Goal: Communication & Community: Participate in discussion

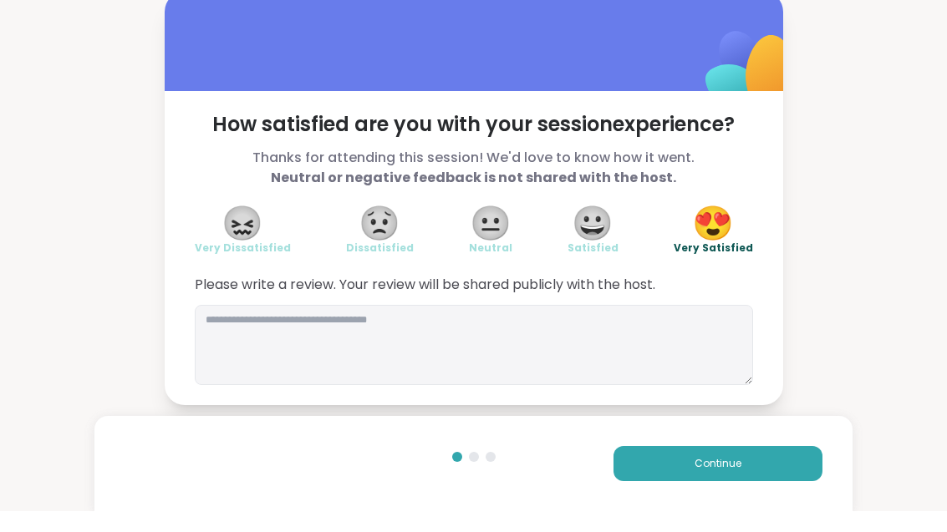
click at [754, 467] on button "Continue" at bounding box center [717, 484] width 209 height 35
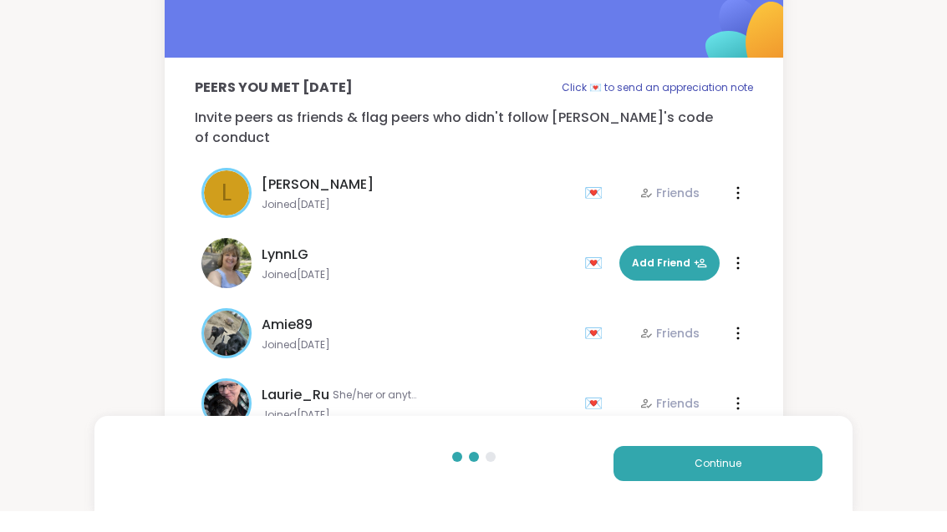
scroll to position [21, 0]
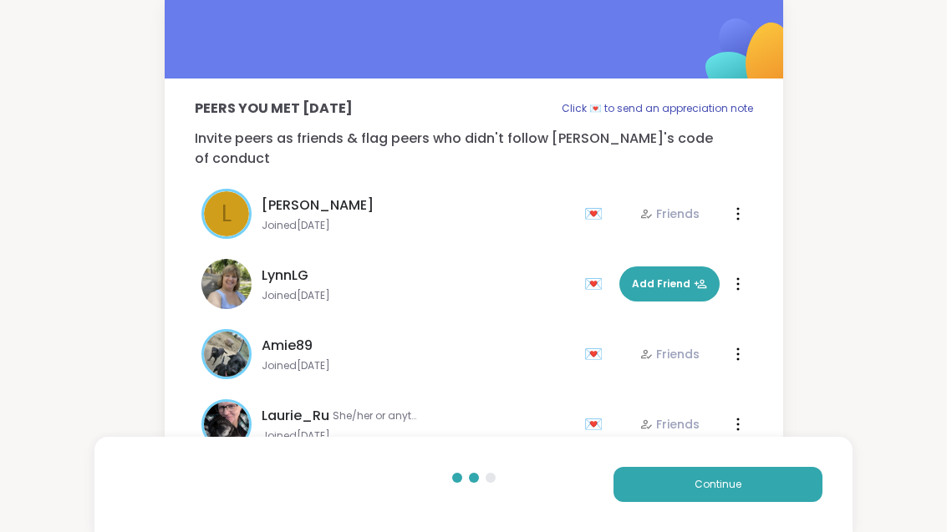
click at [754, 464] on div "Continue" at bounding box center [472, 484] width 757 height 95
click at [778, 493] on button "Continue" at bounding box center [717, 484] width 209 height 35
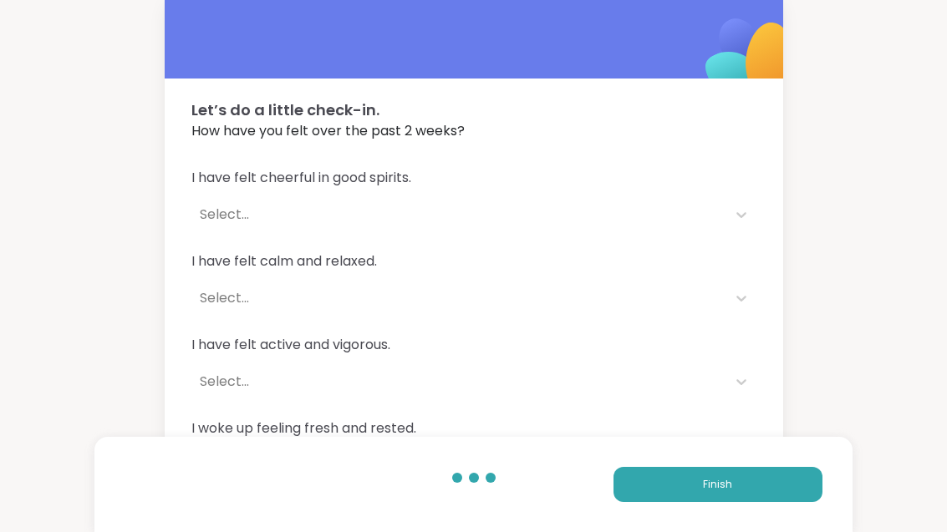
click at [786, 486] on button "Finish" at bounding box center [717, 484] width 209 height 35
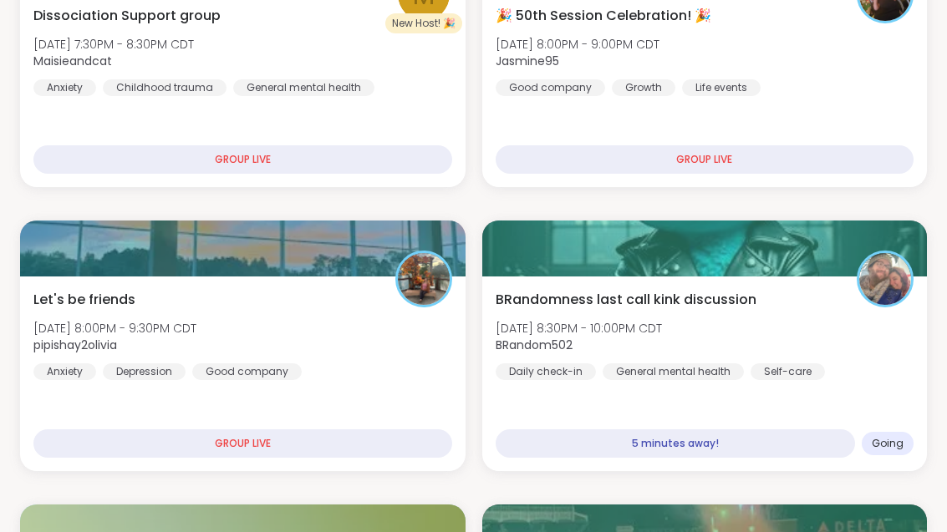
scroll to position [716, 0]
click at [851, 89] on div "🎉 50th Session Celebration! 🎉 [DATE] 8:00PM - 9:00PM CDT Jasmine95 Good company…" at bounding box center [704, 51] width 419 height 90
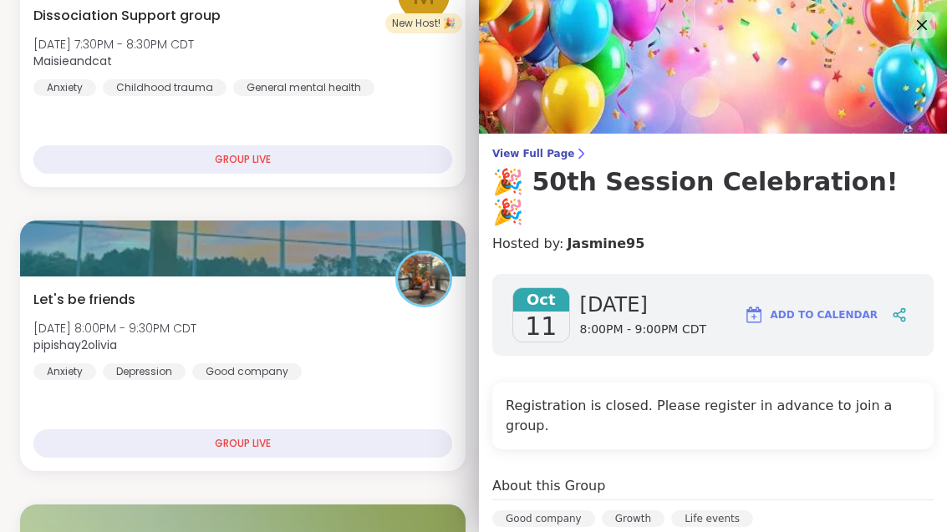
scroll to position [0, 0]
click at [931, 29] on icon at bounding box center [921, 25] width 20 height 20
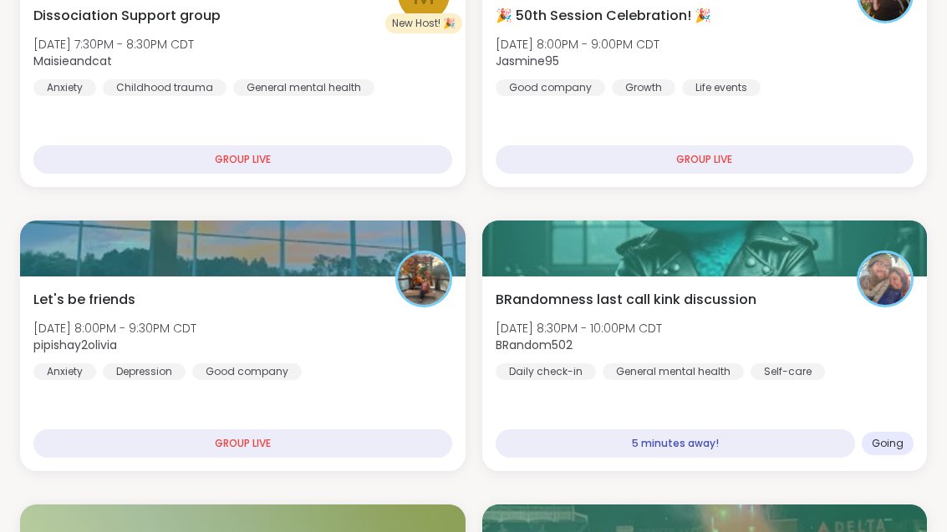
click at [798, 318] on div "BRandomness last call kink discussion [DATE] 8:30PM - 10:00PM CDT BRandom502 Da…" at bounding box center [704, 335] width 419 height 90
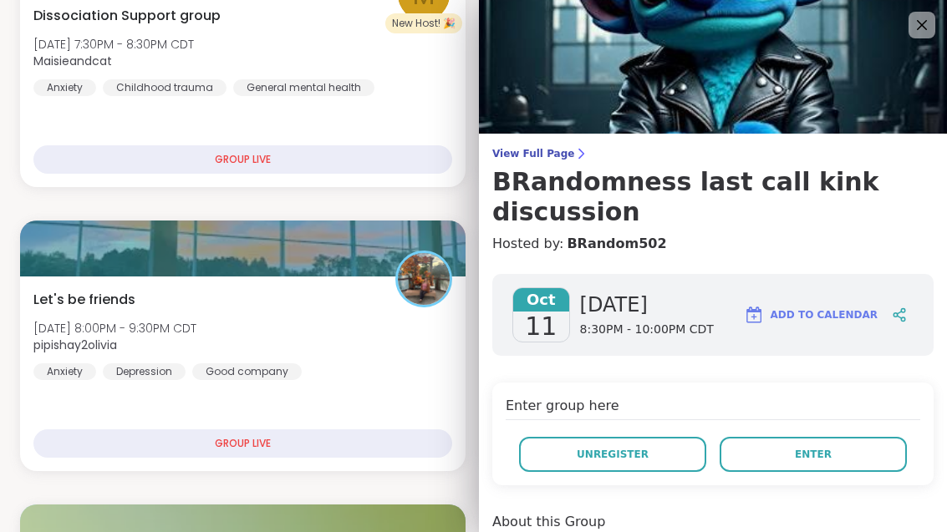
click at [862, 437] on button "Enter" at bounding box center [812, 454] width 187 height 35
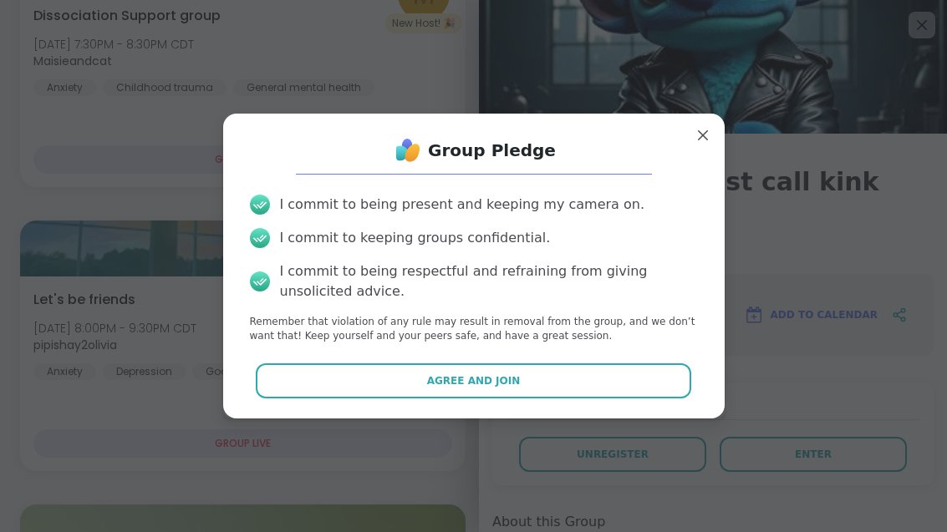
click at [591, 398] on button "Agree and Join" at bounding box center [473, 380] width 435 height 35
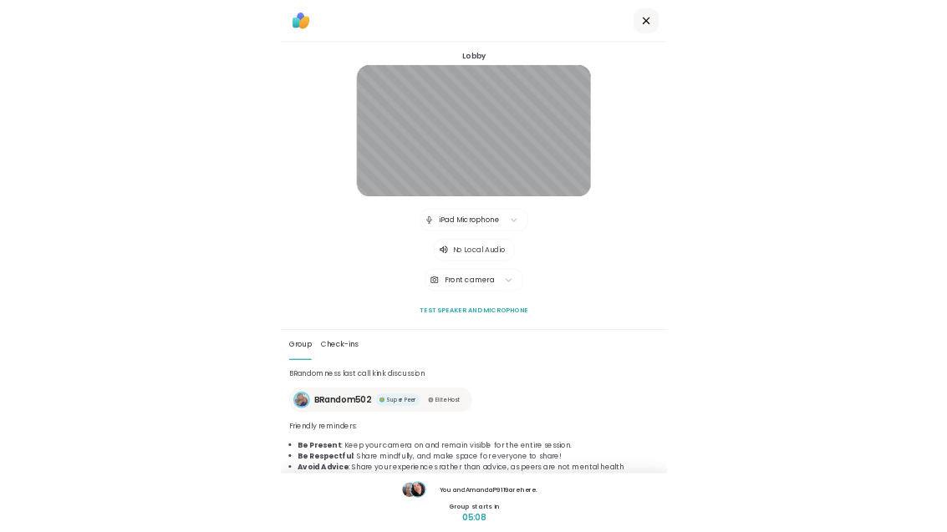
scroll to position [53, 0]
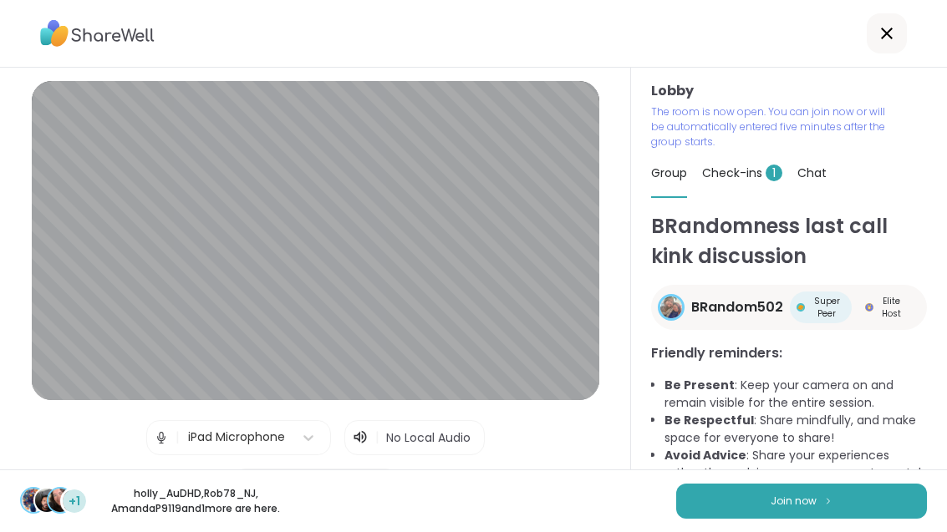
click at [817, 518] on button "Join now" at bounding box center [801, 501] width 251 height 35
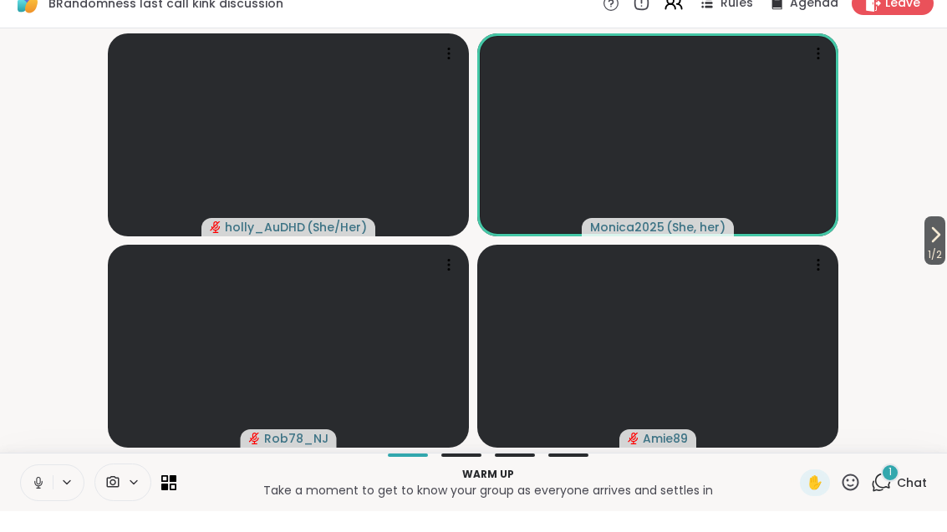
click at [939, 246] on icon at bounding box center [935, 256] width 20 height 20
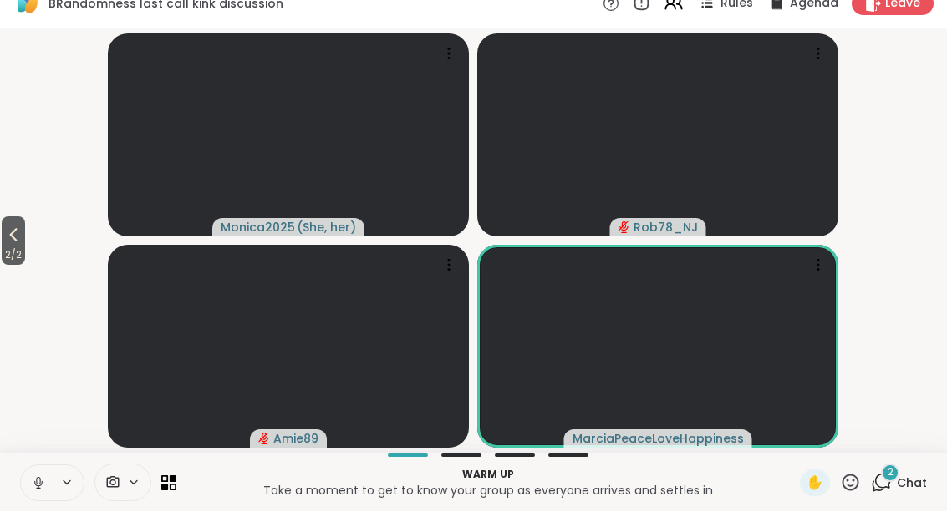
click at [25, 242] on button "2 / 2" at bounding box center [13, 261] width 23 height 48
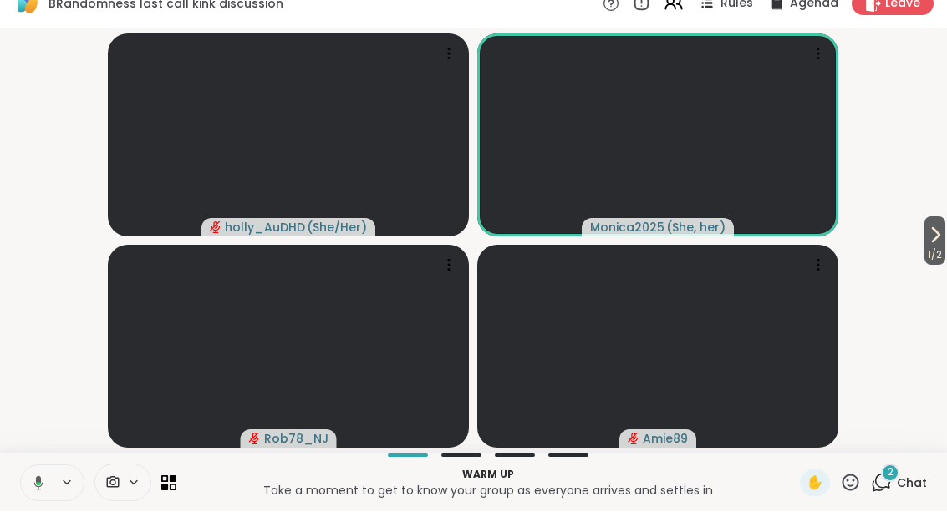
click at [899, 495] on span "Chat" at bounding box center [911, 503] width 30 height 17
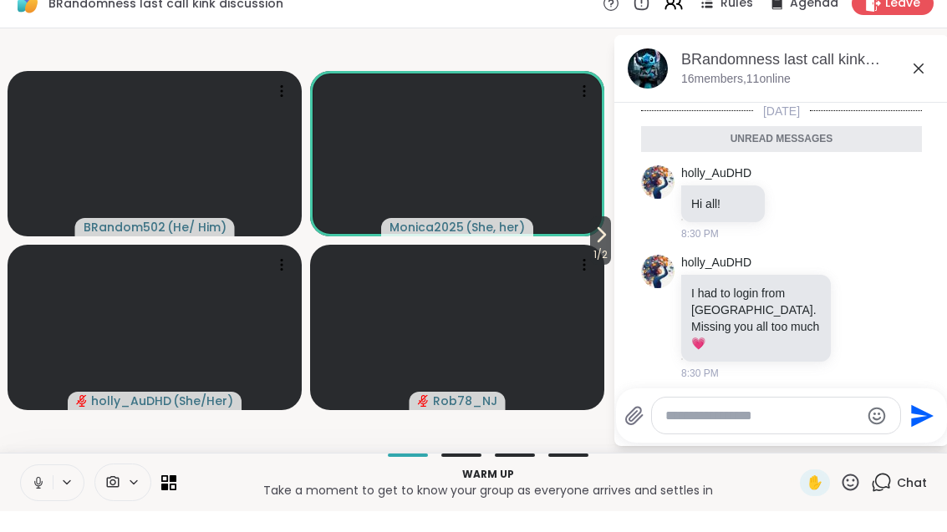
click at [849, 327] on div at bounding box center [841, 337] width 15 height 20
click at [870, 276] on div "[PERSON_NAME] had to login from [GEOGRAPHIC_DATA]. Missing you all too much 💗 8…" at bounding box center [783, 339] width 205 height 126
click at [867, 329] on icon at bounding box center [859, 337] width 15 height 17
click at [734, 303] on div "Select Reaction: Heart" at bounding box center [726, 310] width 15 height 15
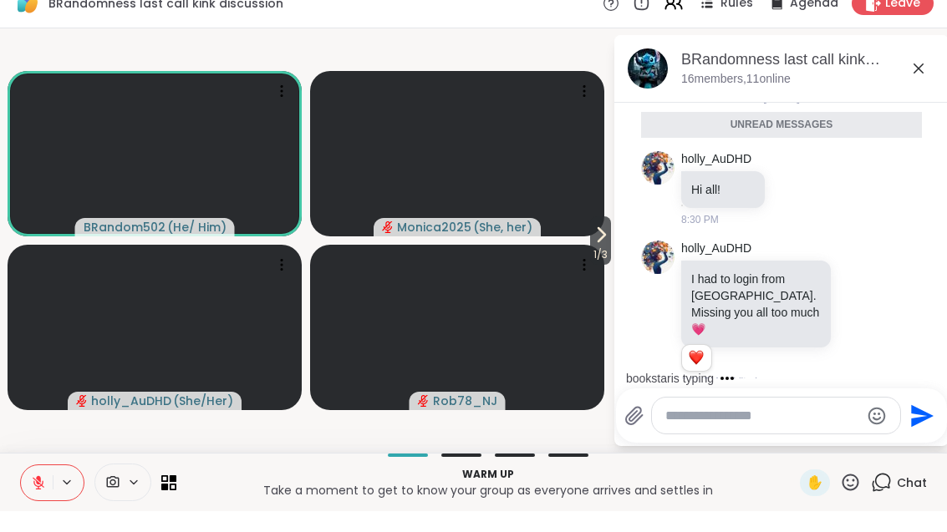
scroll to position [63, 0]
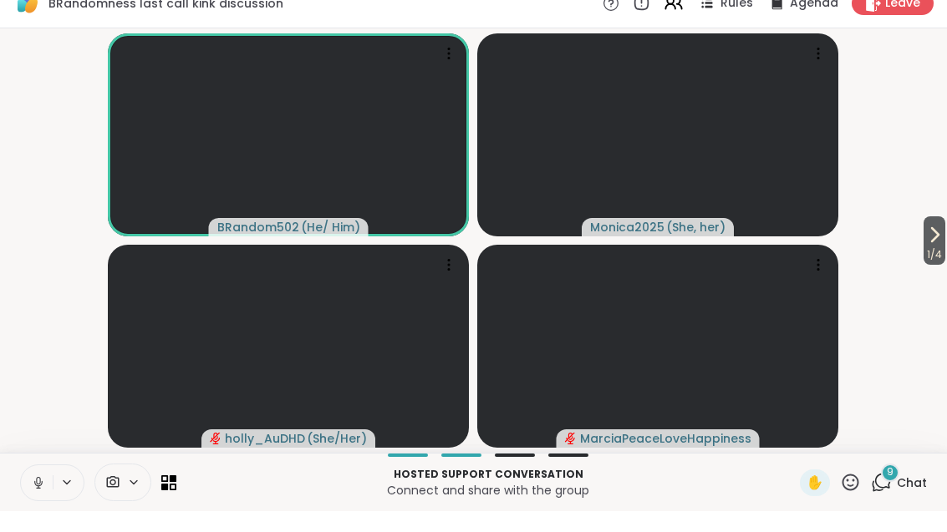
click at [41, 486] on button at bounding box center [37, 503] width 32 height 35
click at [943, 266] on span "1 / 4" at bounding box center [934, 276] width 22 height 20
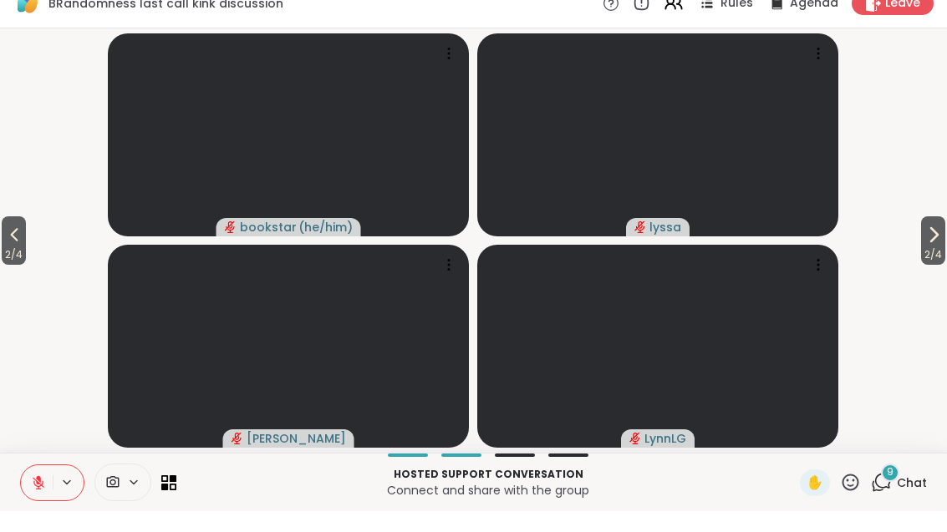
click at [932, 249] on icon at bounding box center [934, 255] width 7 height 13
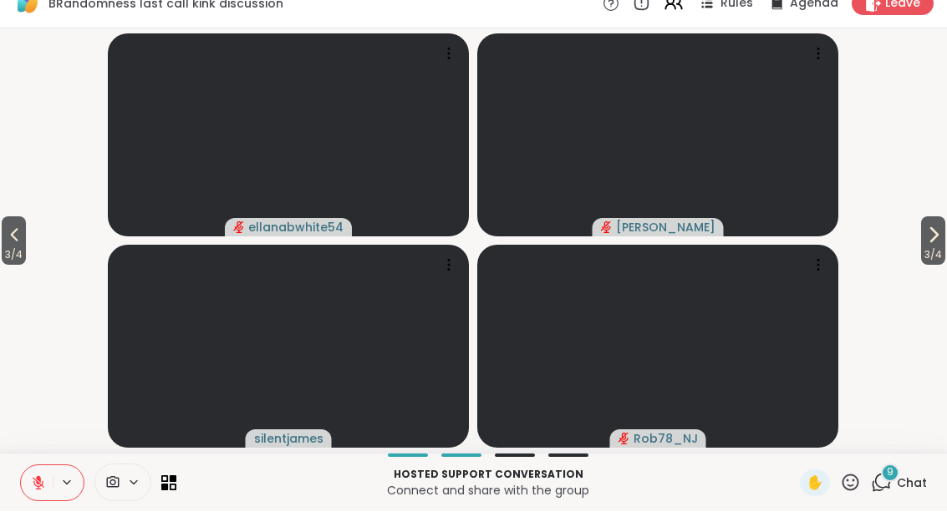
click at [939, 246] on icon at bounding box center [933, 256] width 20 height 20
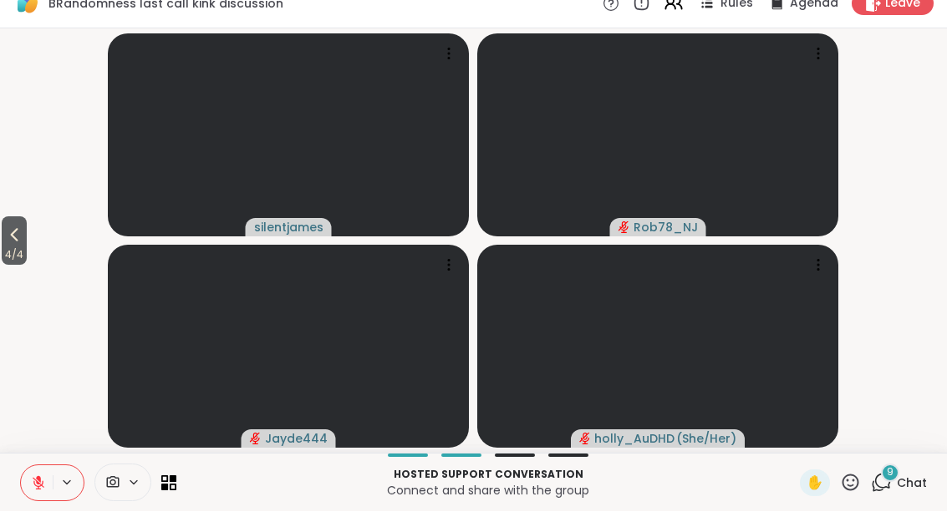
click at [891, 486] on span "9" at bounding box center [889, 493] width 7 height 14
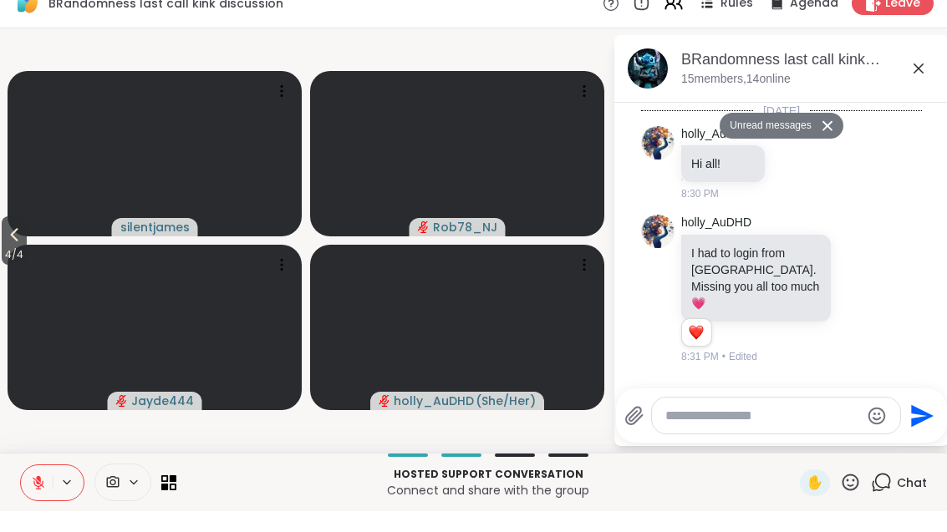
scroll to position [1431, 0]
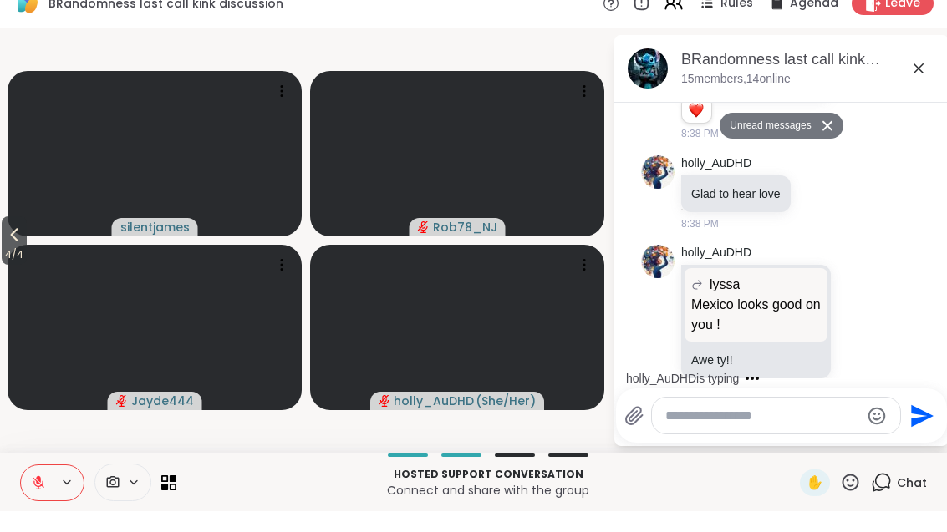
click at [912, 79] on icon at bounding box center [918, 89] width 20 height 20
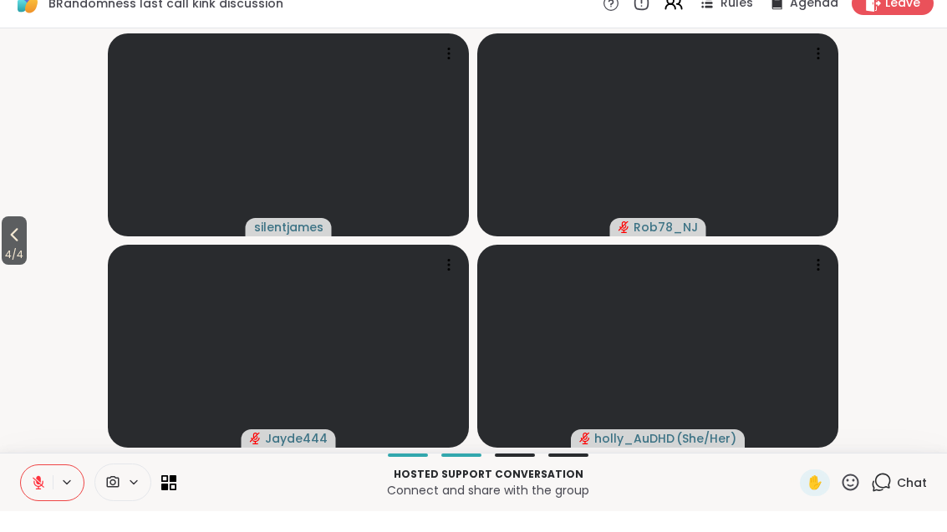
click at [3, 266] on span "4 / 4" at bounding box center [14, 276] width 25 height 20
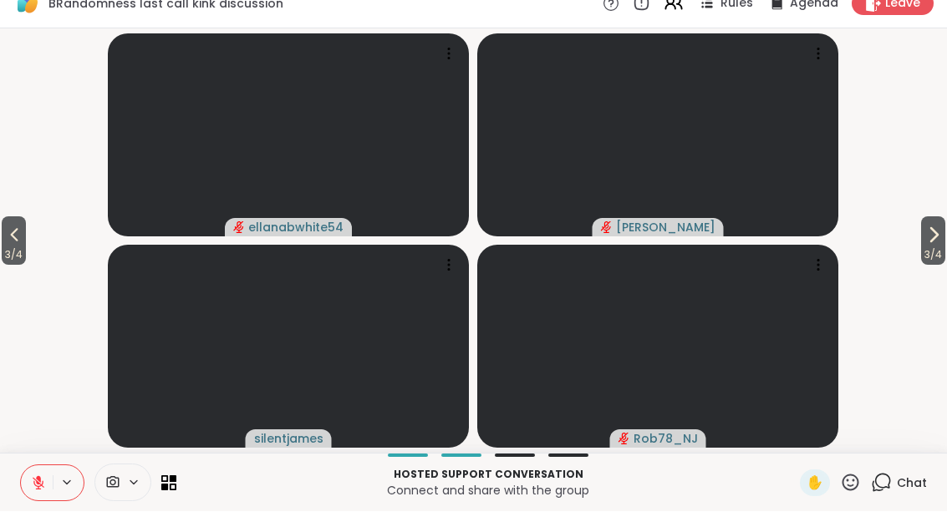
click at [12, 266] on span "3 / 4" at bounding box center [14, 276] width 24 height 20
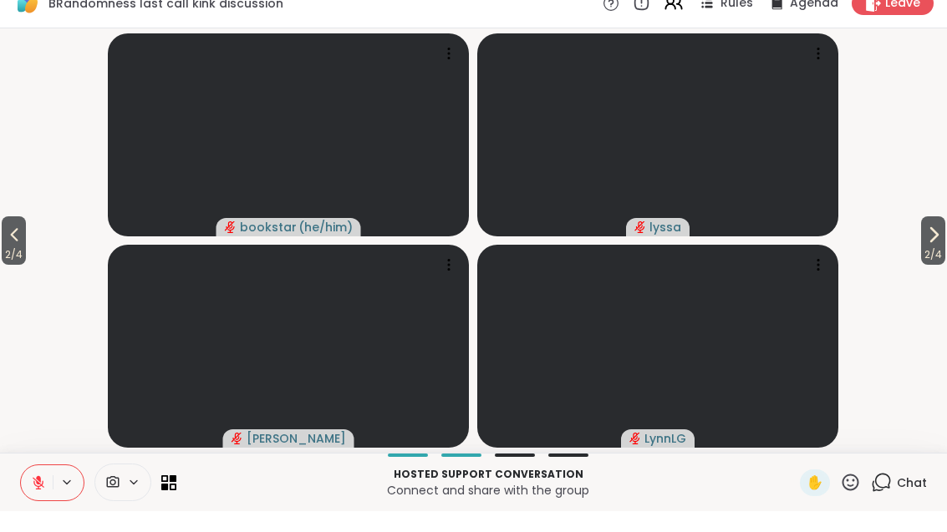
click at [4, 266] on span "2 / 4" at bounding box center [14, 276] width 24 height 20
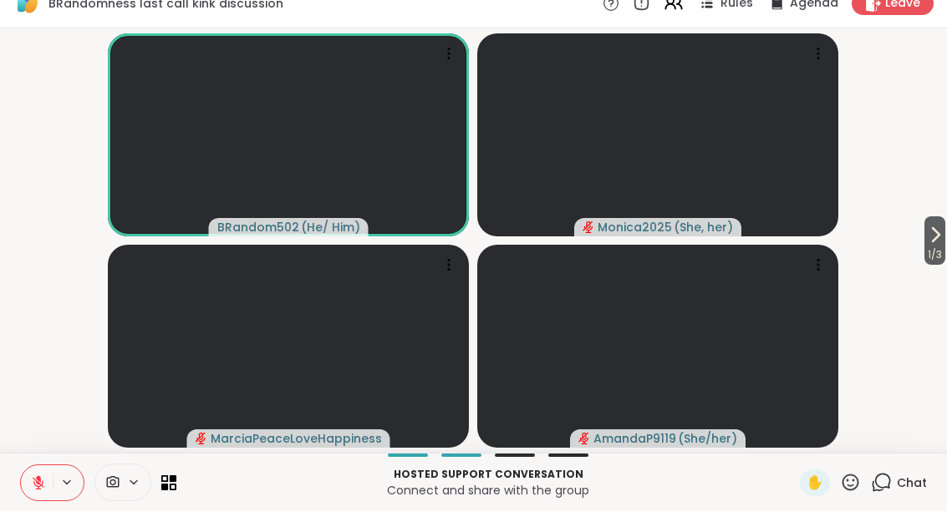
click at [175, 496] on icon at bounding box center [168, 503] width 15 height 15
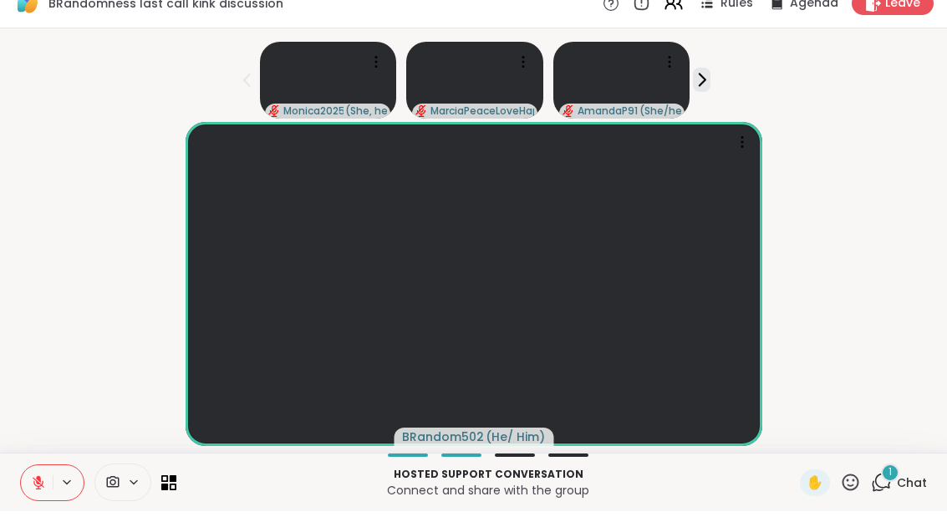
click at [875, 493] on icon at bounding box center [880, 503] width 21 height 21
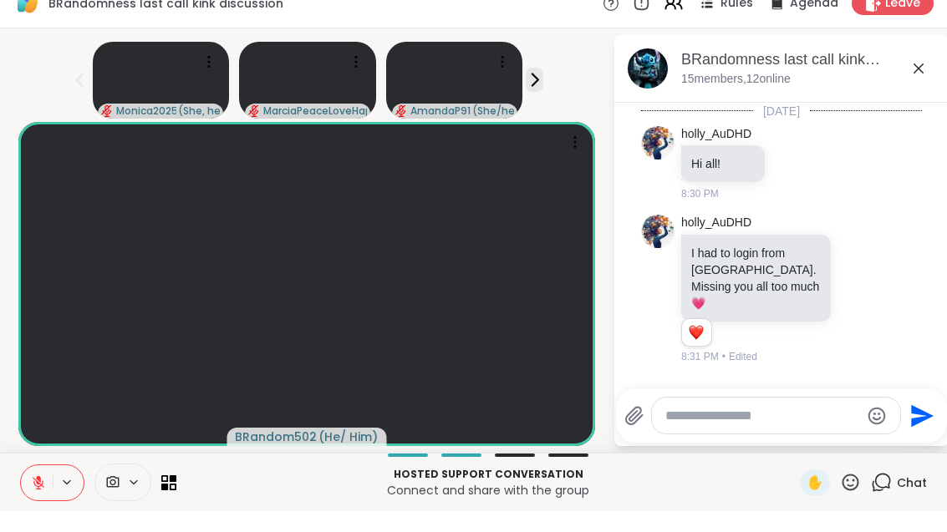
click at [891, 495] on icon at bounding box center [883, 502] width 16 height 15
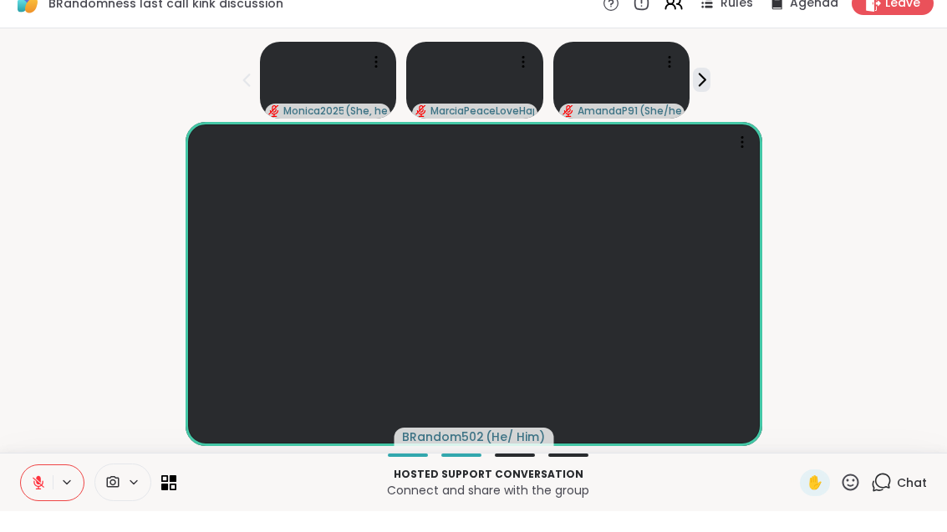
click at [879, 495] on div "Chat" at bounding box center [898, 503] width 56 height 27
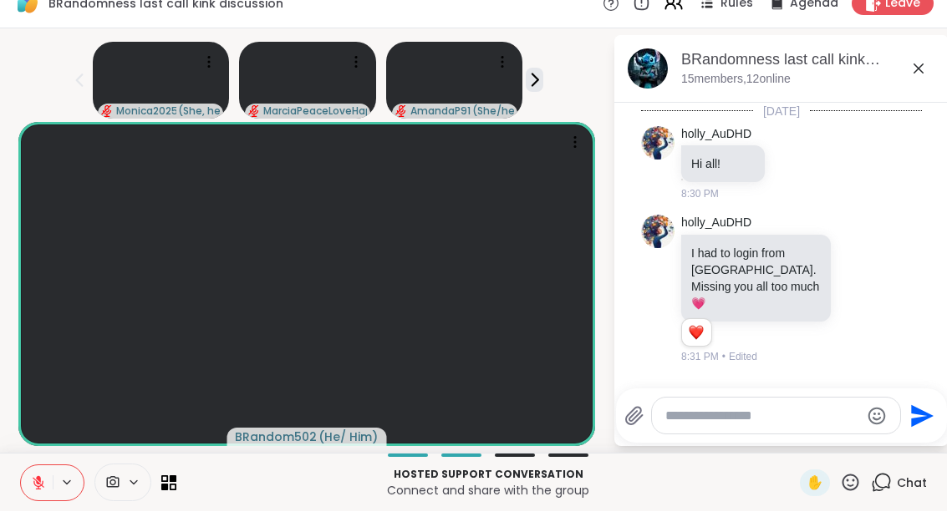
scroll to position [1895, 0]
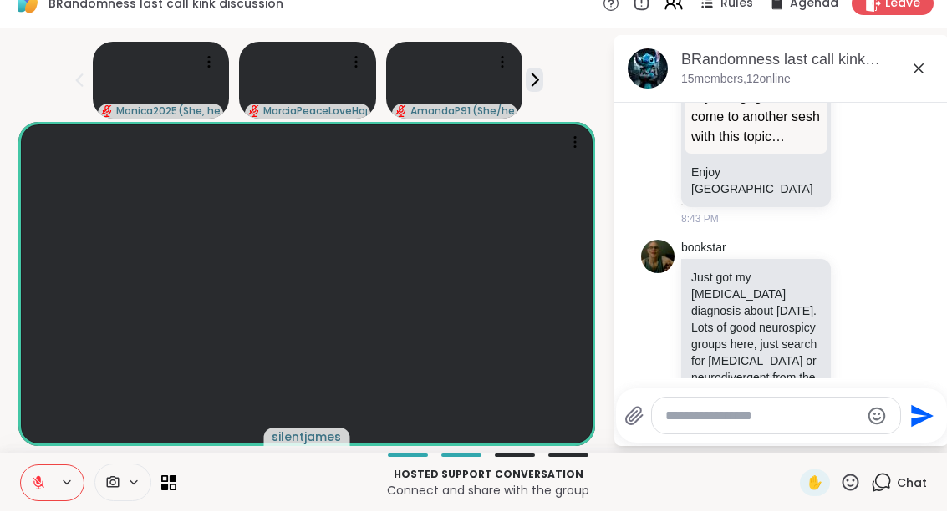
click at [935, 70] on div "BRandomness last call kink discussion, [DATE]" at bounding box center [808, 80] width 254 height 21
click at [928, 79] on icon at bounding box center [918, 89] width 20 height 20
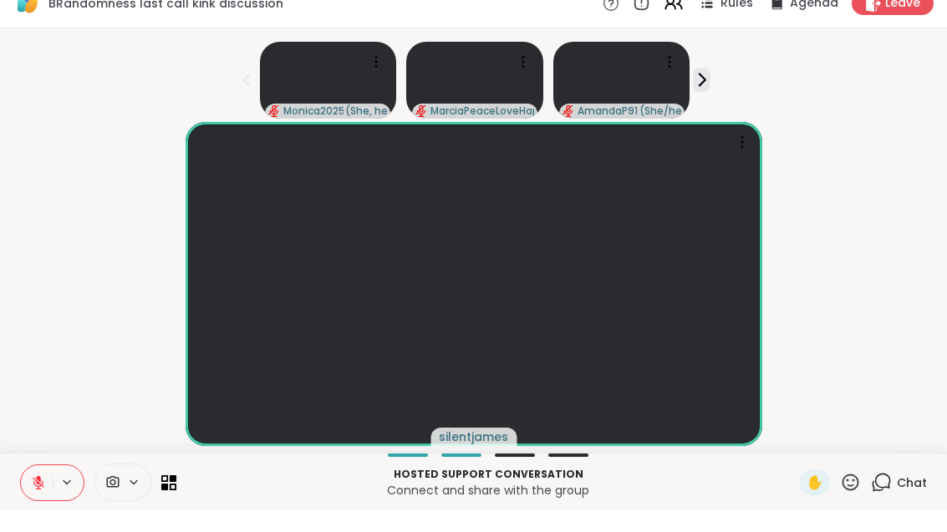
click at [945, 73] on div "Monica2025 ( She, her ) MarciaPeaceLoveHappiness AmandaP9119 ( She/her ) silent…" at bounding box center [473, 261] width 947 height 424
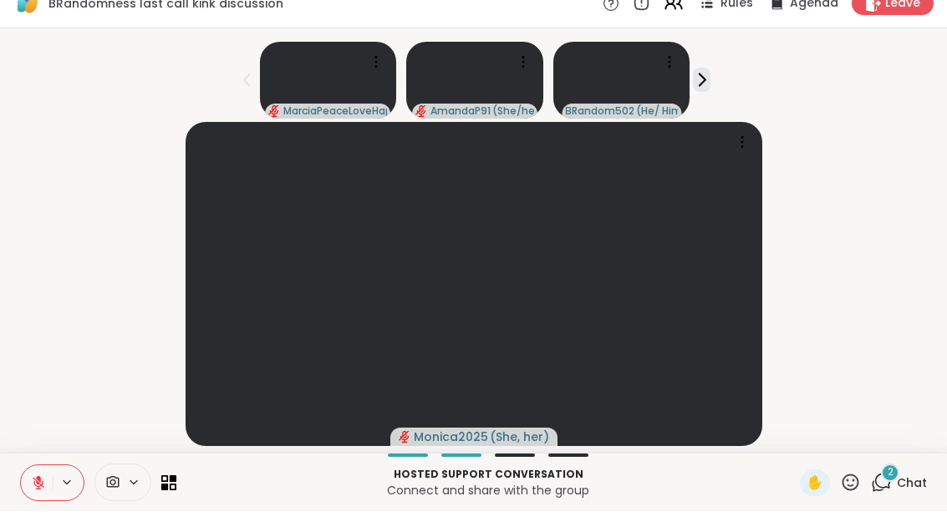
click at [45, 496] on icon at bounding box center [38, 503] width 15 height 15
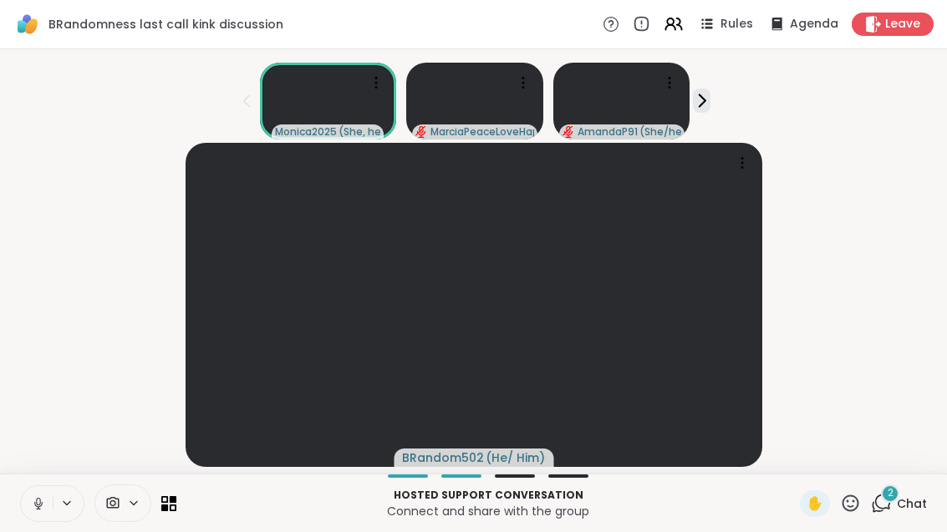
scroll to position [18, 0]
click at [42, 505] on icon at bounding box center [38, 503] width 15 height 15
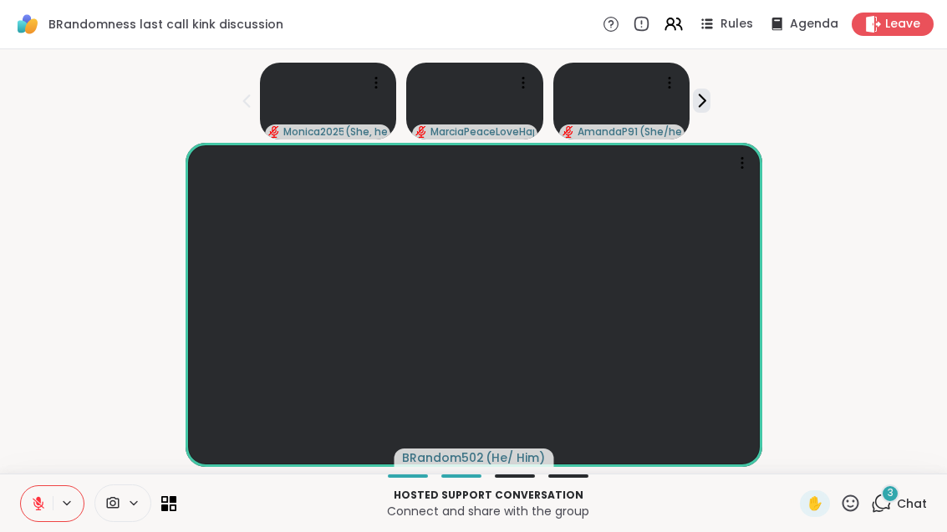
click at [901, 492] on div "3 Chat" at bounding box center [898, 503] width 56 height 27
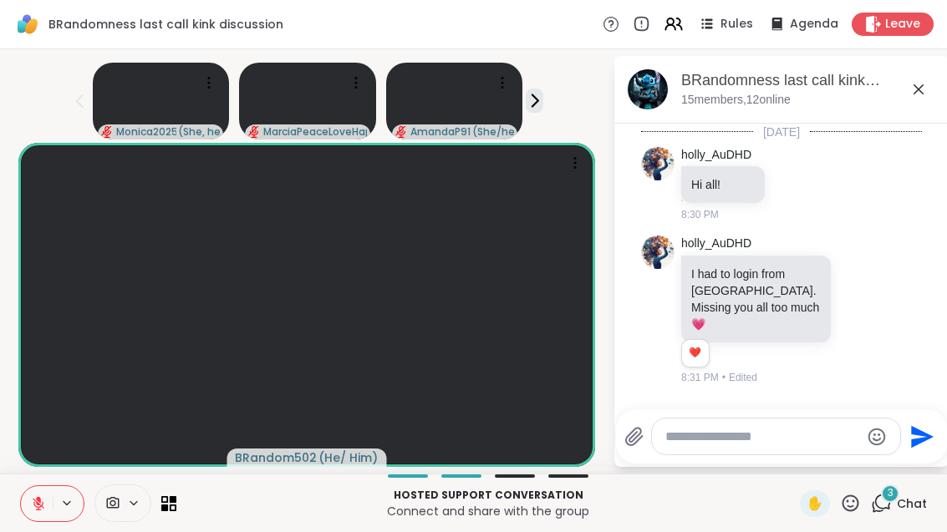
scroll to position [2620, 0]
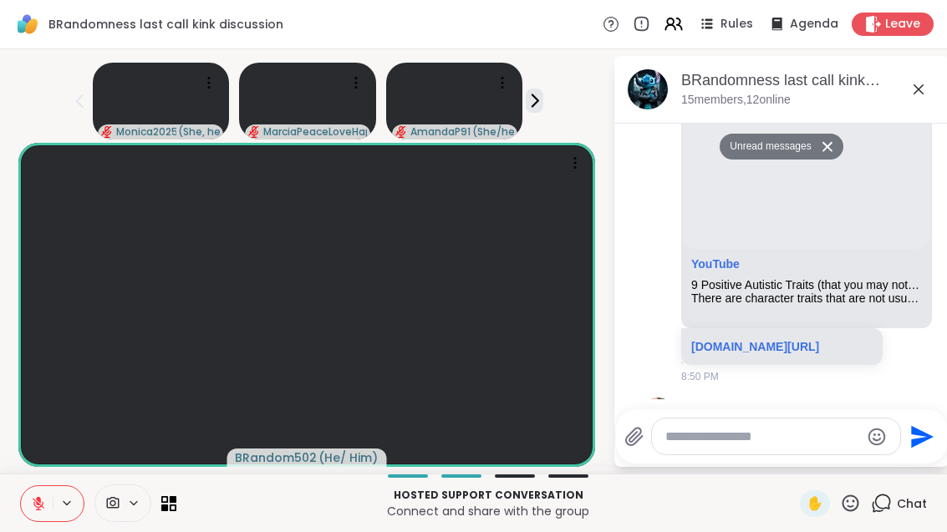
click at [847, 427] on icon at bounding box center [839, 435] width 15 height 17
click at [856, 392] on button "Select Reaction: Heart" at bounding box center [839, 408] width 33 height 33
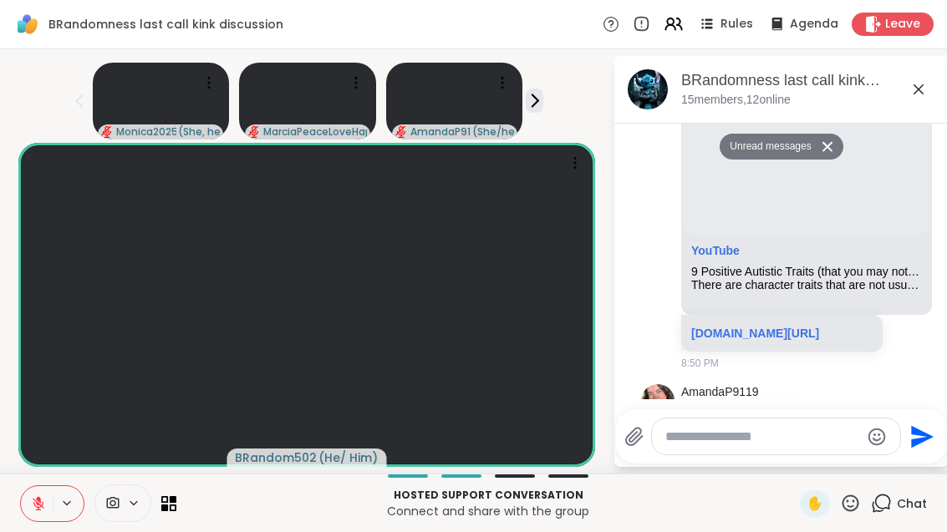
scroll to position [2643, 0]
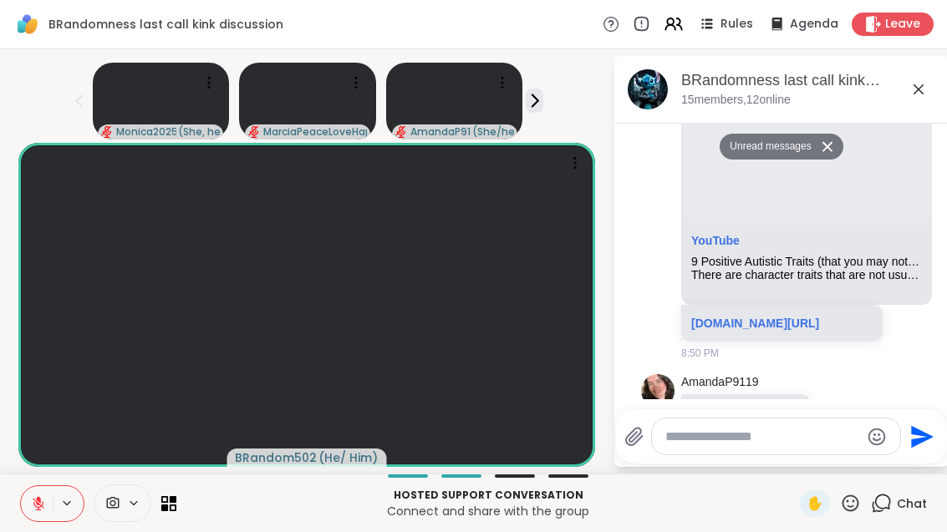
click at [916, 70] on div "BRandomness last call kink discussion, [DATE]" at bounding box center [808, 80] width 254 height 21
click at [923, 84] on icon at bounding box center [918, 89] width 10 height 10
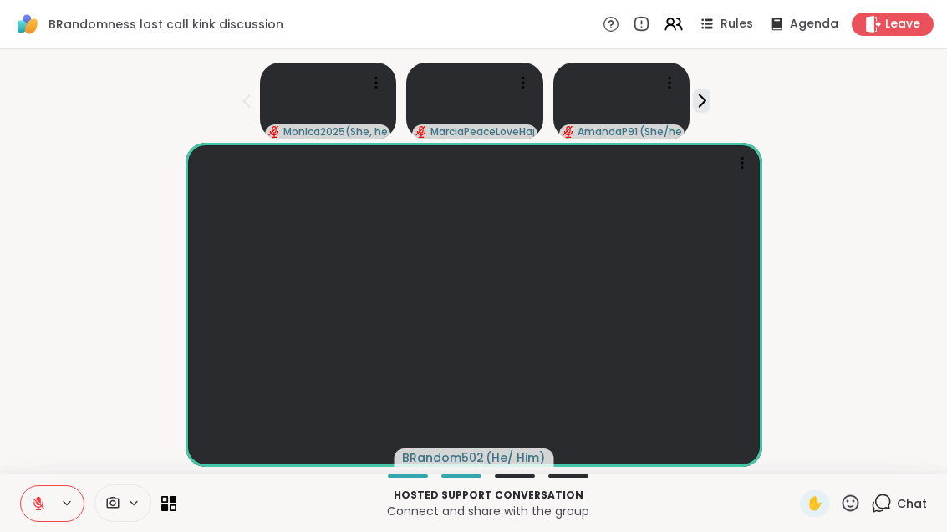
click at [904, 503] on span "Chat" at bounding box center [911, 503] width 30 height 17
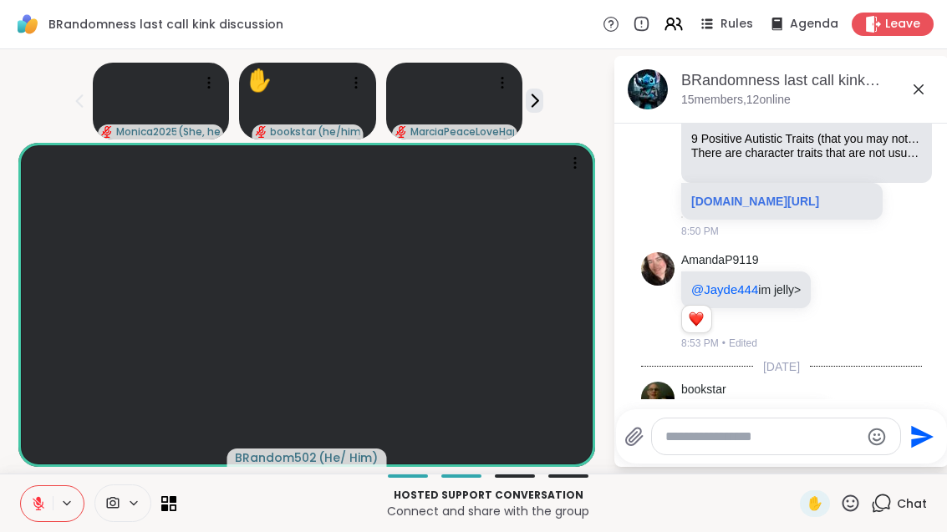
scroll to position [2831, 0]
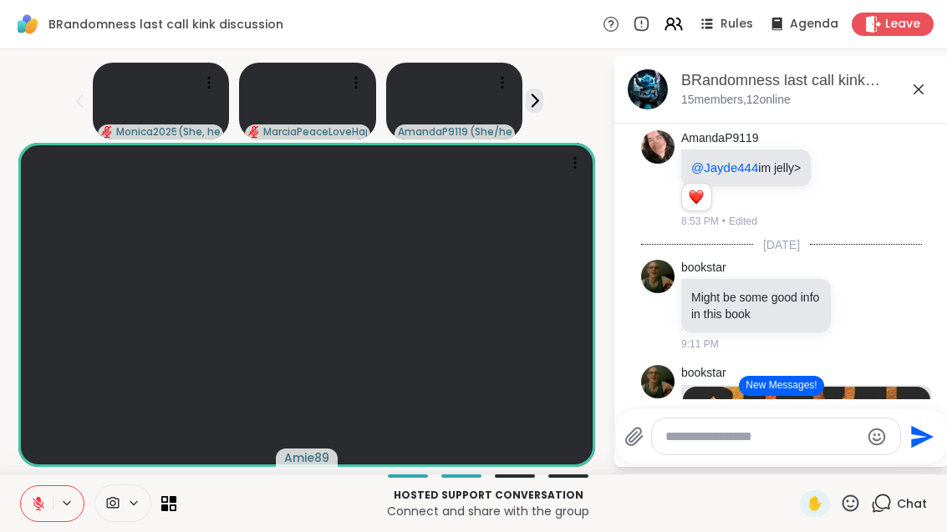
click at [170, 505] on icon at bounding box center [173, 507] width 7 height 7
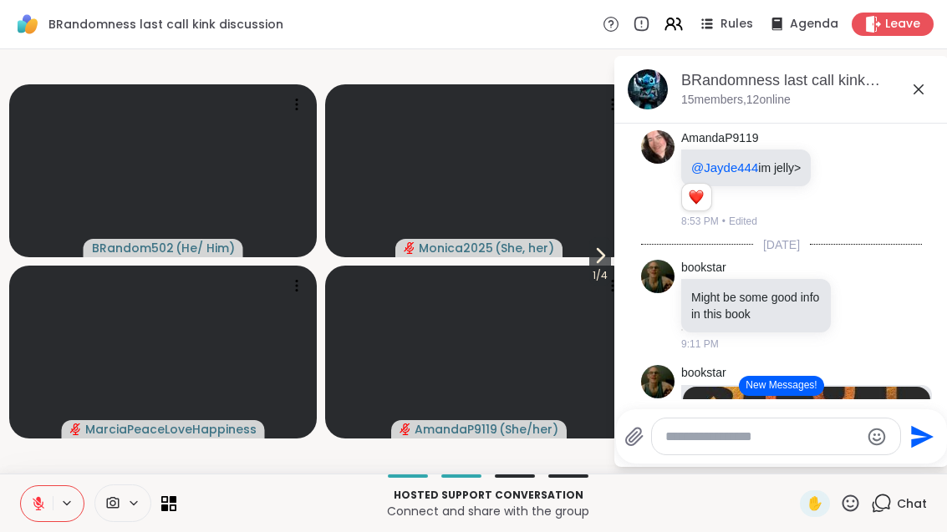
scroll to position [0, 0]
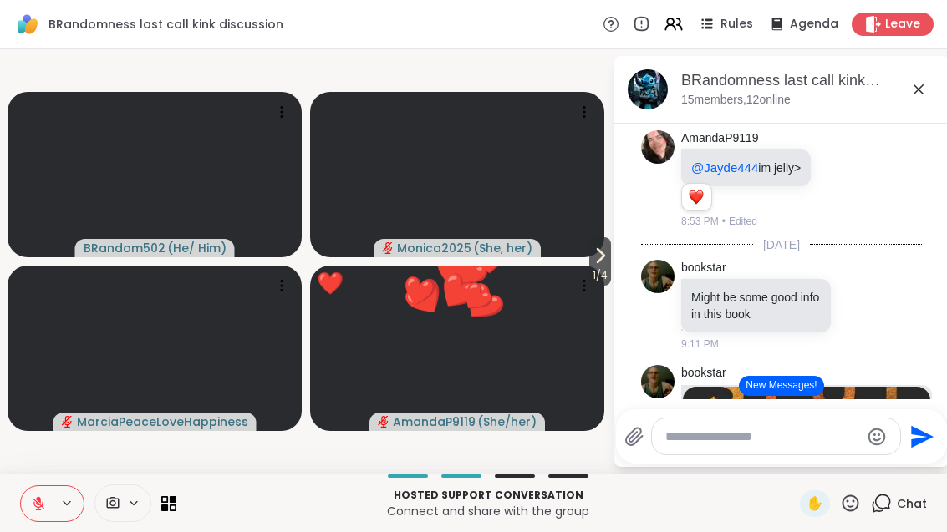
click at [600, 258] on icon at bounding box center [600, 255] width 7 height 13
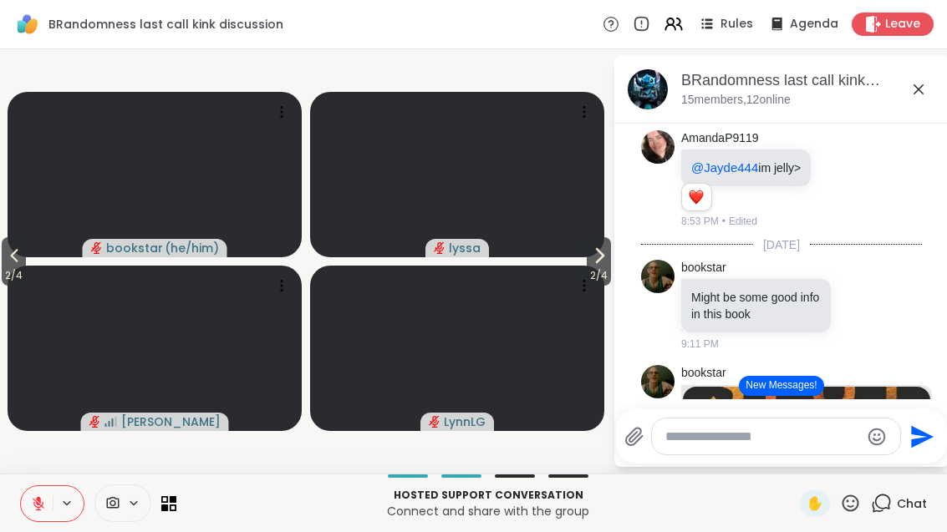
click at [597, 250] on icon at bounding box center [599, 256] width 20 height 20
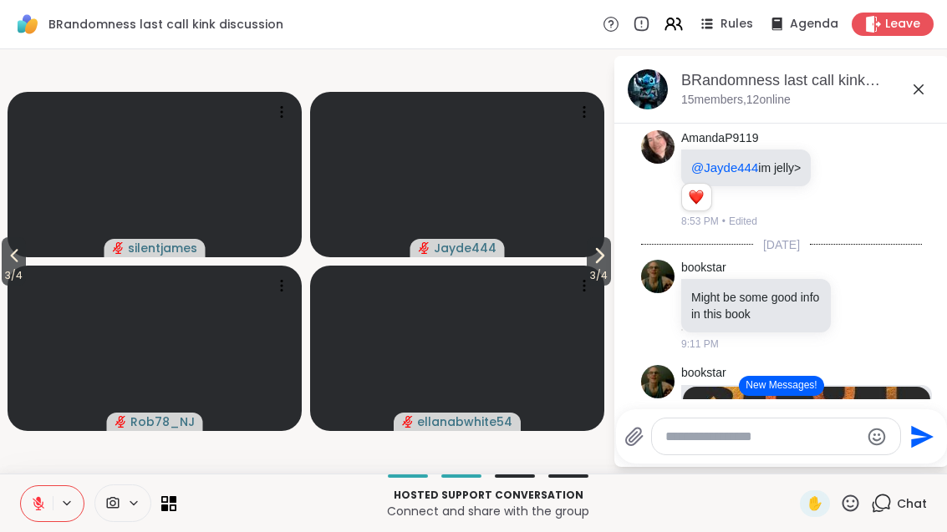
click at [586, 276] on span "3 / 4" at bounding box center [598, 276] width 24 height 20
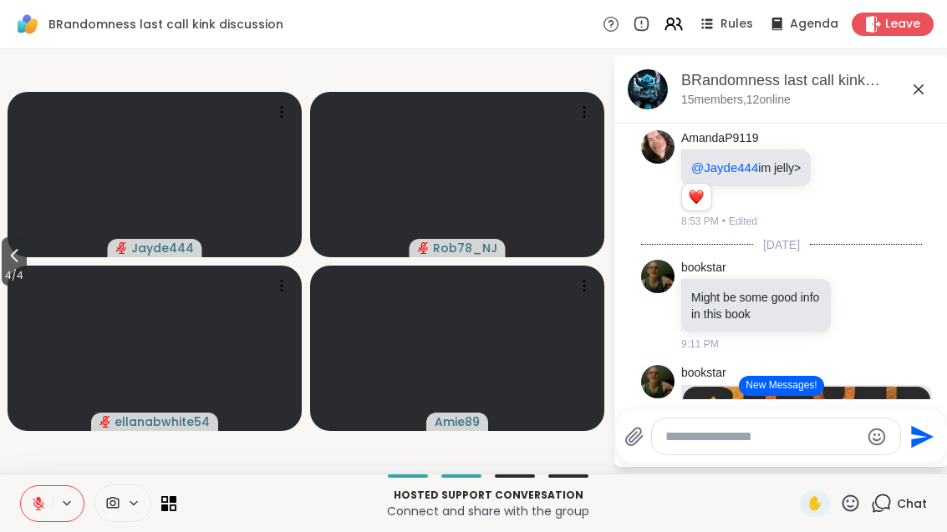
click at [27, 276] on span "4 / 4" at bounding box center [14, 276] width 25 height 20
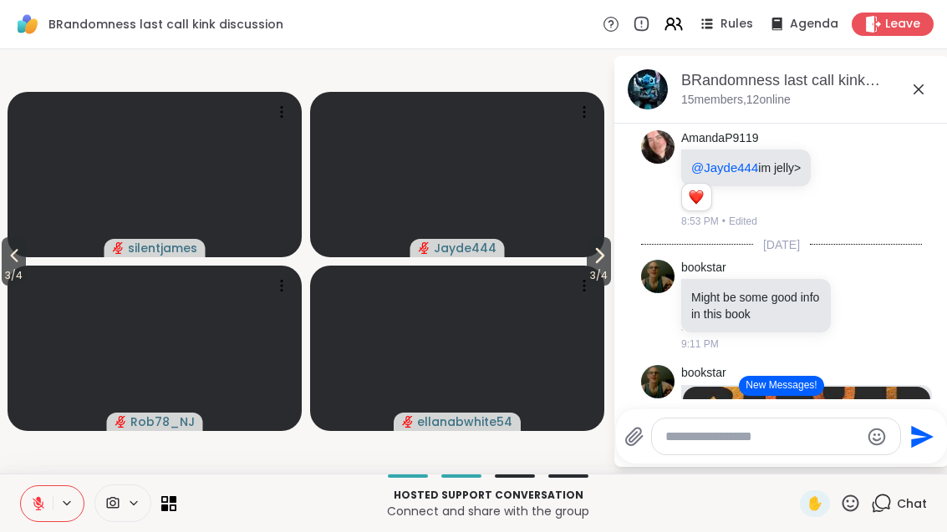
click at [26, 275] on span "3 / 4" at bounding box center [14, 276] width 24 height 20
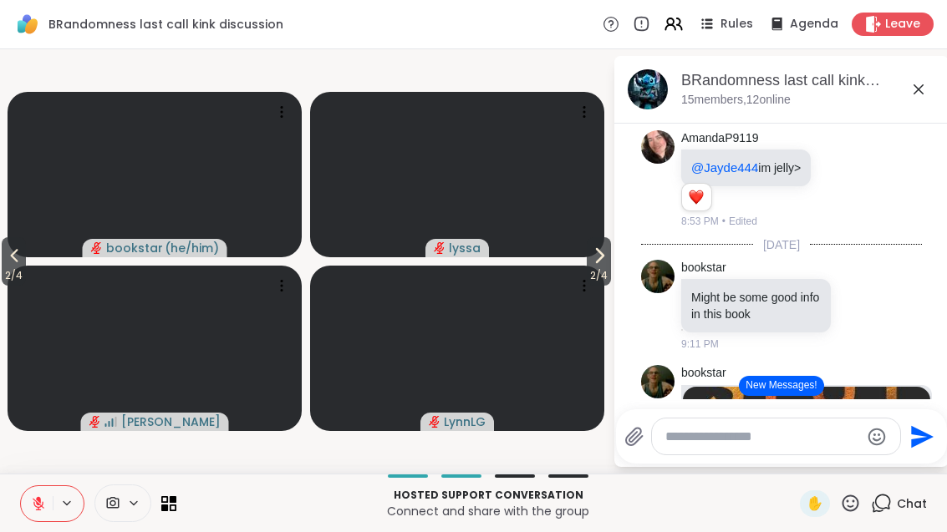
click at [204, 504] on p "Connect and share with the group" at bounding box center [487, 511] width 603 height 17
click at [203, 503] on p "Connect and share with the group" at bounding box center [487, 511] width 603 height 17
click at [180, 492] on div "Hosted support conversation Connect and share with the group ✋ Chat" at bounding box center [473, 503] width 947 height 58
click at [175, 505] on icon at bounding box center [173, 507] width 7 height 7
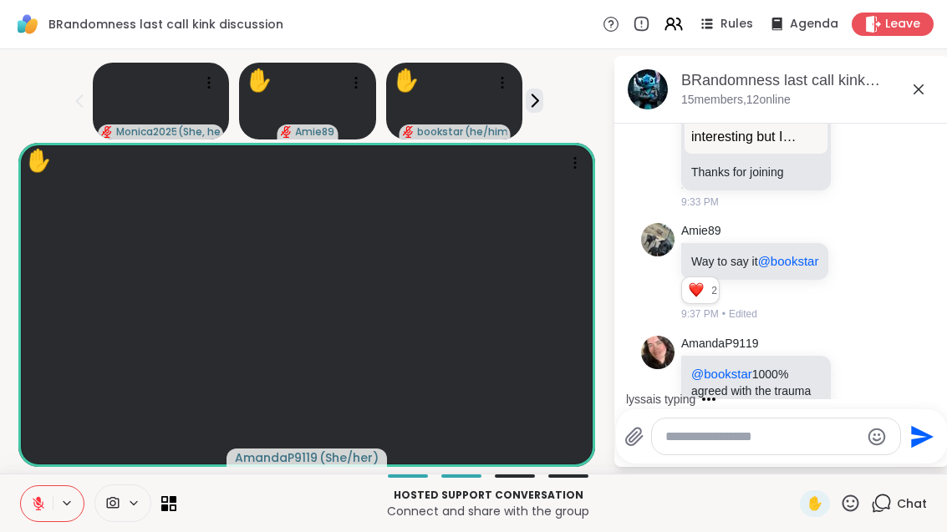
scroll to position [4527, 0]
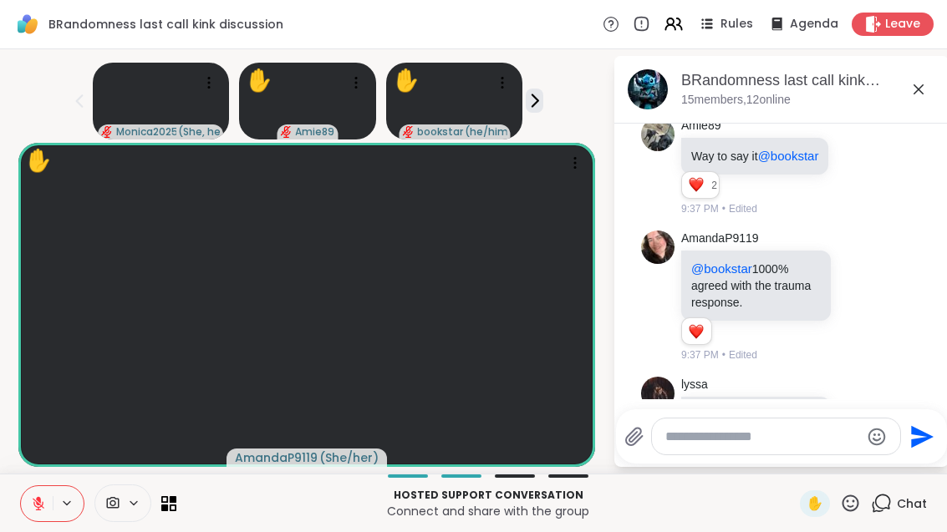
click at [867, 423] on icon at bounding box center [859, 431] width 15 height 17
click at [670, 388] on button "Select Reaction: Joy" at bounding box center [653, 404] width 33 height 33
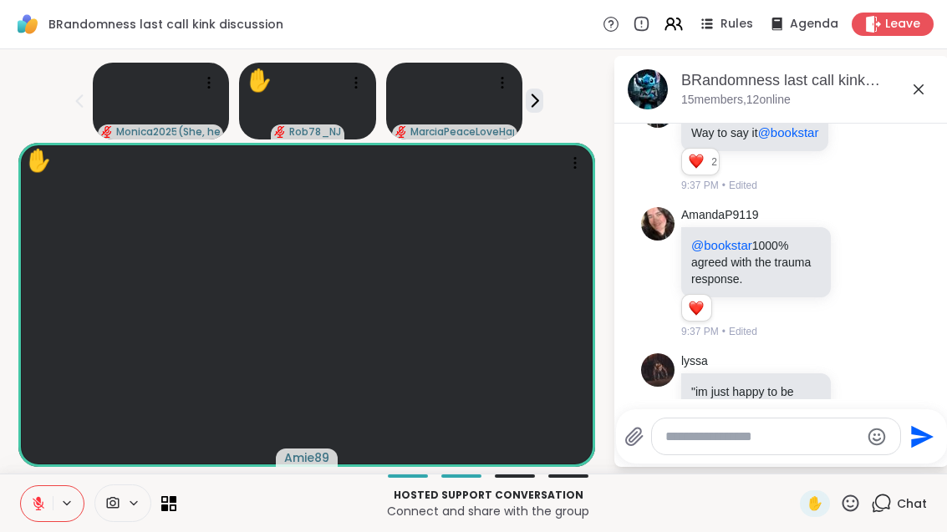
click at [703, 447] on div "Reactions: haha" at bounding box center [695, 454] width 15 height 15
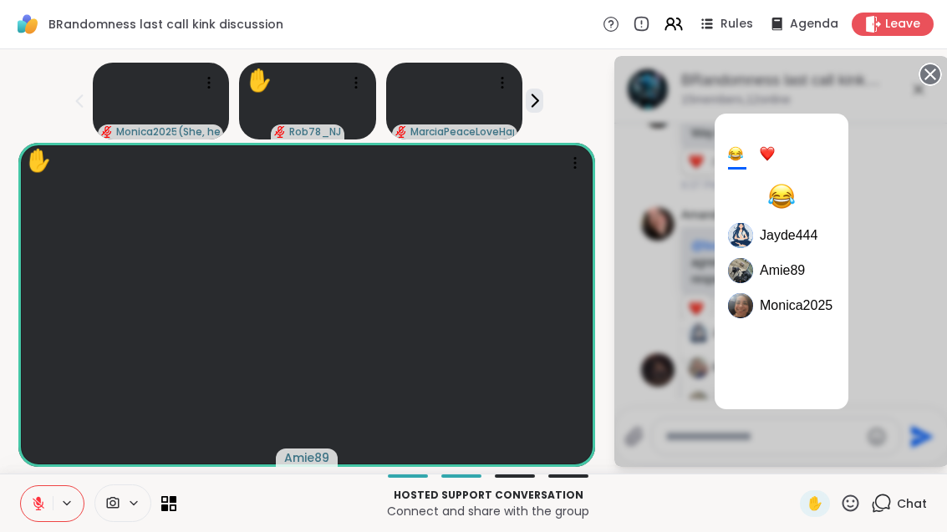
click at [759, 146] on div at bounding box center [766, 153] width 15 height 15
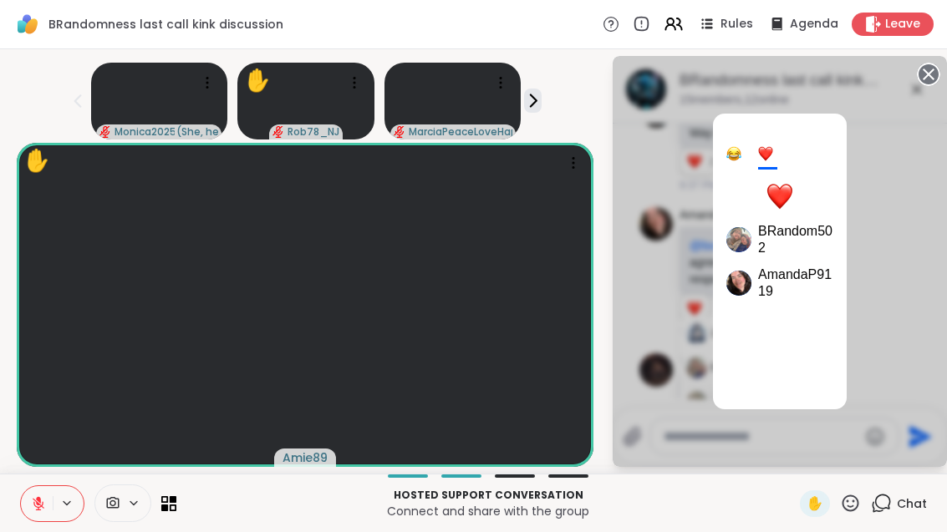
click at [926, 67] on icon at bounding box center [927, 74] width 23 height 23
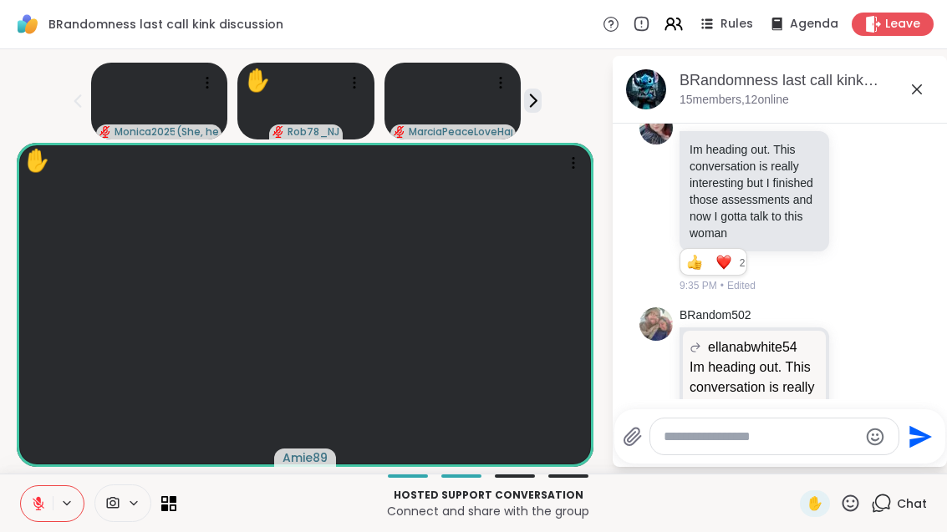
scroll to position [4192, 0]
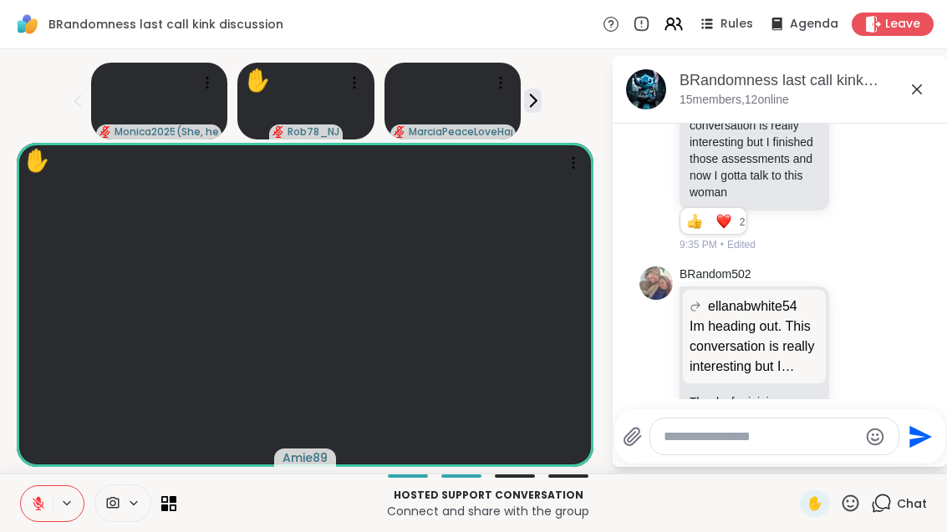
click at [880, 505] on icon at bounding box center [880, 503] width 21 height 21
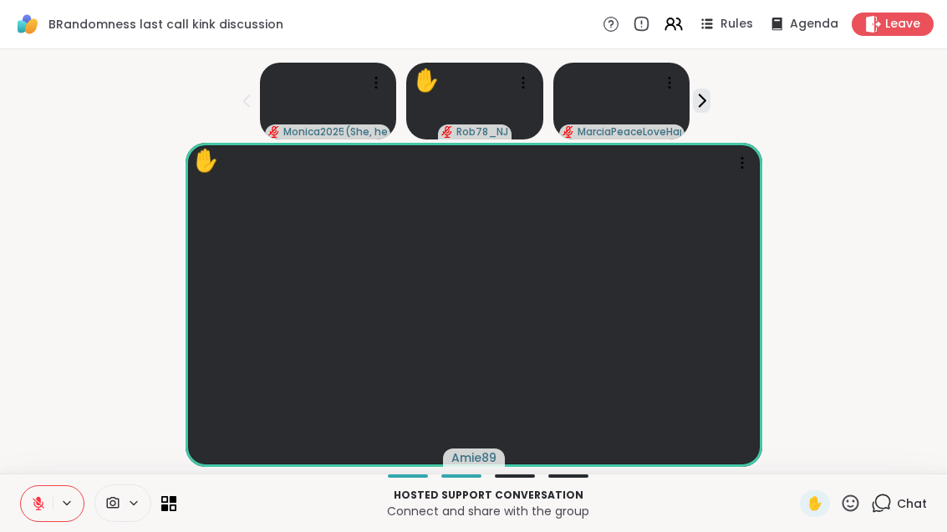
scroll to position [0, 0]
click at [887, 503] on icon at bounding box center [880, 503] width 21 height 21
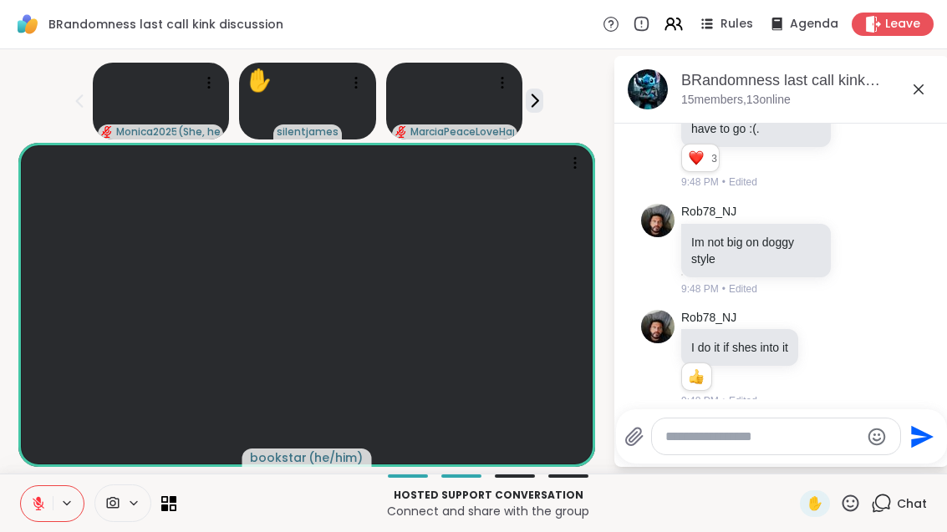
scroll to position [5363, 0]
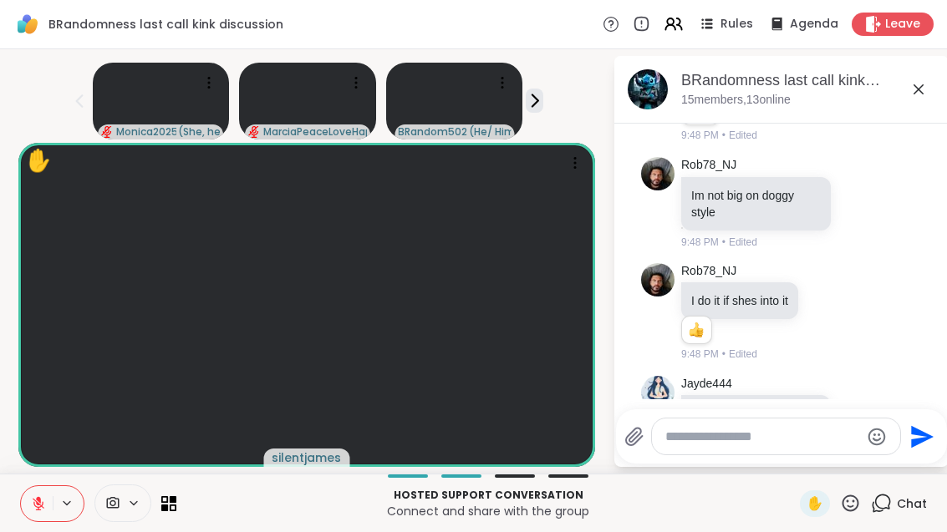
click at [886, 376] on div "Jayde444 My phone kicked me out it got too hot and I’m not talking about the fi…" at bounding box center [783, 442] width 205 height 133
click at [867, 433] on icon at bounding box center [859, 441] width 15 height 17
click at [661, 407] on div "Select Reaction: Joy" at bounding box center [653, 414] width 15 height 15
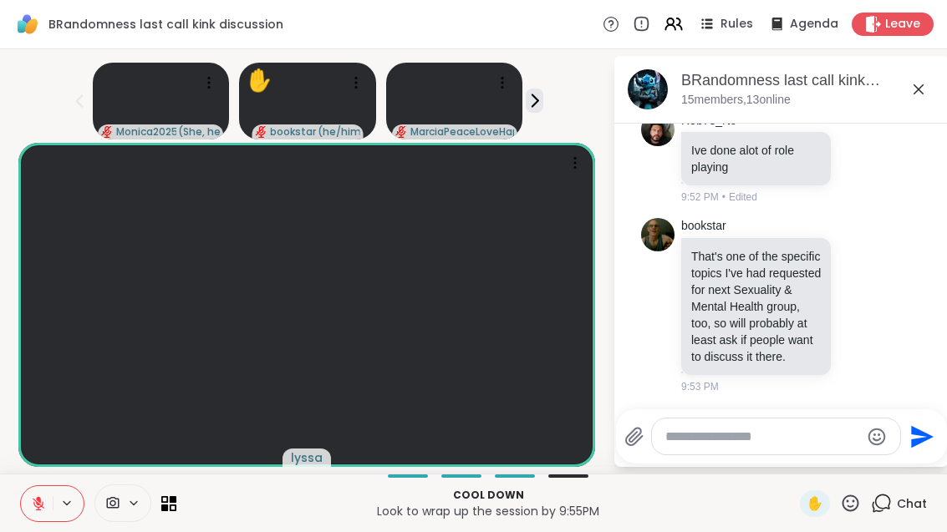
scroll to position [6873, 0]
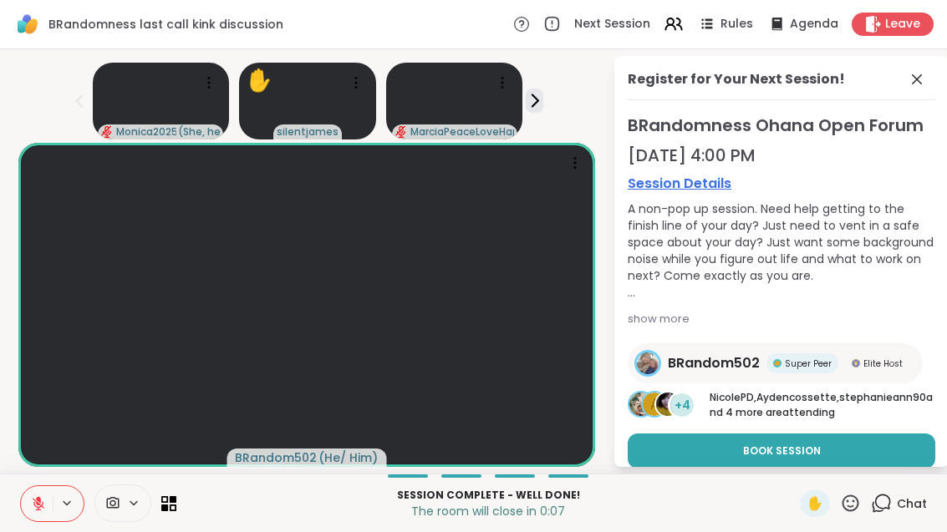
click at [926, 71] on icon at bounding box center [916, 79] width 20 height 20
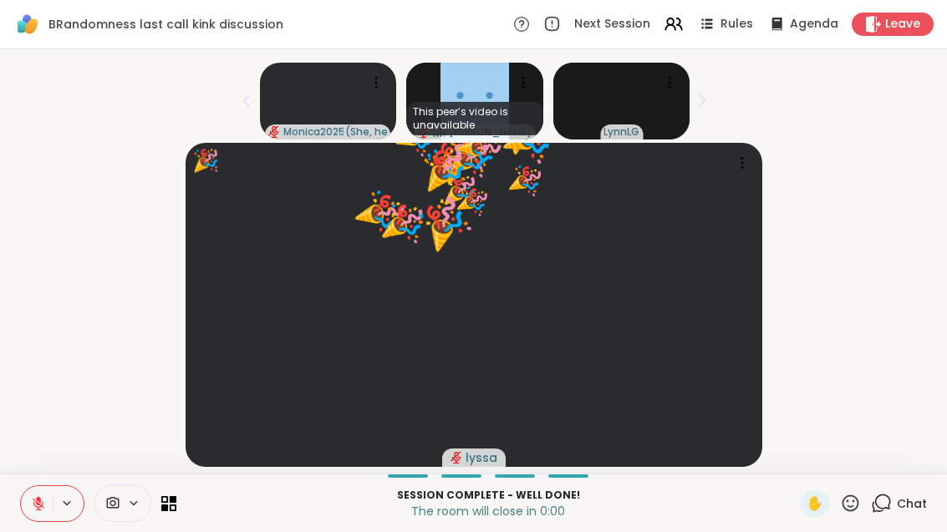
scroll to position [18, 0]
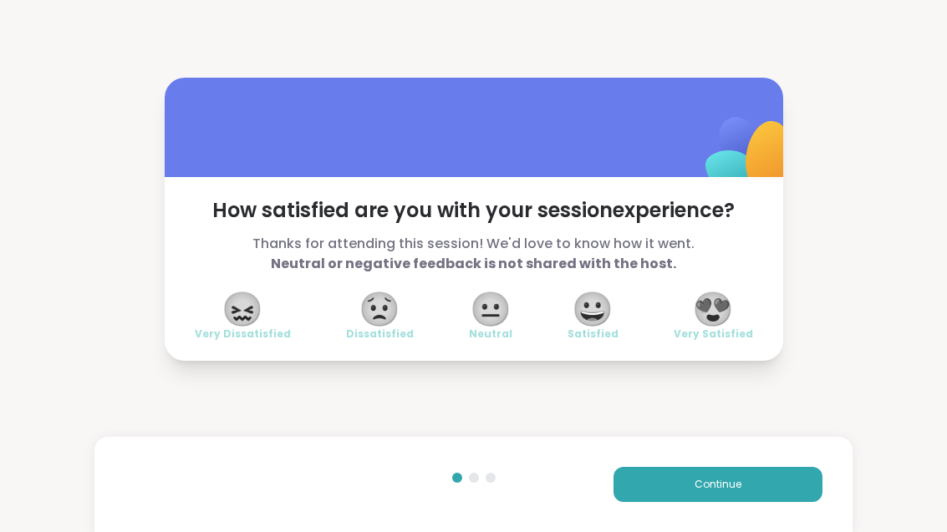
click at [719, 319] on span "😍" at bounding box center [713, 309] width 42 height 30
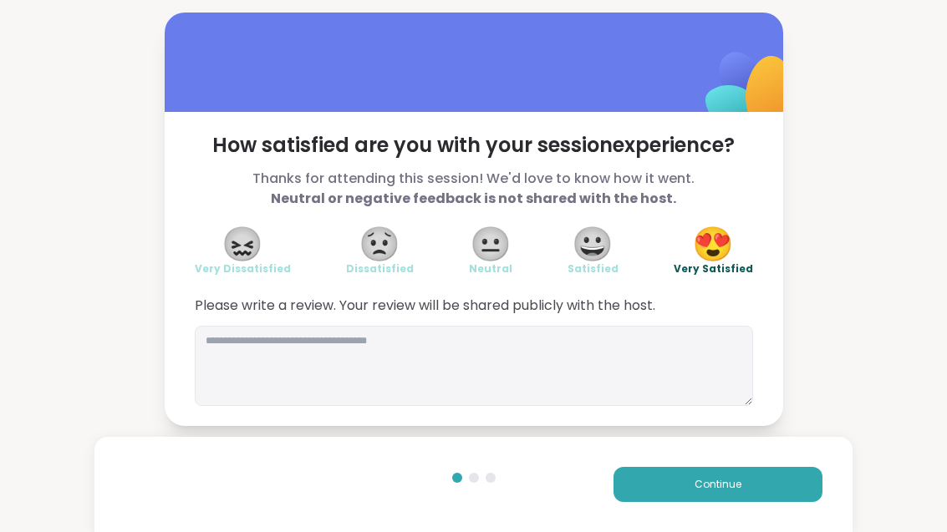
click at [794, 501] on button "Continue" at bounding box center [717, 484] width 209 height 35
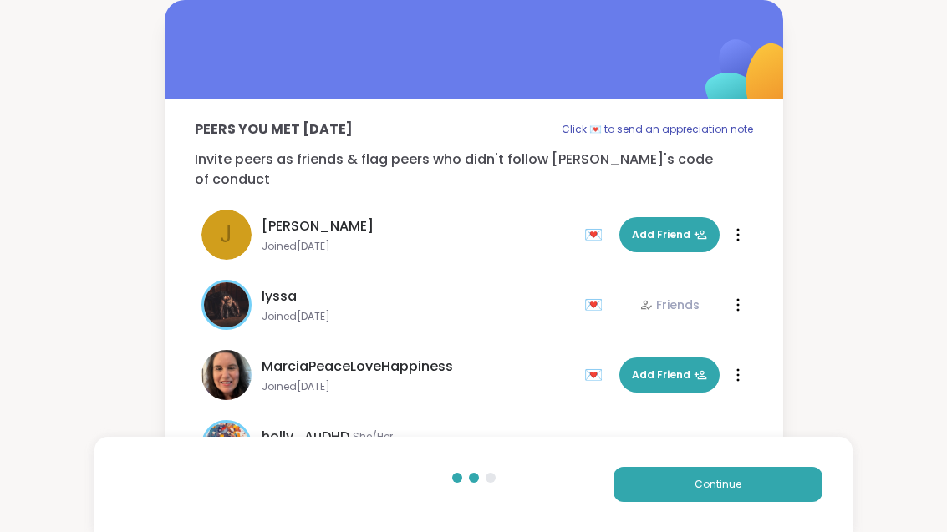
click at [794, 500] on button "Continue" at bounding box center [717, 484] width 209 height 35
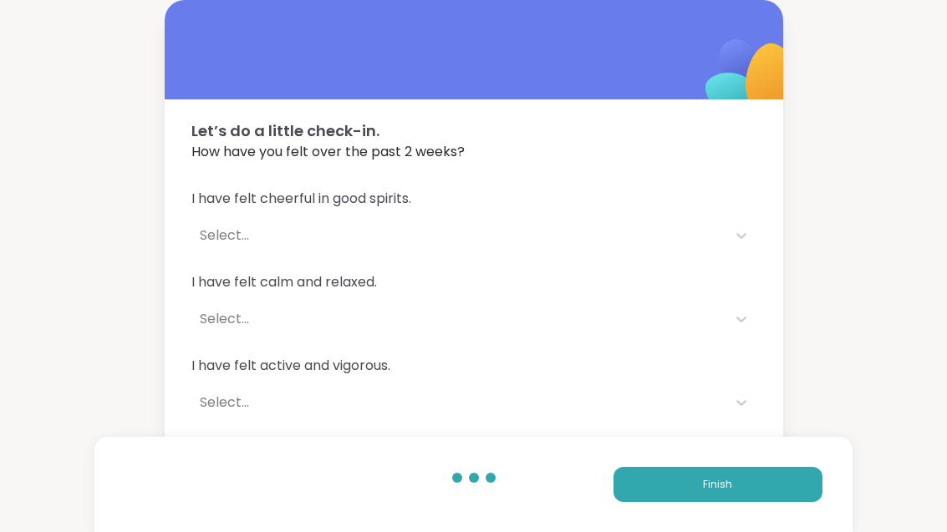
click at [793, 478] on button "Finish" at bounding box center [717, 484] width 209 height 35
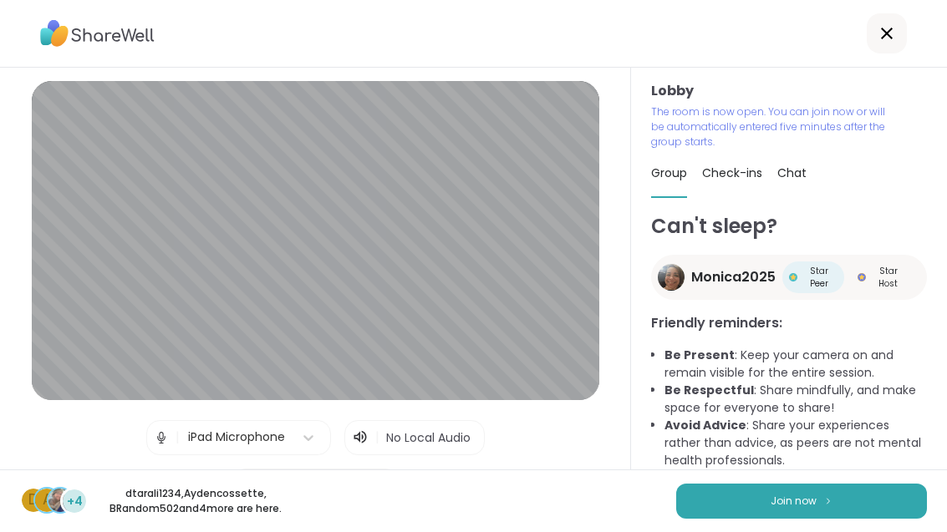
click at [803, 490] on button "Join now" at bounding box center [801, 501] width 251 height 35
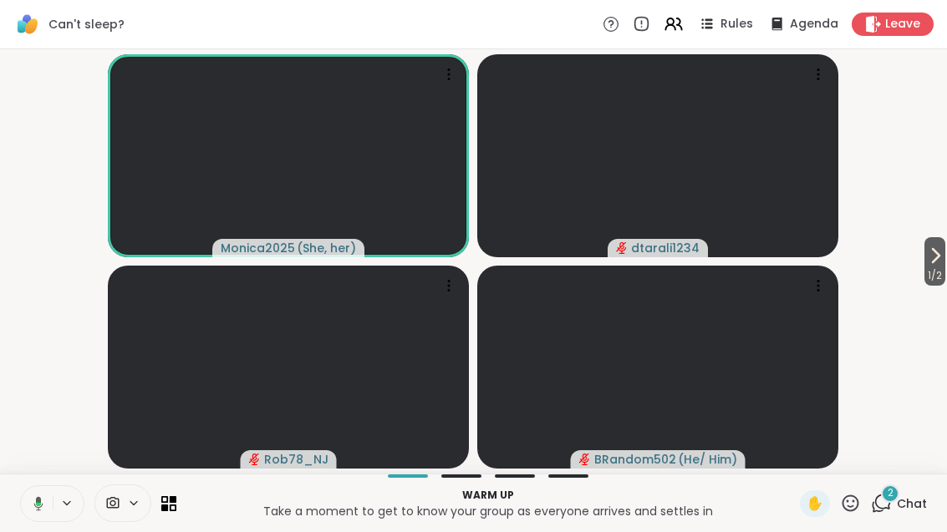
click at [924, 266] on span "1 / 2" at bounding box center [934, 276] width 21 height 20
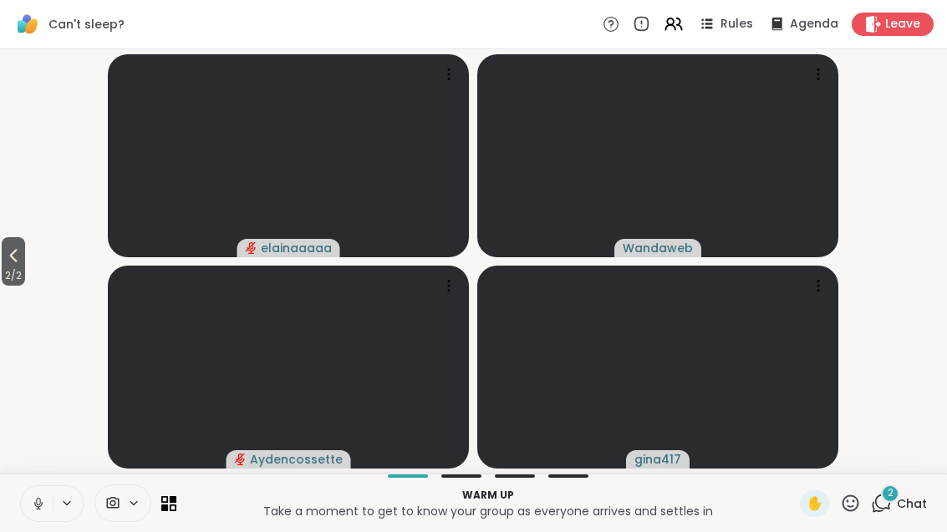
click at [5, 264] on icon at bounding box center [13, 256] width 20 height 20
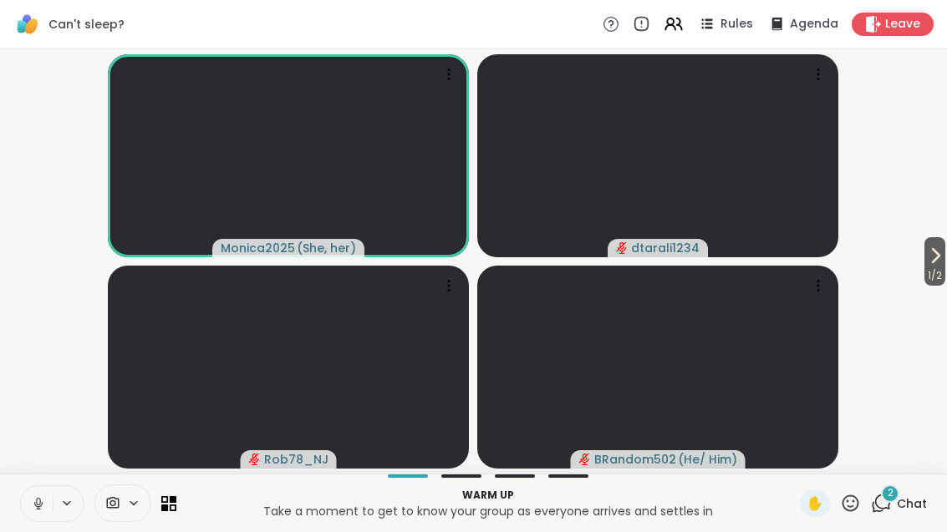
click at [899, 493] on div "2" at bounding box center [890, 494] width 18 height 18
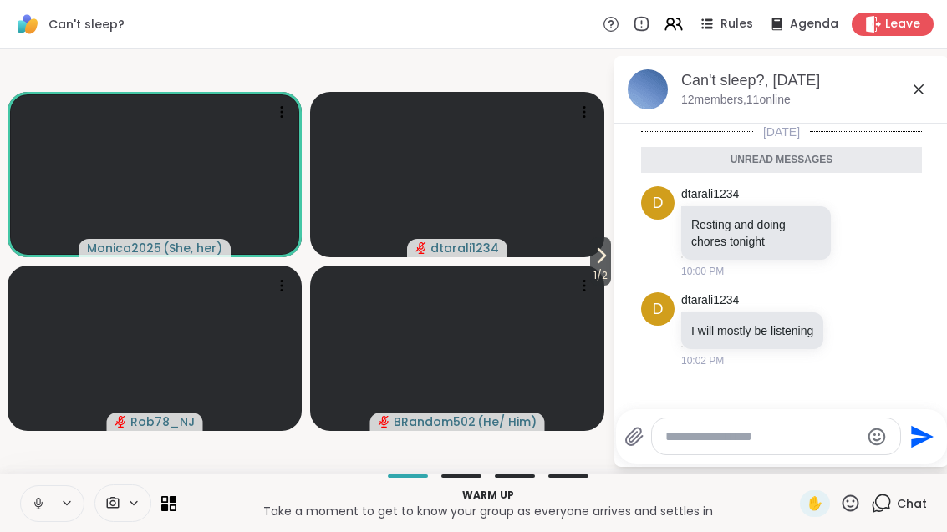
click at [916, 95] on icon at bounding box center [918, 89] width 20 height 20
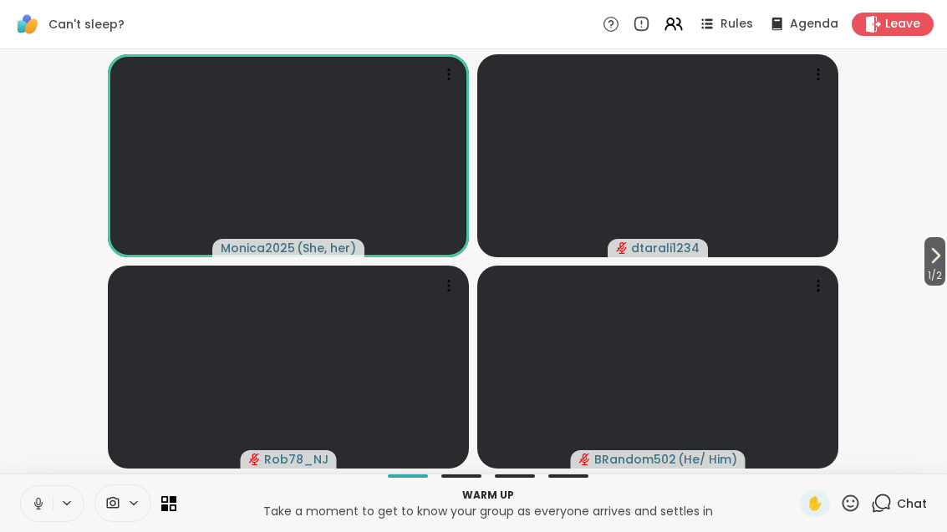
click at [936, 254] on icon at bounding box center [935, 256] width 20 height 20
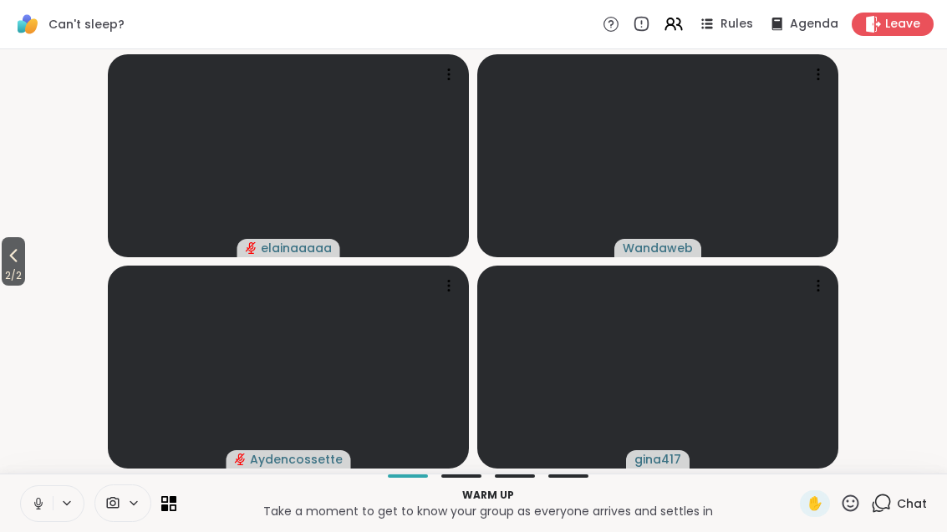
click at [670, 24] on icon at bounding box center [673, 24] width 20 height 20
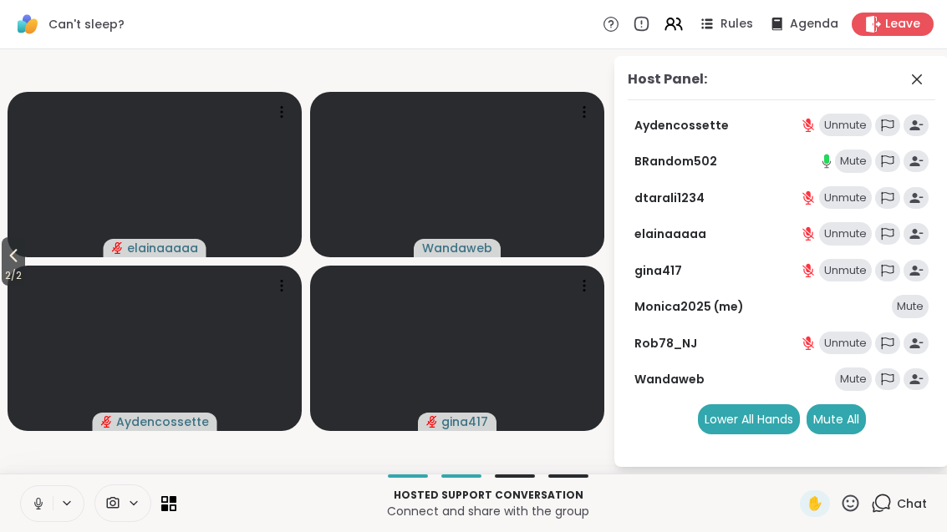
click at [25, 260] on button "2 / 2" at bounding box center [13, 261] width 23 height 48
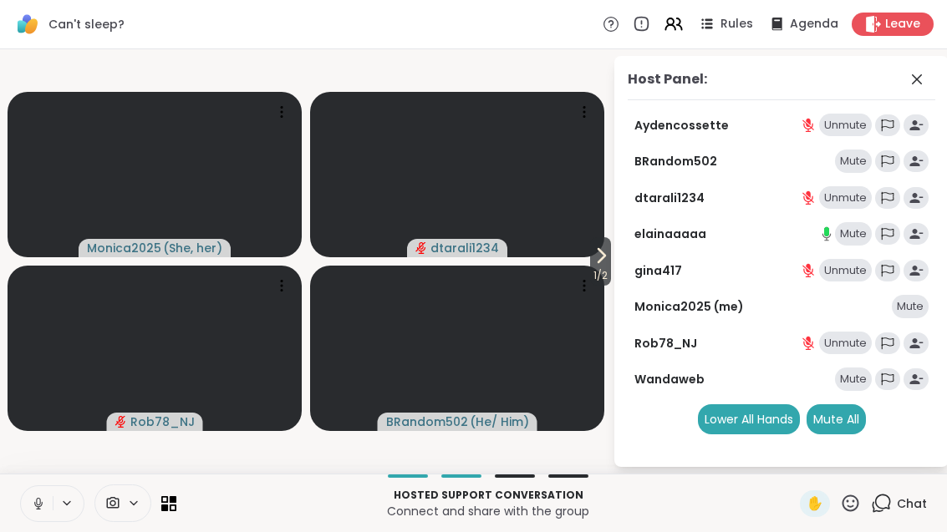
click at [929, 74] on span at bounding box center [917, 79] width 23 height 20
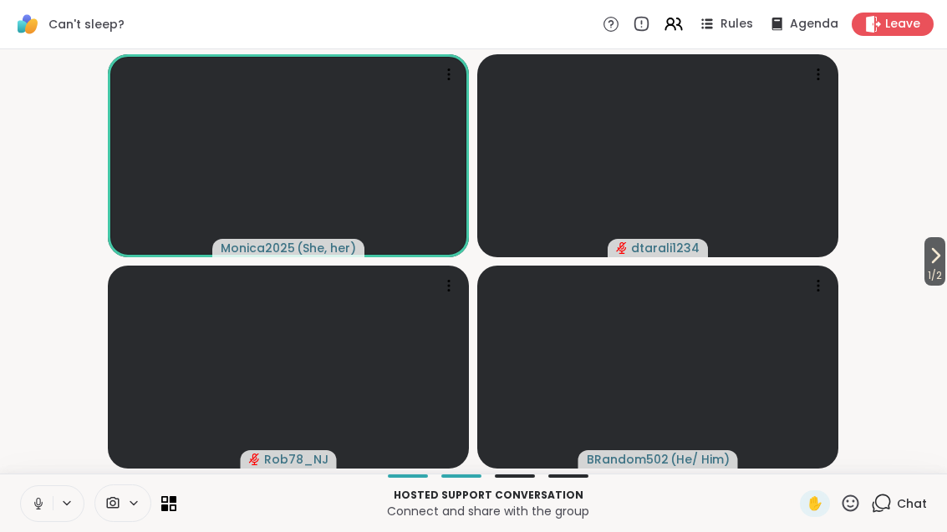
click at [940, 257] on icon at bounding box center [935, 256] width 20 height 20
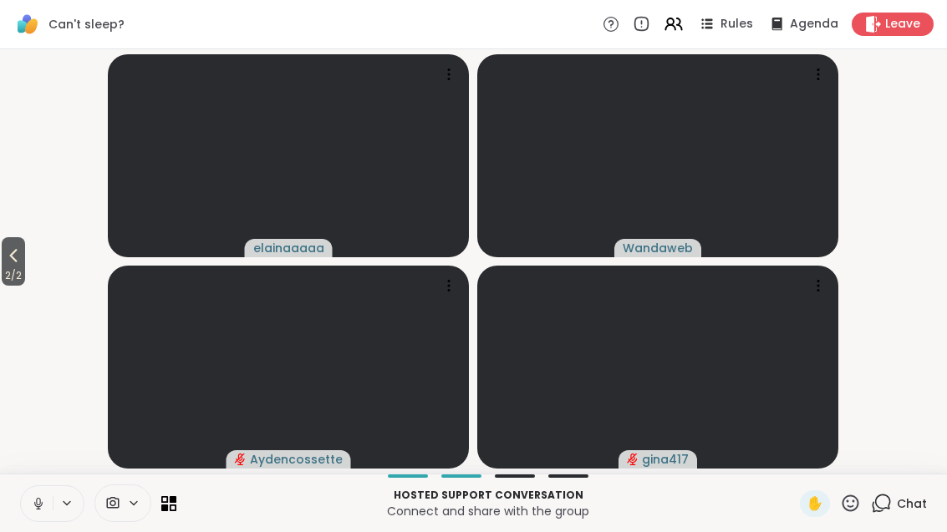
click at [7, 265] on icon at bounding box center [13, 256] width 20 height 20
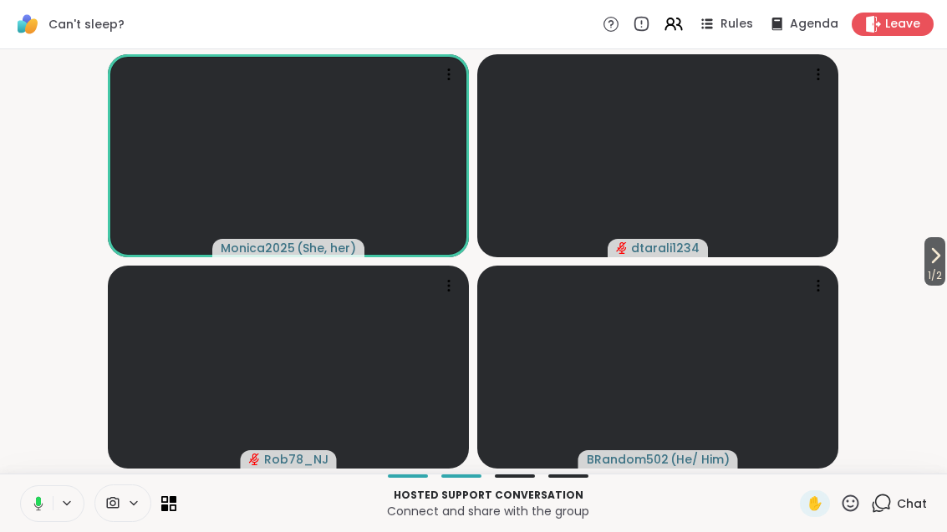
click at [942, 267] on span "1 / 2" at bounding box center [934, 276] width 21 height 20
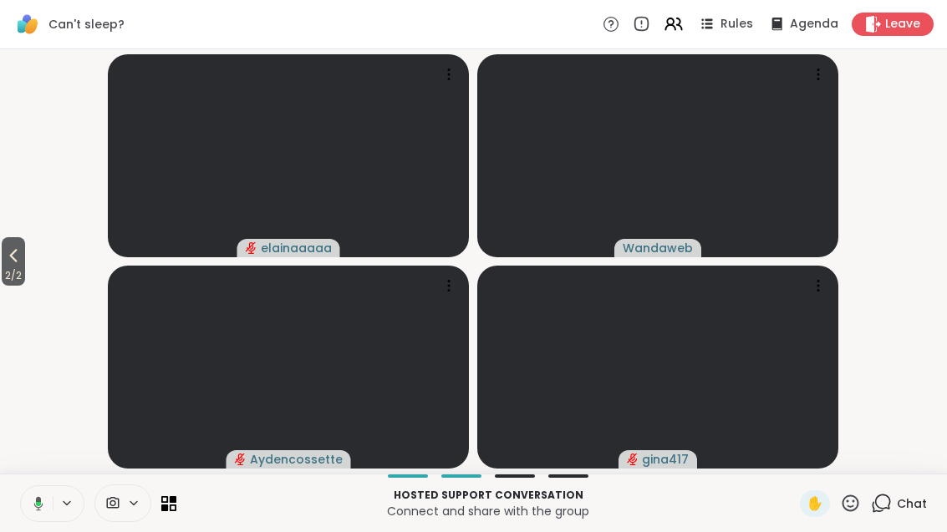
click at [6, 277] on span "2 / 2" at bounding box center [13, 276] width 23 height 20
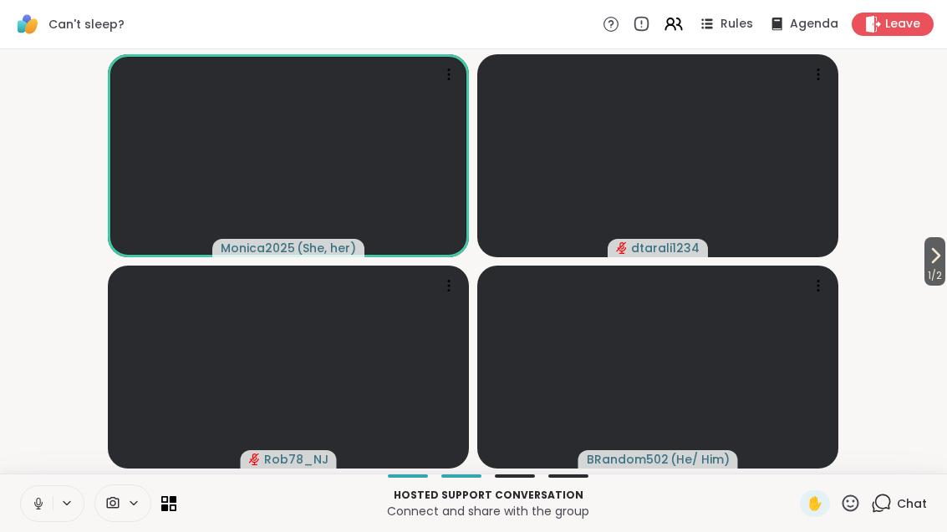
click at [945, 266] on span "1 / 2" at bounding box center [934, 276] width 21 height 20
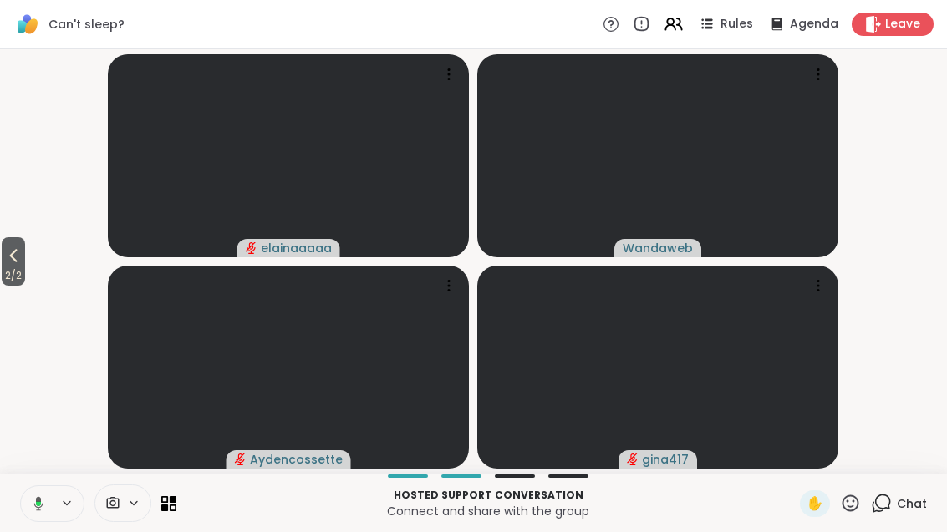
click at [12, 239] on button "2 / 2" at bounding box center [13, 261] width 23 height 48
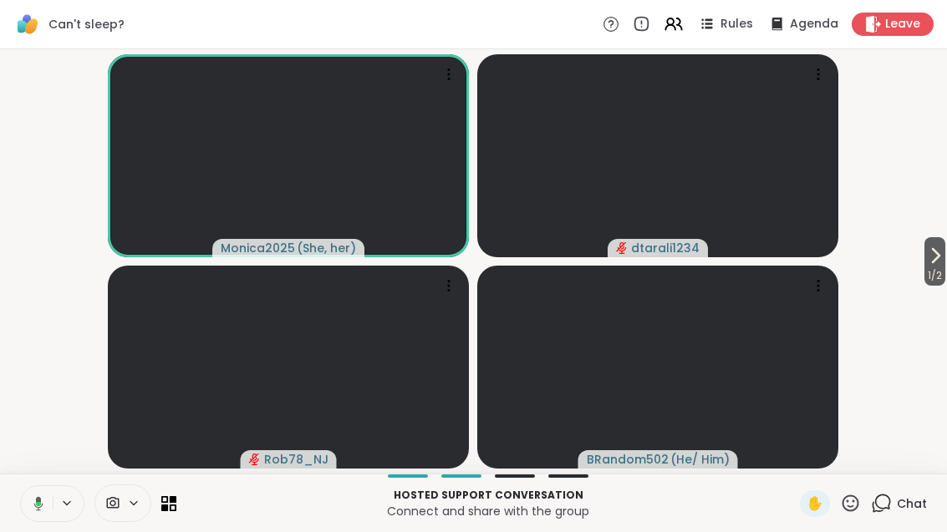
click at [931, 253] on icon at bounding box center [935, 256] width 20 height 20
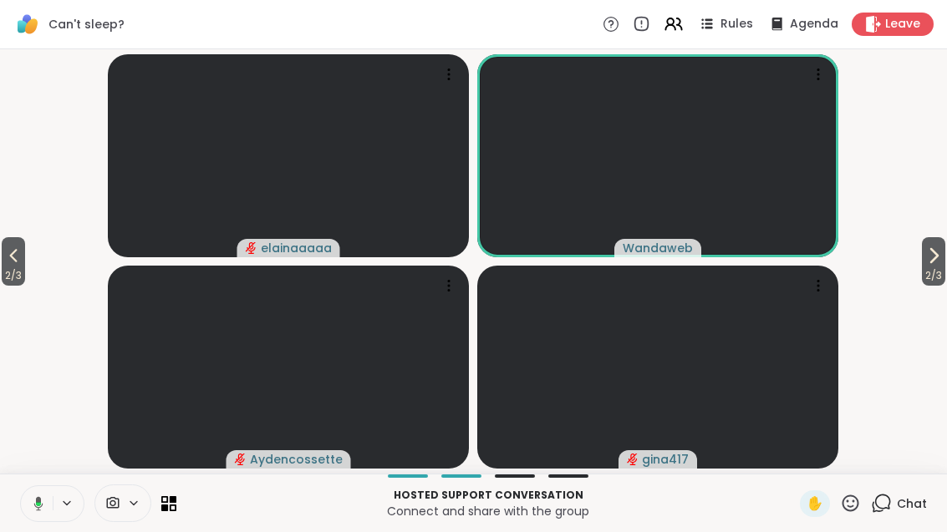
click at [8, 276] on span "2 / 3" at bounding box center [13, 276] width 23 height 20
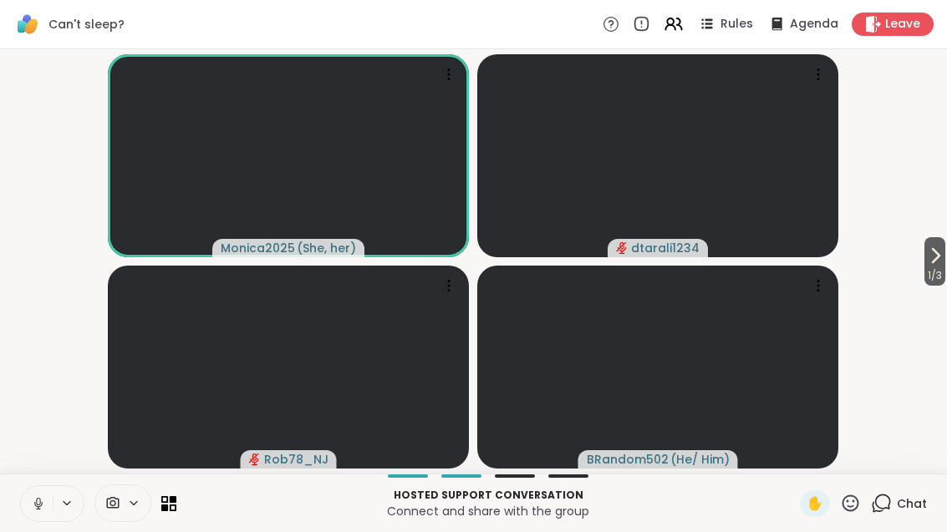
click at [936, 248] on icon at bounding box center [935, 256] width 20 height 20
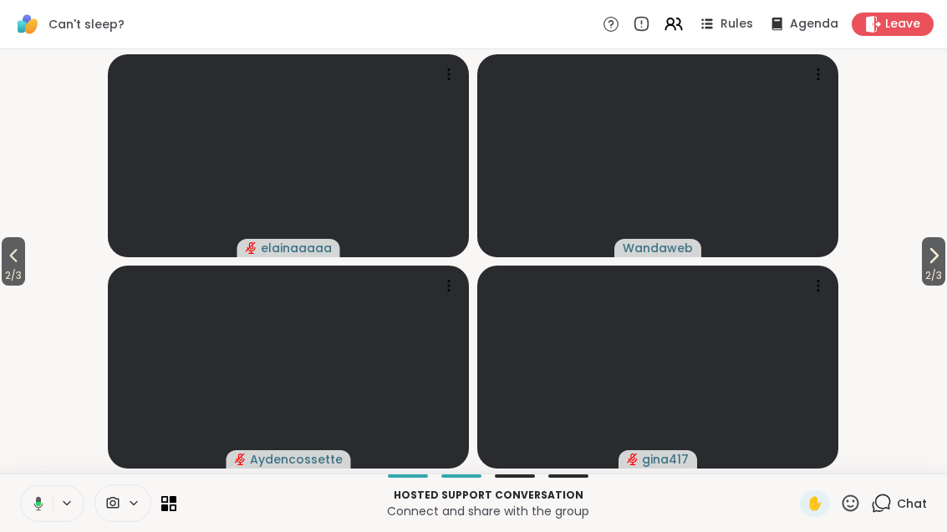
click at [943, 284] on span "2 / 3" at bounding box center [932, 276] width 23 height 20
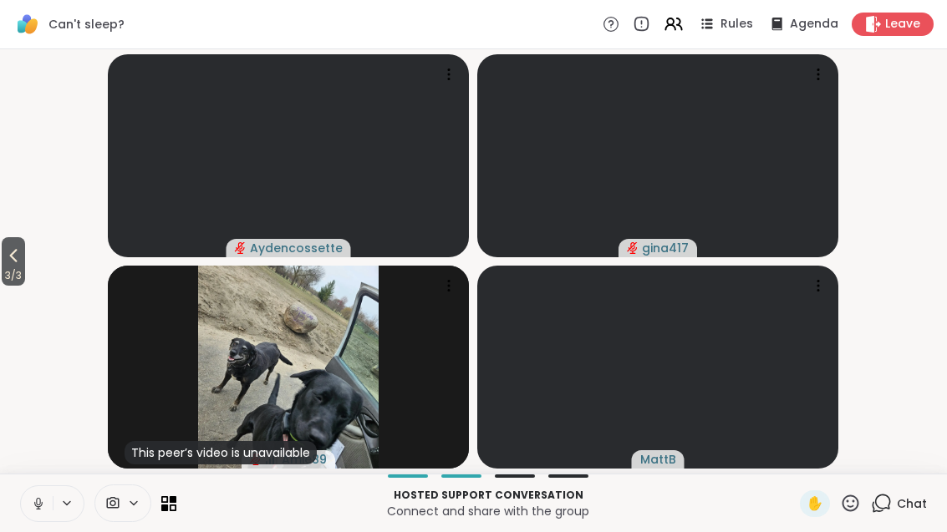
click at [3, 252] on button "3 / 3" at bounding box center [13, 261] width 23 height 48
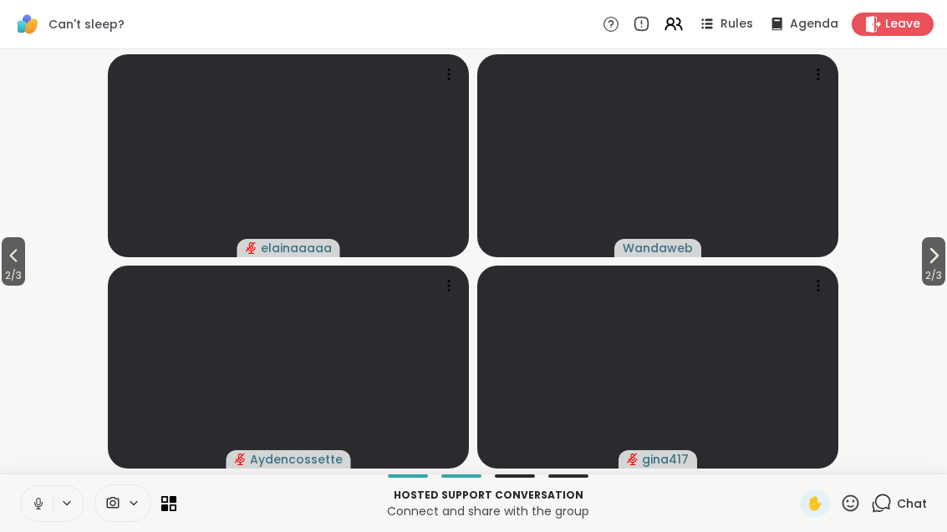
click at [23, 253] on icon at bounding box center [13, 256] width 20 height 20
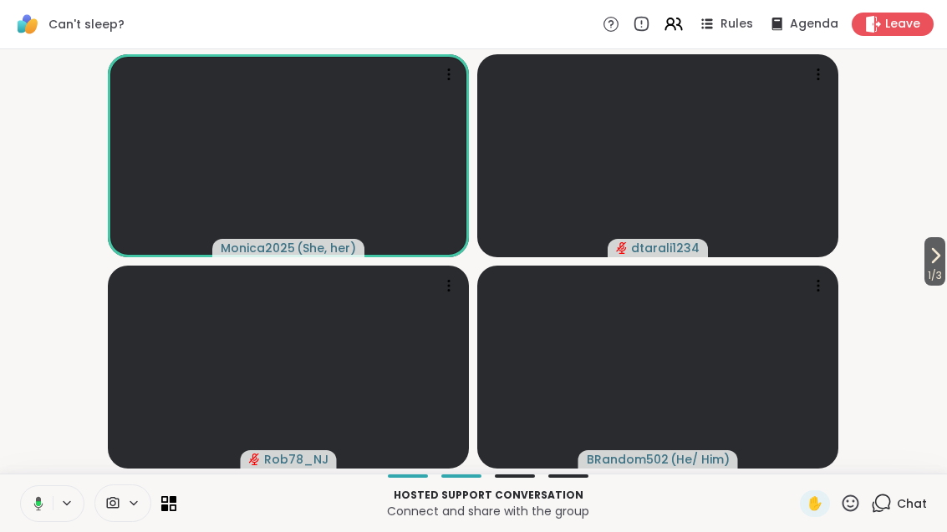
click at [648, 20] on icon at bounding box center [641, 24] width 13 height 13
click at [682, 25] on icon at bounding box center [679, 23] width 5 height 11
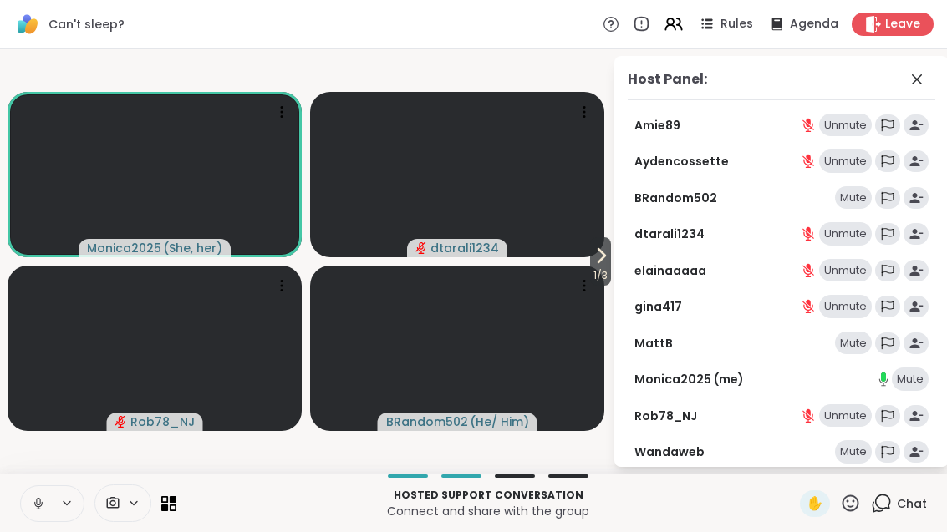
click at [928, 74] on span at bounding box center [917, 79] width 23 height 20
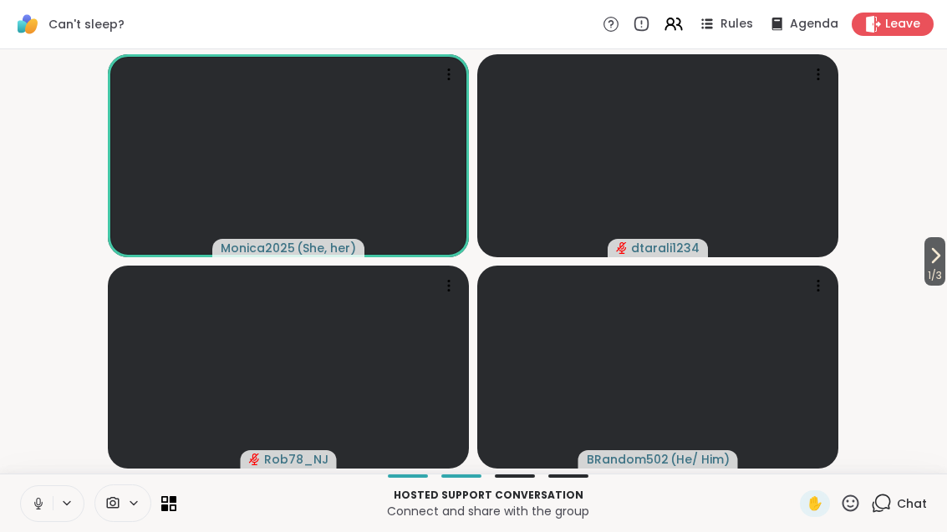
click at [733, 18] on span "Rules" at bounding box center [736, 24] width 33 height 17
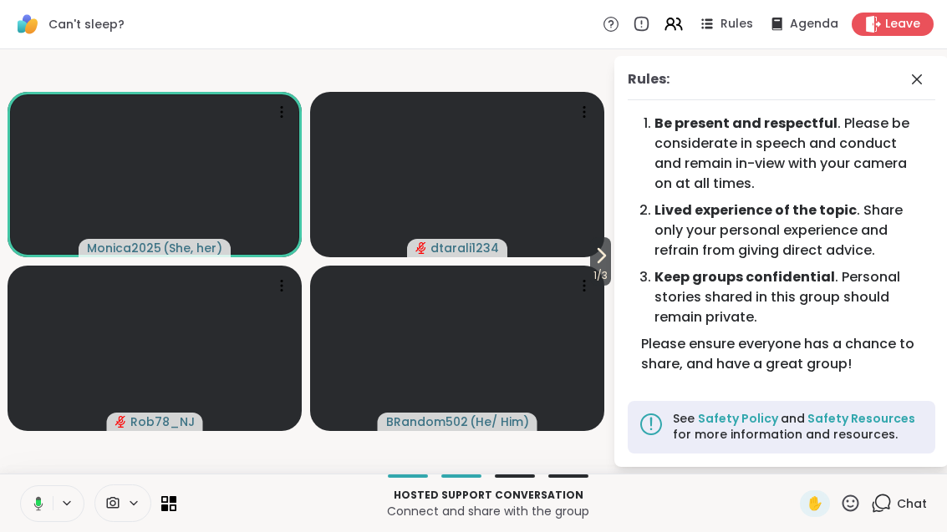
click at [916, 78] on icon at bounding box center [916, 79] width 10 height 10
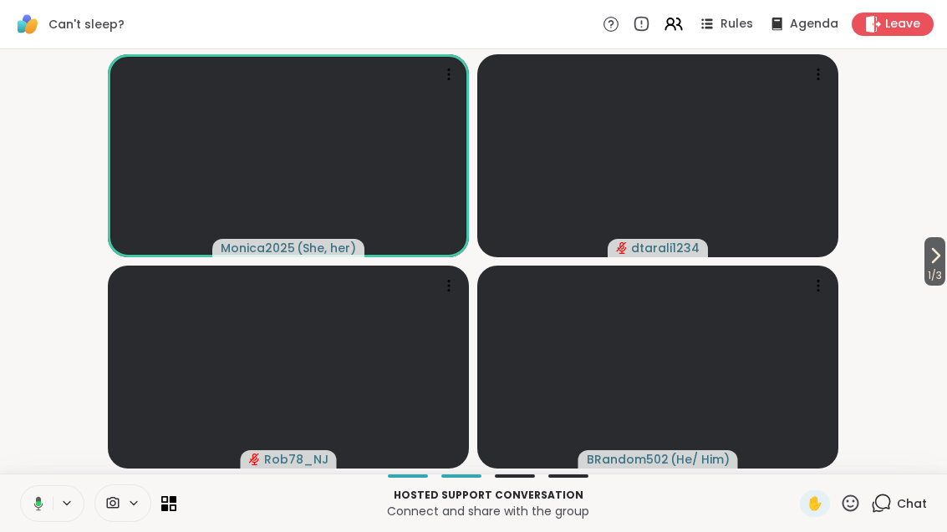
click at [943, 271] on span "1 / 3" at bounding box center [934, 276] width 21 height 20
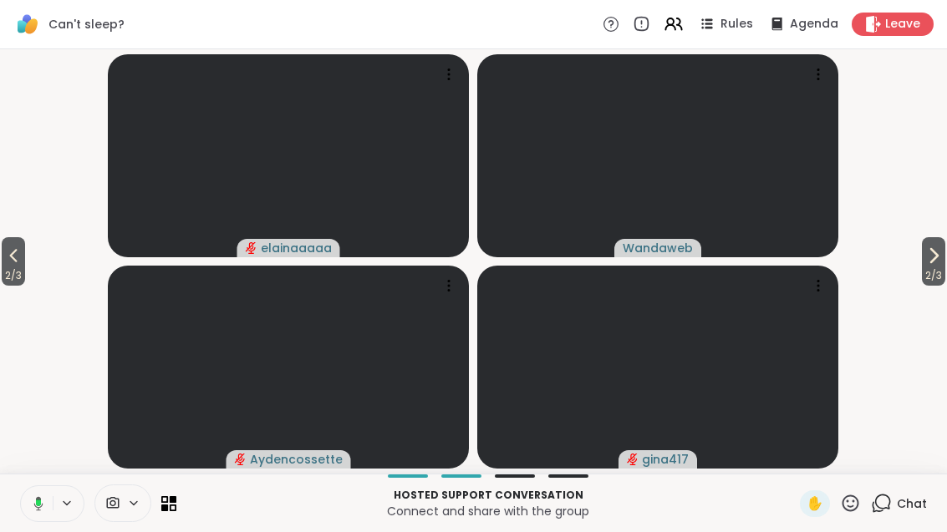
click at [931, 261] on icon at bounding box center [934, 255] width 7 height 13
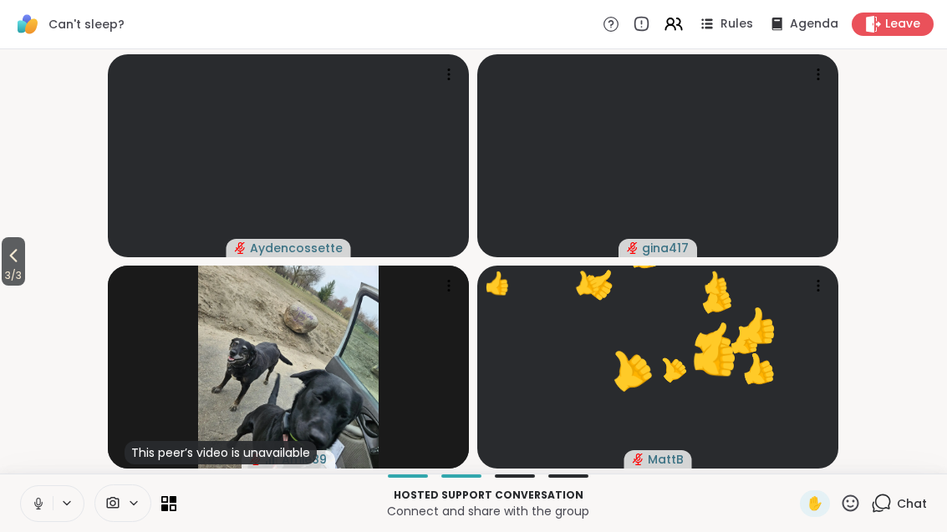
click at [18, 257] on icon at bounding box center [13, 256] width 20 height 20
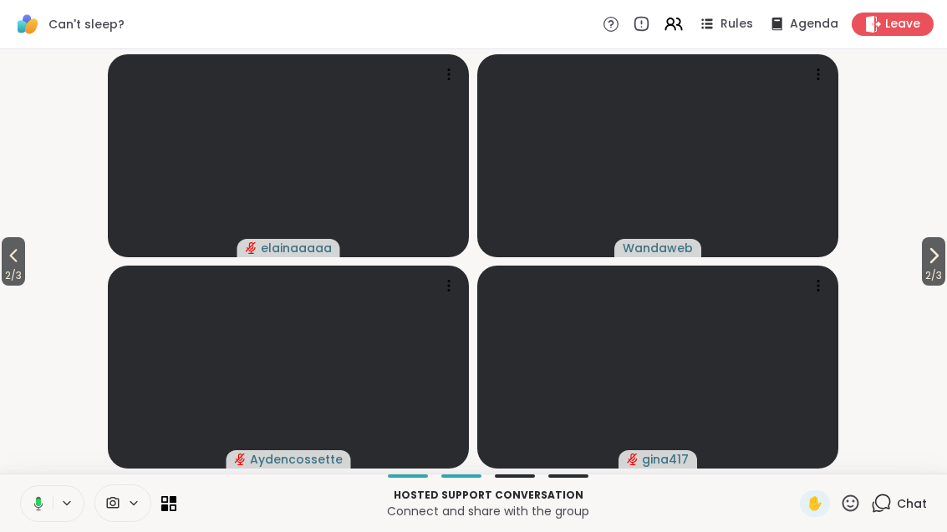
click at [10, 247] on icon at bounding box center [13, 256] width 20 height 20
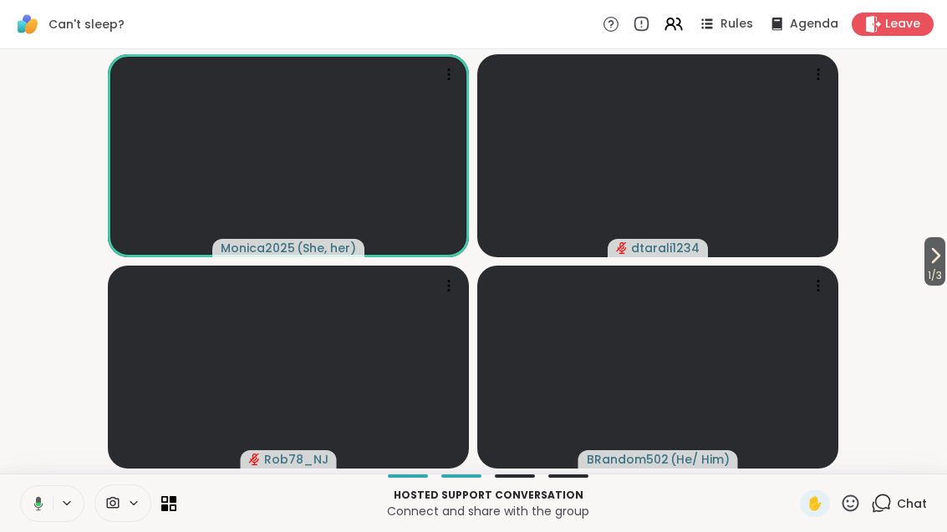
click at [744, 26] on span "Rules" at bounding box center [736, 24] width 33 height 17
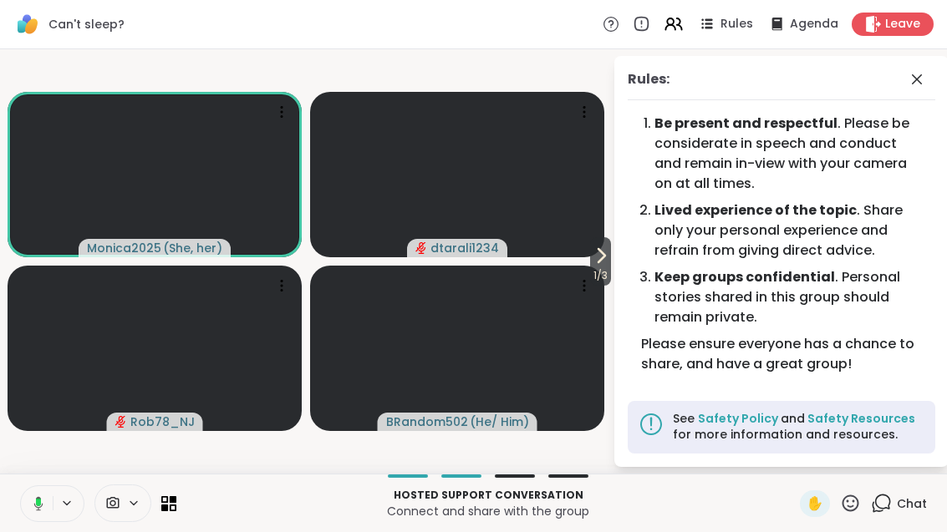
click at [929, 78] on span at bounding box center [917, 79] width 23 height 20
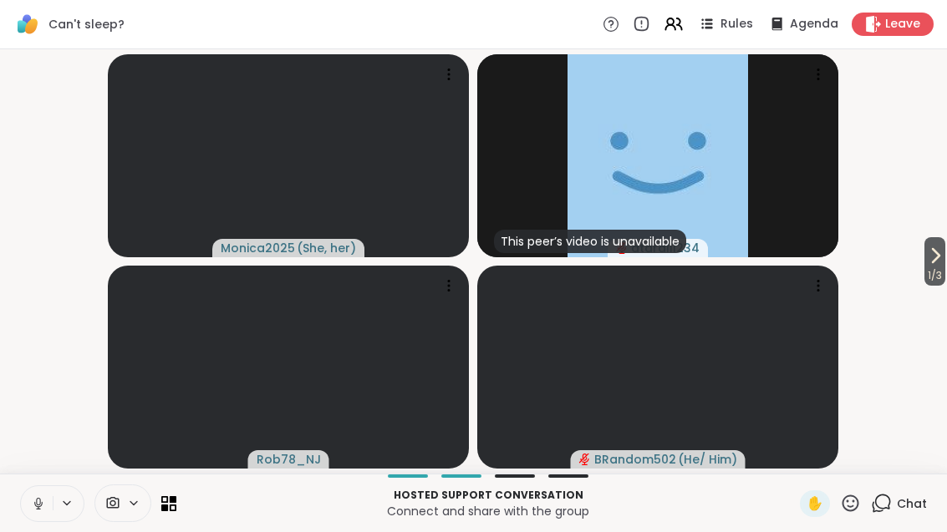
click at [936, 252] on icon at bounding box center [935, 256] width 20 height 20
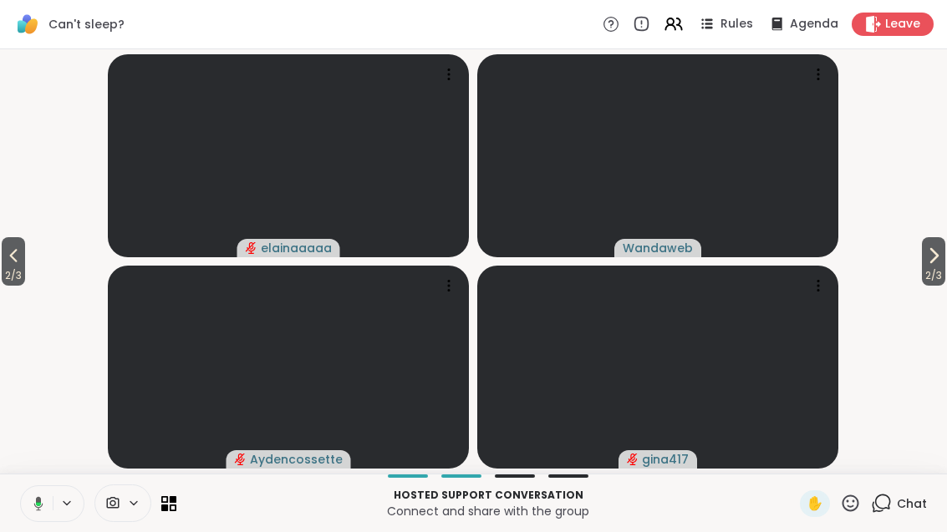
click at [23, 256] on icon at bounding box center [13, 256] width 20 height 20
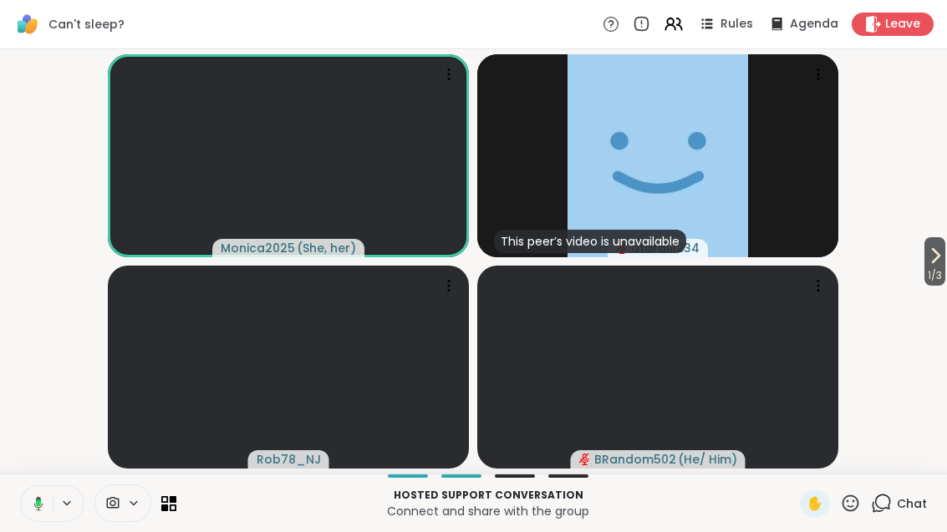
click at [940, 264] on icon at bounding box center [935, 256] width 20 height 20
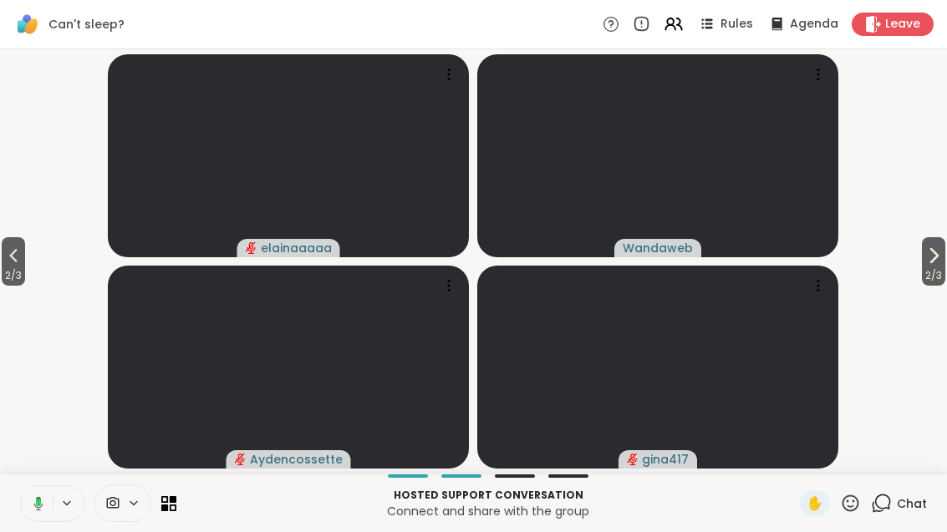
click at [3, 255] on button "2 / 3" at bounding box center [13, 261] width 23 height 48
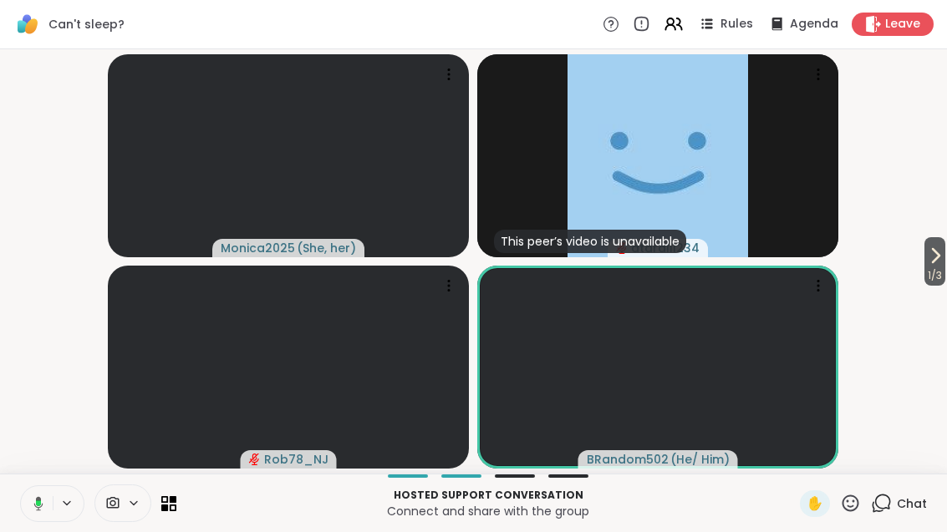
click at [944, 266] on span "1 / 3" at bounding box center [934, 276] width 21 height 20
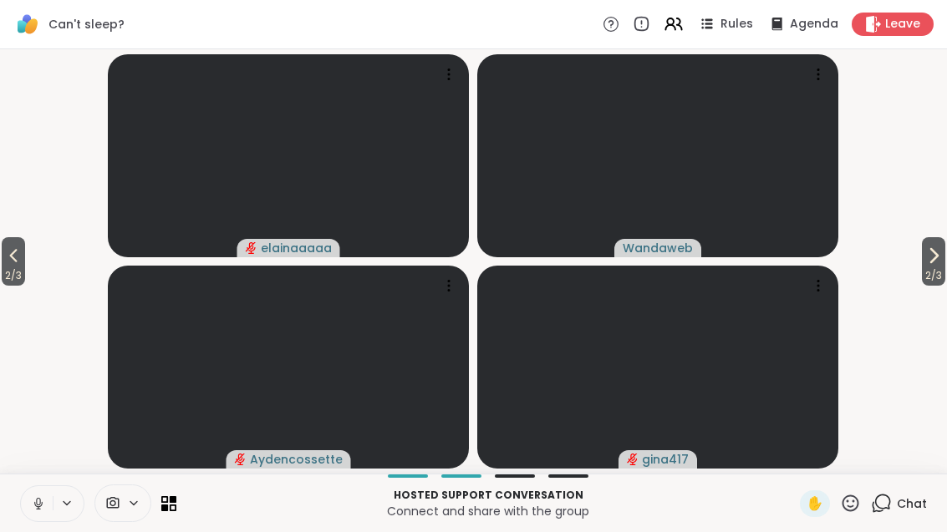
click at [17, 239] on button "2 / 3" at bounding box center [13, 261] width 23 height 48
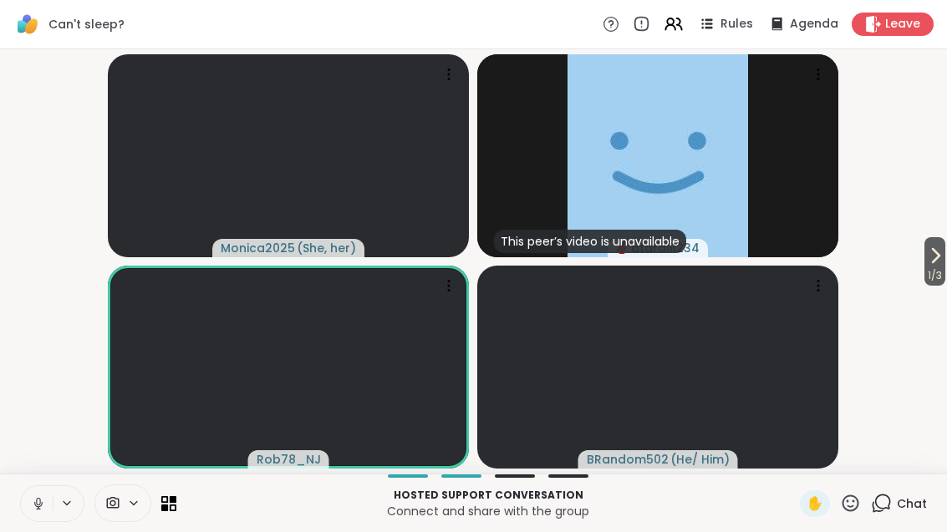
click at [933, 260] on icon at bounding box center [935, 255] width 7 height 13
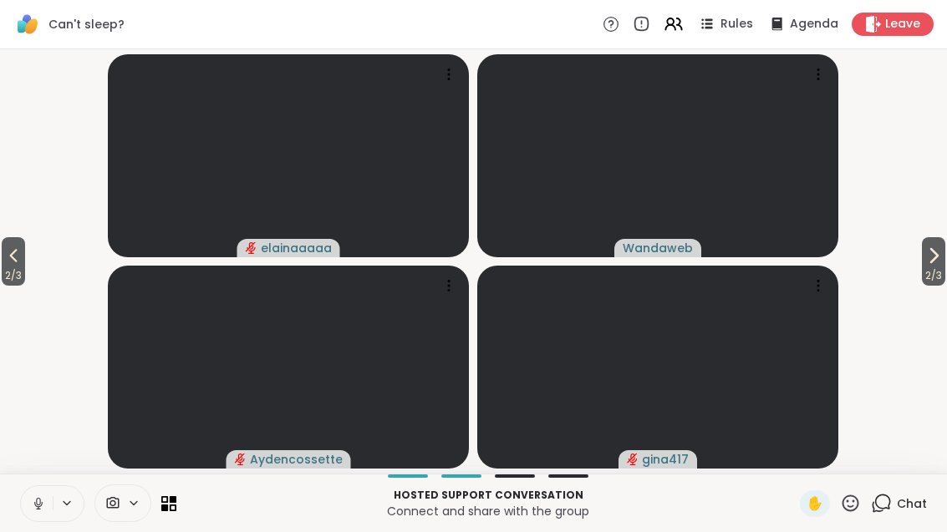
click at [25, 252] on button "2 / 3" at bounding box center [13, 261] width 23 height 48
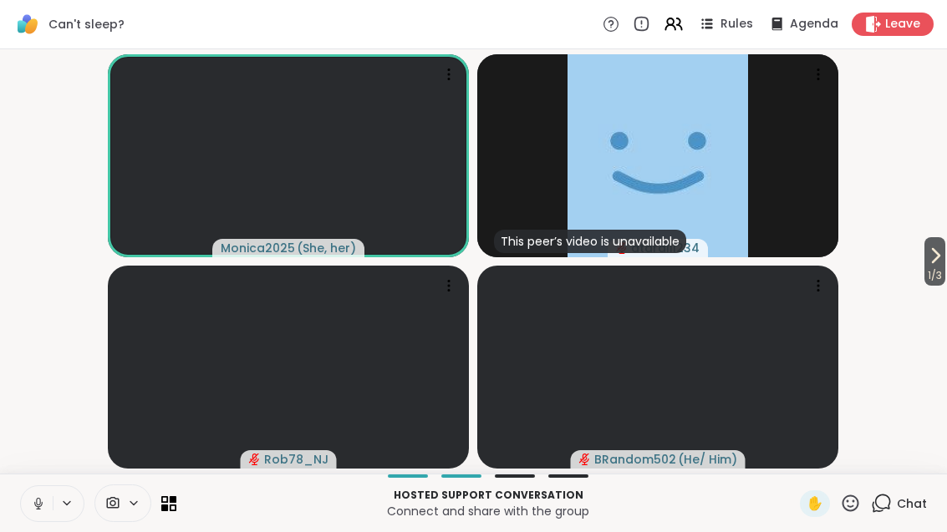
click at [941, 278] on span "1 / 3" at bounding box center [934, 276] width 21 height 20
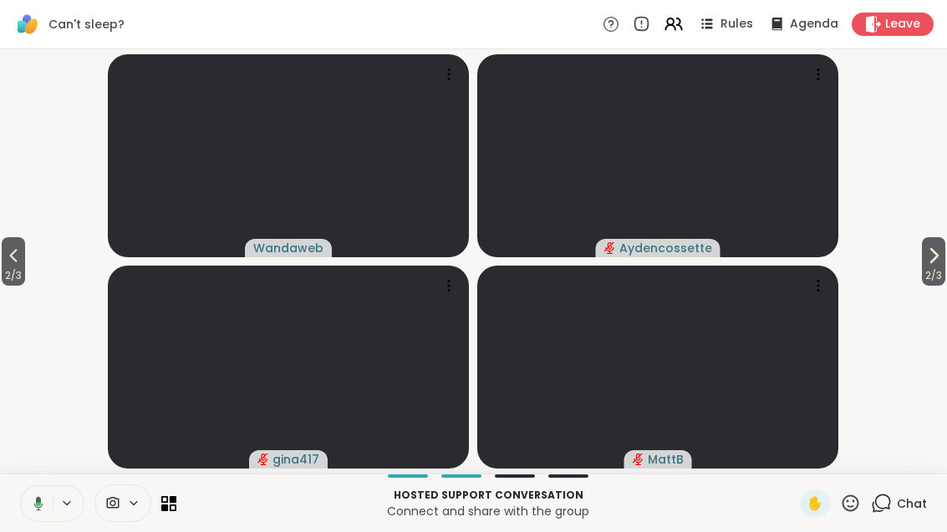
click at [8, 250] on icon at bounding box center [13, 256] width 20 height 20
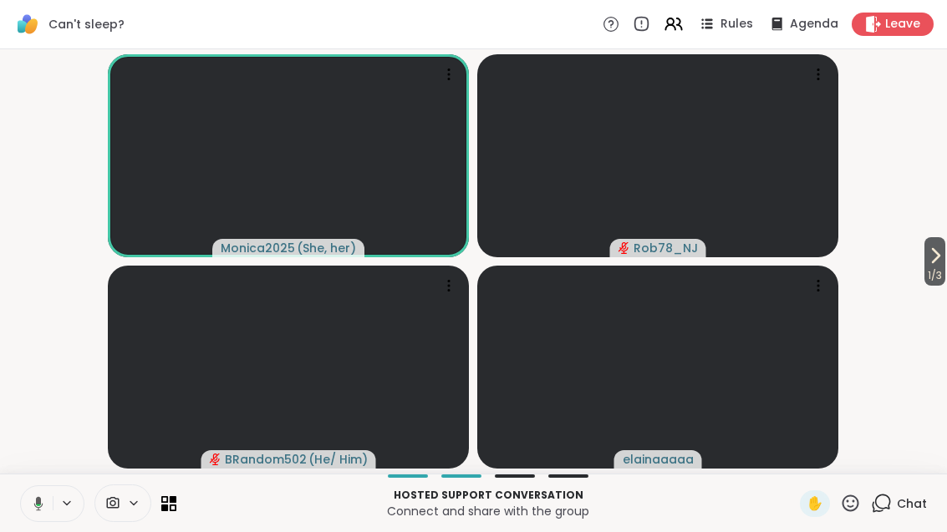
click at [942, 249] on button "1 / 3" at bounding box center [934, 261] width 21 height 48
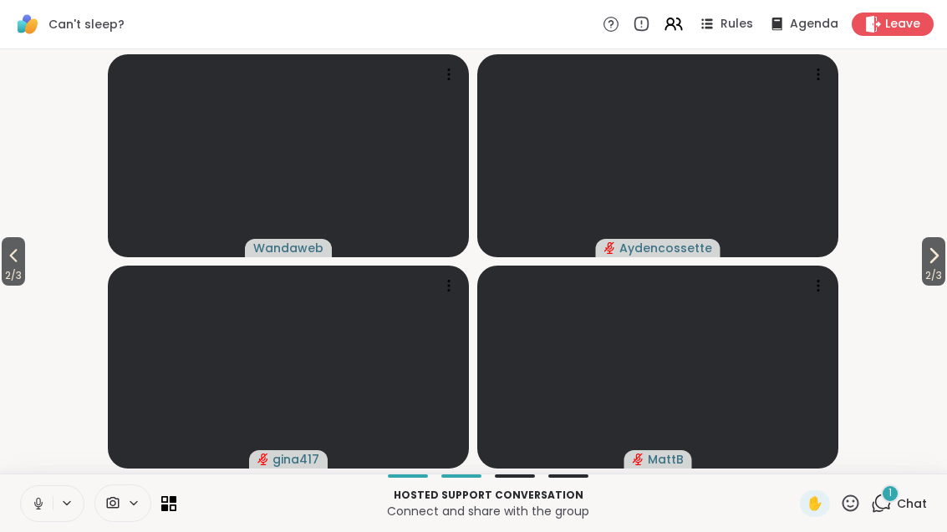
click at [58, 230] on video-player-container "2 / 3 2 / 3 Wandaweb Aydencossette gina417 MattB" at bounding box center [473, 261] width 926 height 411
click at [3, 274] on span "2 / 3" at bounding box center [13, 276] width 23 height 20
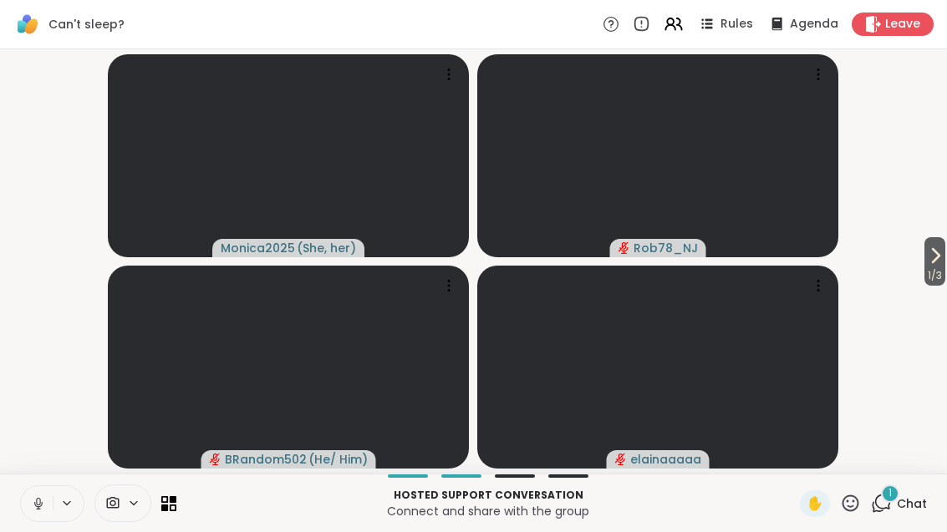
click at [943, 251] on button "1 / 3" at bounding box center [934, 261] width 21 height 48
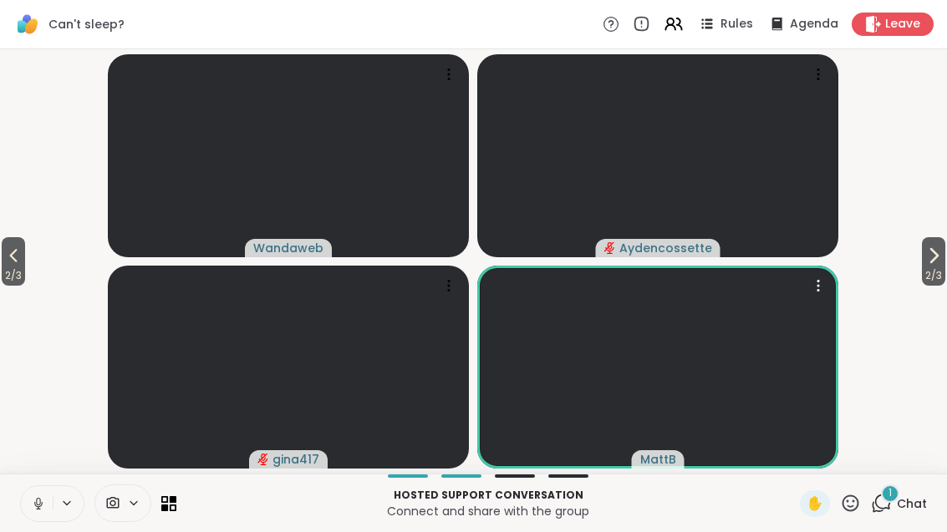
click at [670, 452] on span "MattB" at bounding box center [658, 459] width 36 height 17
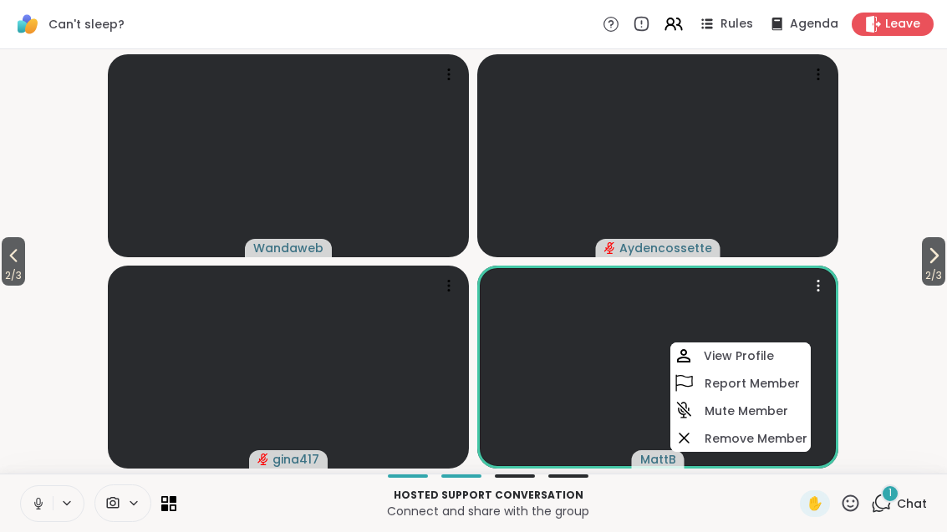
click at [774, 353] on div "View Profile" at bounding box center [740, 356] width 140 height 27
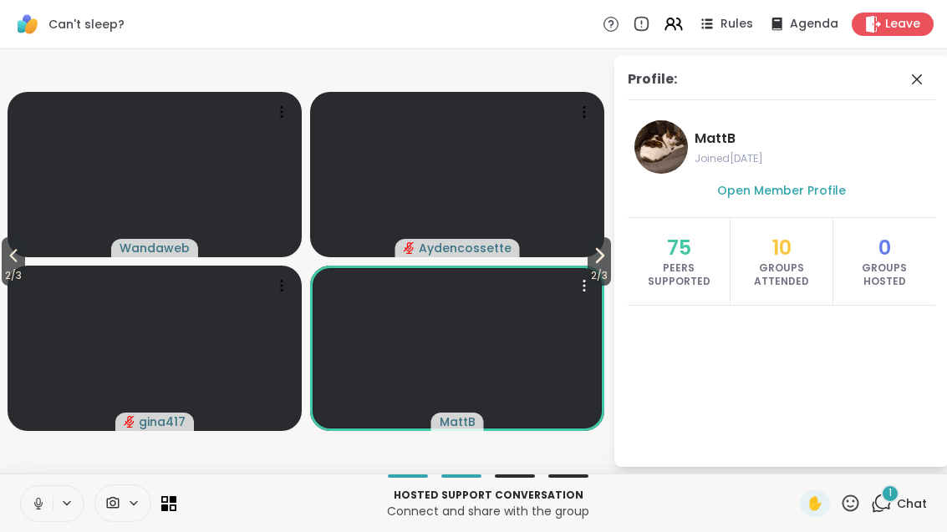
click at [929, 69] on span at bounding box center [917, 79] width 23 height 20
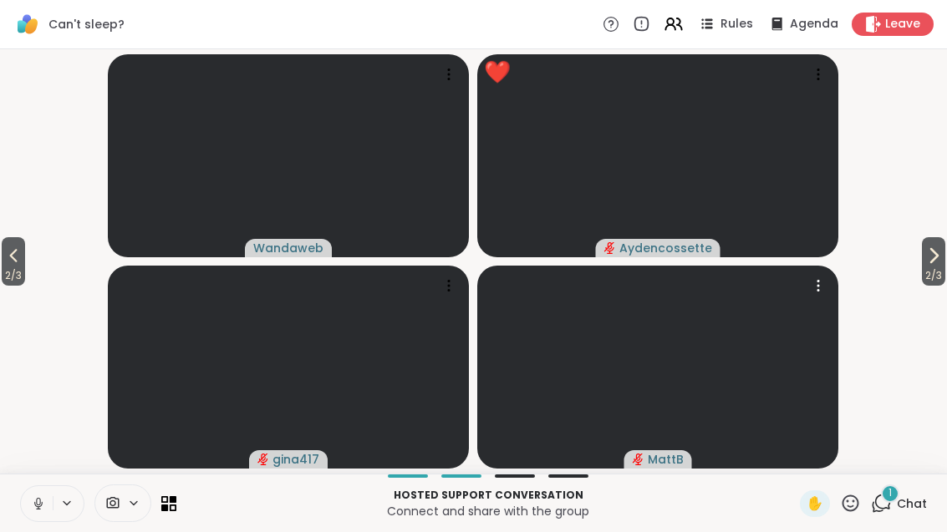
click at [921, 254] on button "2 / 3" at bounding box center [932, 261] width 23 height 48
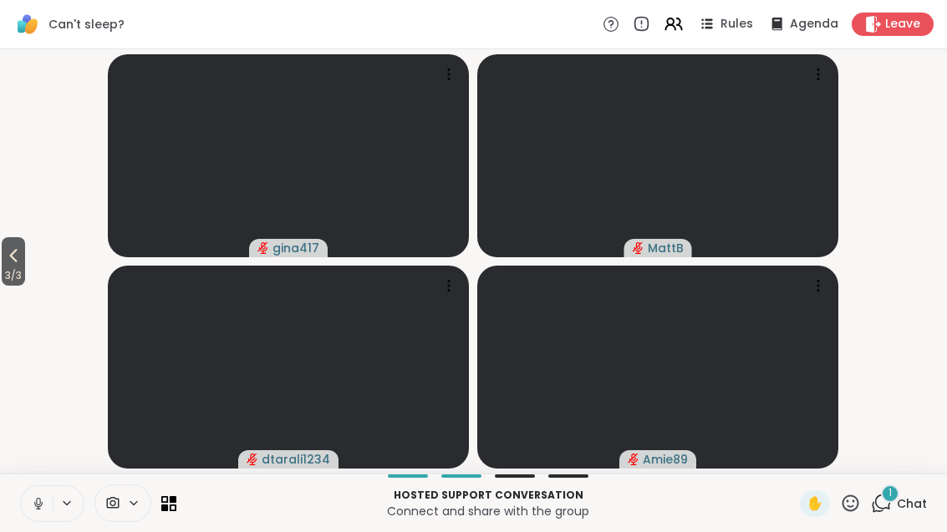
click at [906, 500] on span "Chat" at bounding box center [911, 503] width 30 height 17
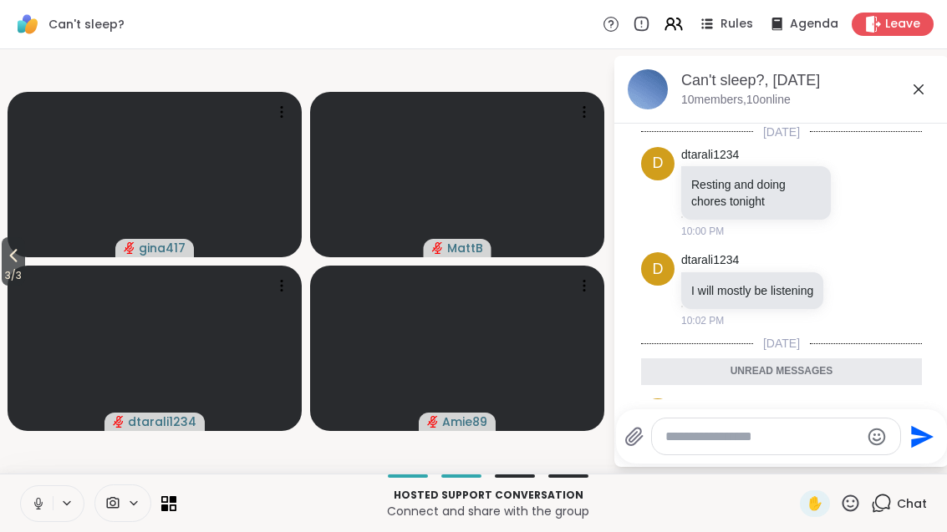
scroll to position [96, 0]
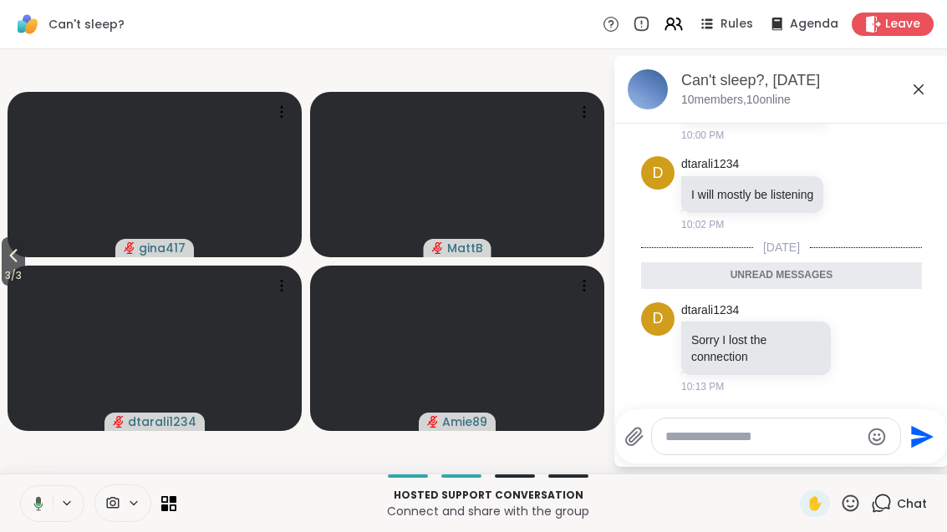
click at [924, 83] on icon at bounding box center [918, 89] width 20 height 20
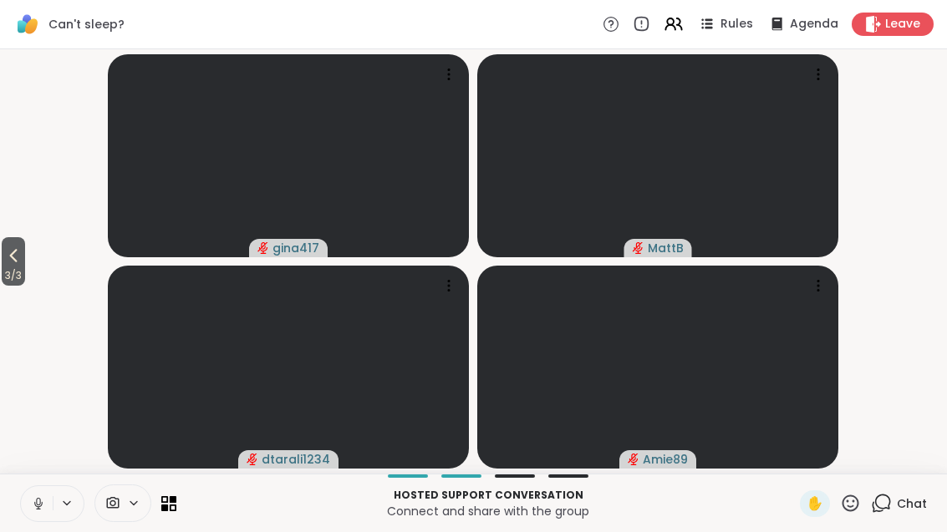
click at [2, 247] on button "3 / 3" at bounding box center [13, 261] width 23 height 48
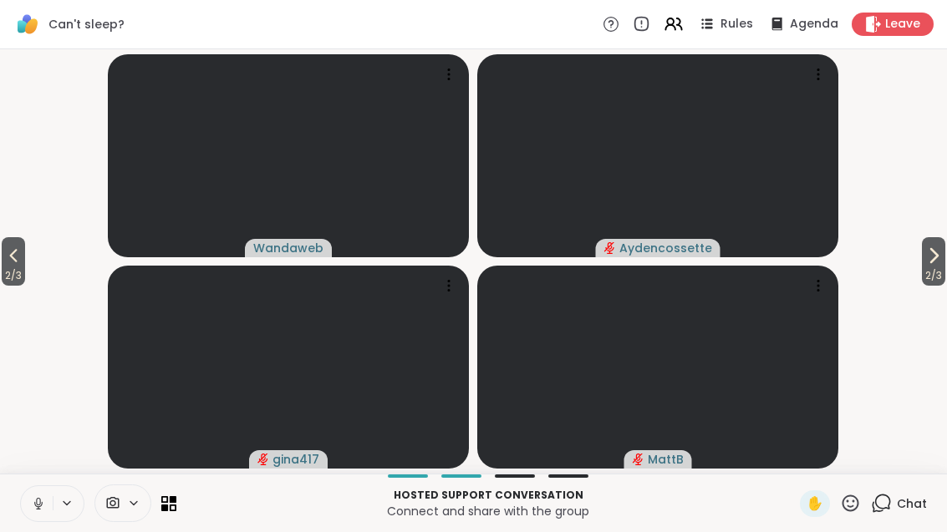
click at [3, 266] on span "2 / 3" at bounding box center [13, 276] width 23 height 20
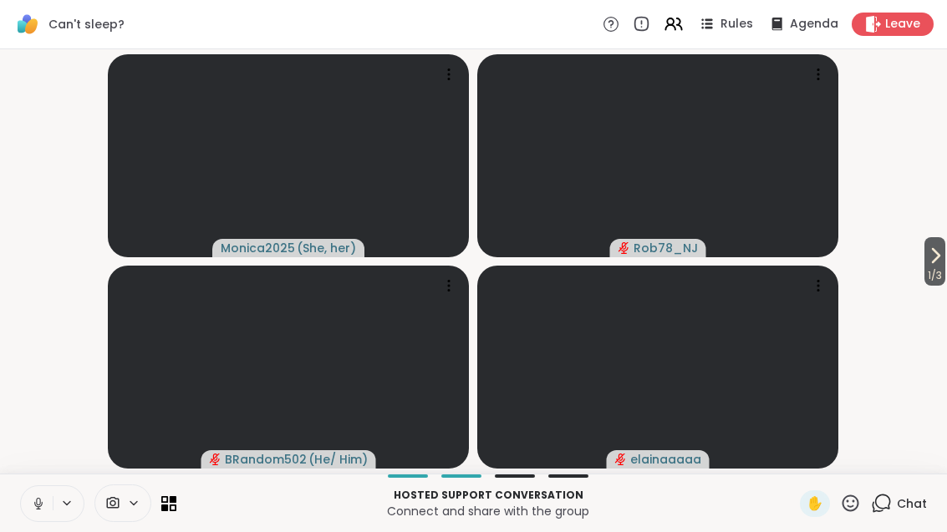
click at [943, 265] on button "1 / 3" at bounding box center [934, 261] width 21 height 48
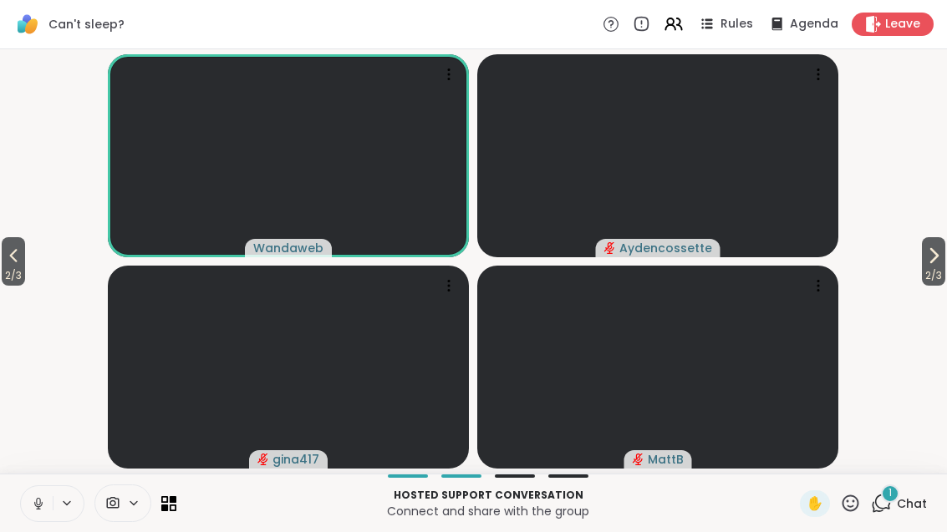
click at [938, 254] on icon at bounding box center [933, 256] width 20 height 20
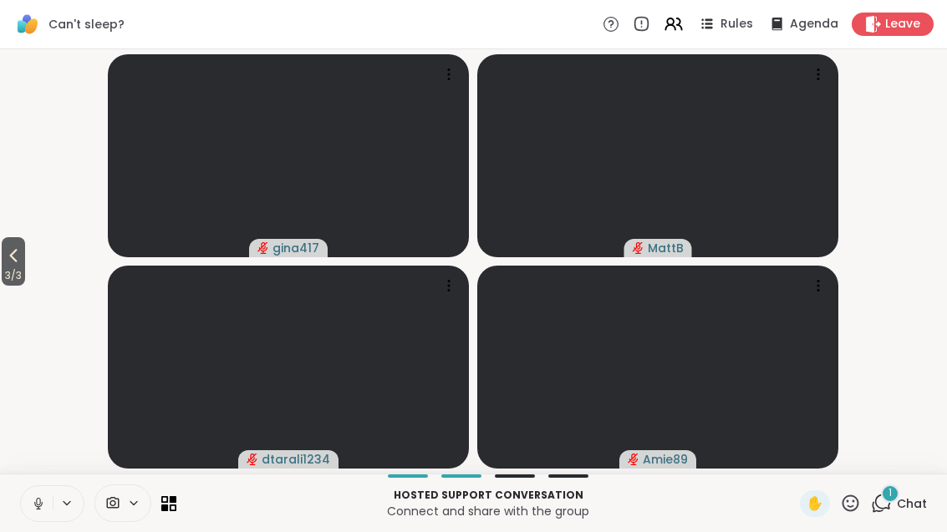
click at [15, 280] on span "3 / 3" at bounding box center [13, 276] width 23 height 20
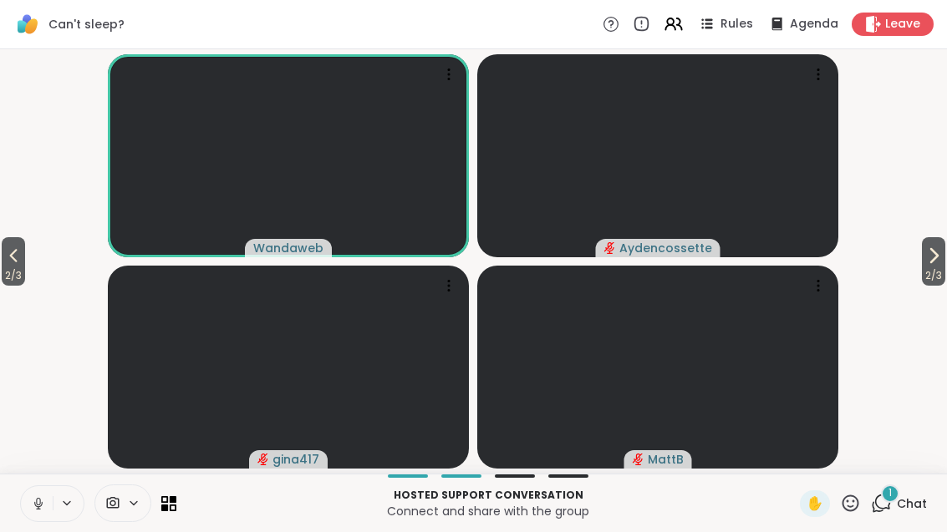
click at [7, 256] on icon at bounding box center [13, 256] width 20 height 20
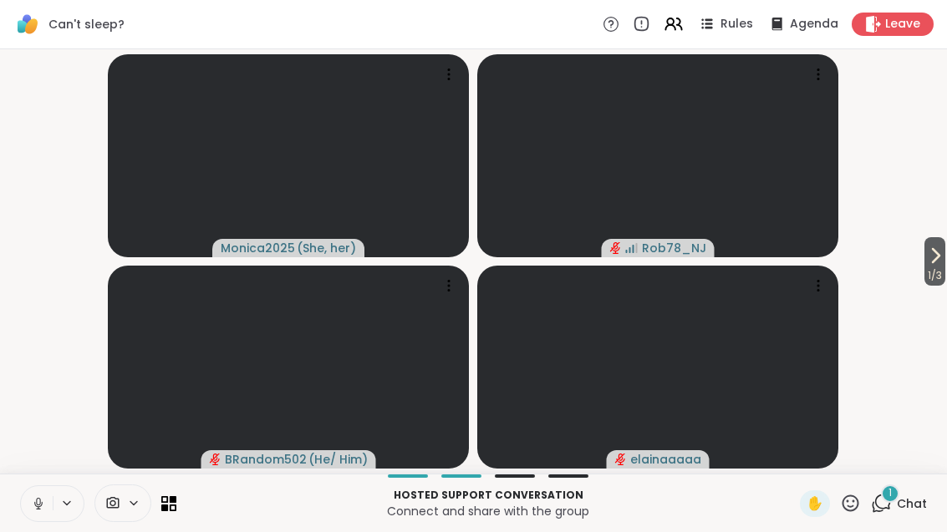
click at [933, 277] on span "1 / 3" at bounding box center [934, 276] width 21 height 20
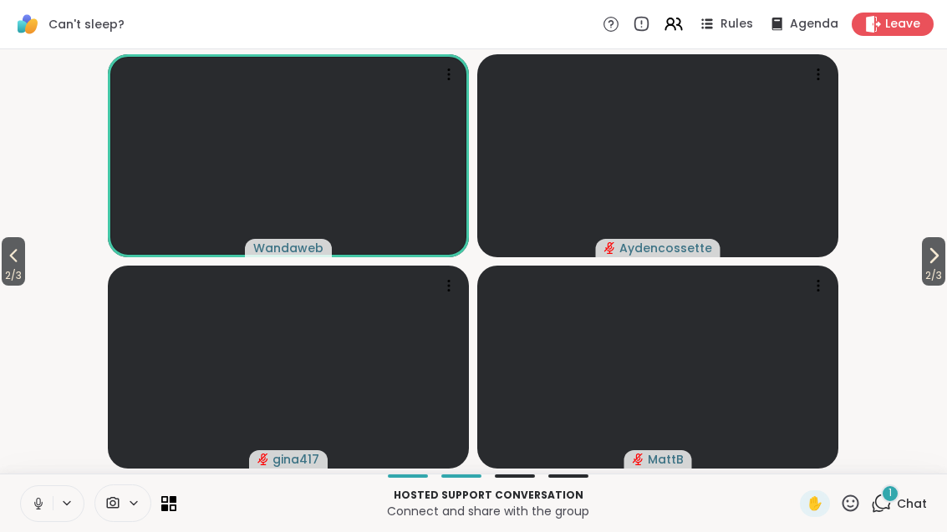
click at [936, 256] on icon at bounding box center [933, 256] width 20 height 20
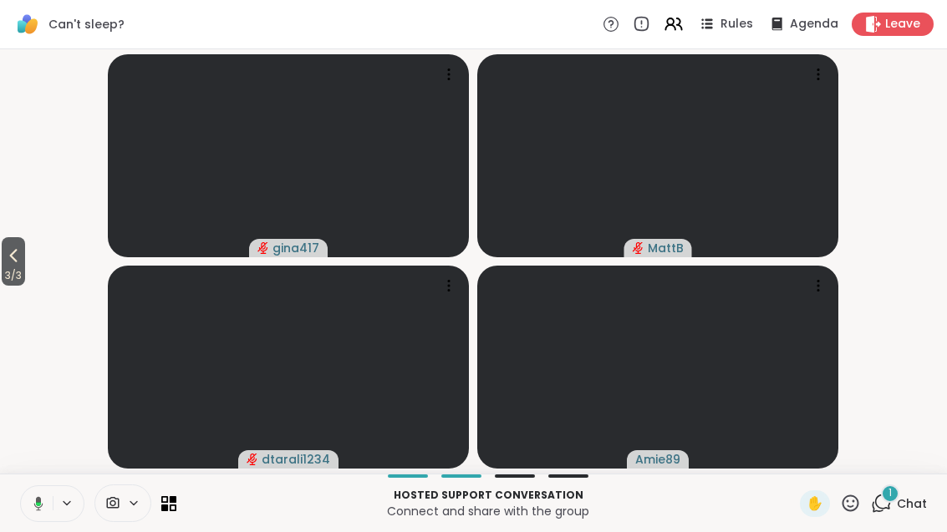
click at [2, 259] on button "3 / 3" at bounding box center [13, 261] width 23 height 48
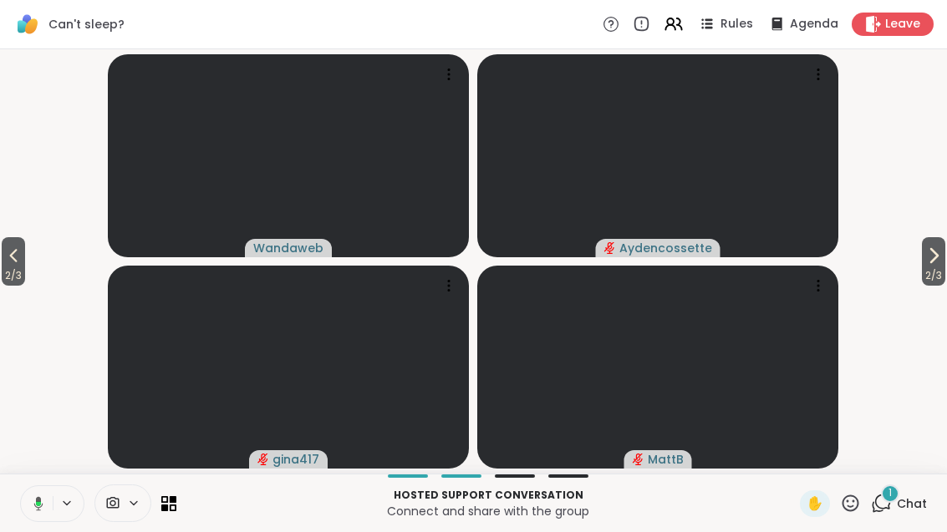
click at [12, 273] on span "2 / 3" at bounding box center [13, 276] width 23 height 20
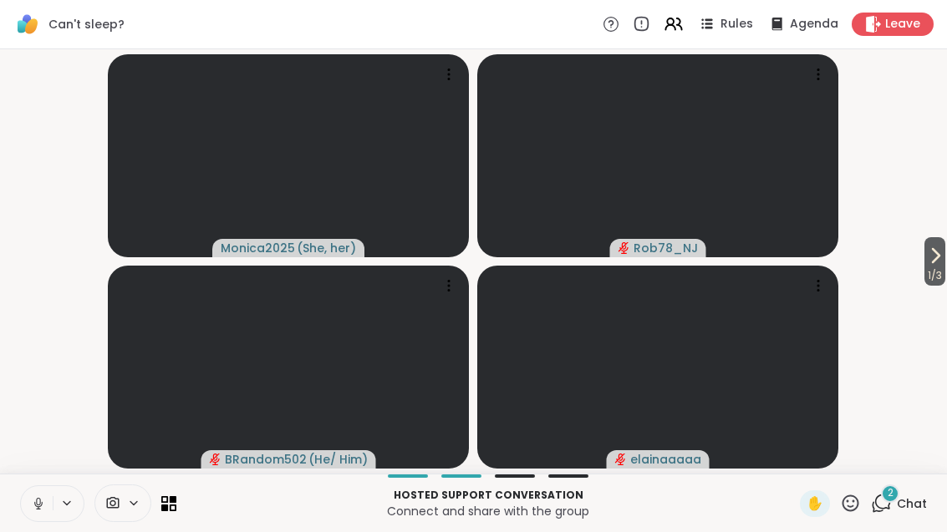
click at [943, 268] on span "1 / 3" at bounding box center [934, 276] width 21 height 20
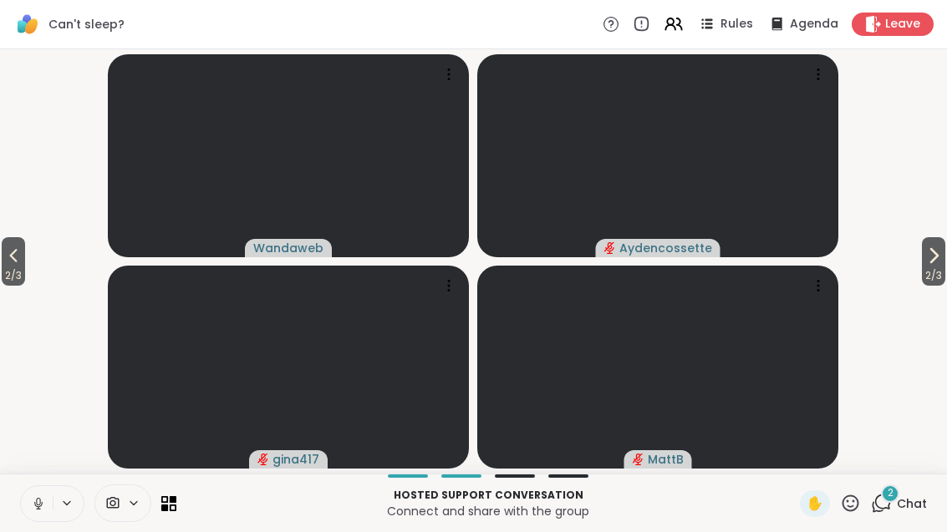
click at [25, 265] on button "2 / 3" at bounding box center [13, 261] width 23 height 48
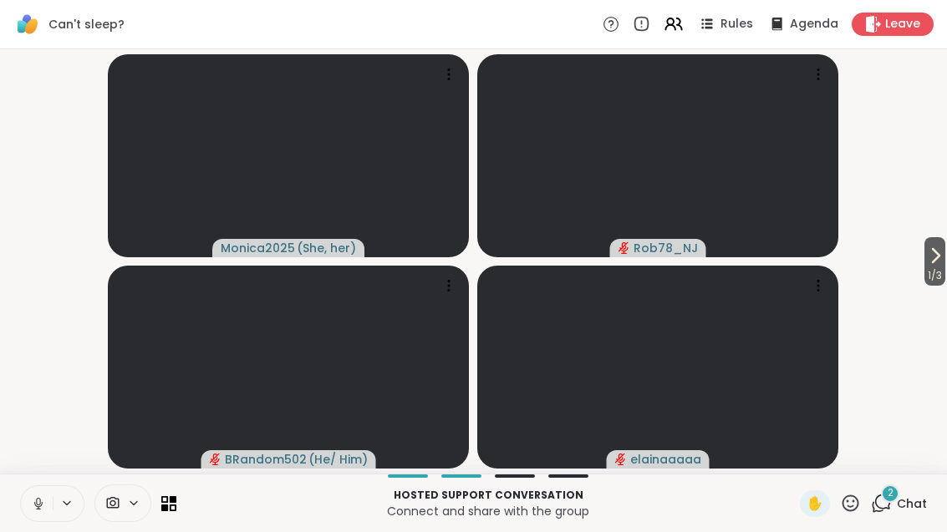
click at [943, 264] on button "1 / 3" at bounding box center [934, 261] width 21 height 48
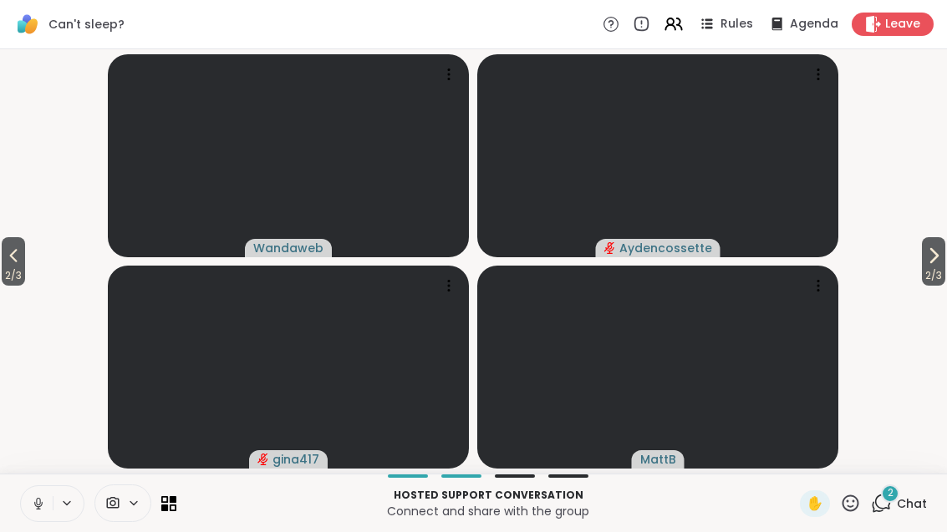
click at [4, 278] on span "2 / 3" at bounding box center [13, 276] width 23 height 20
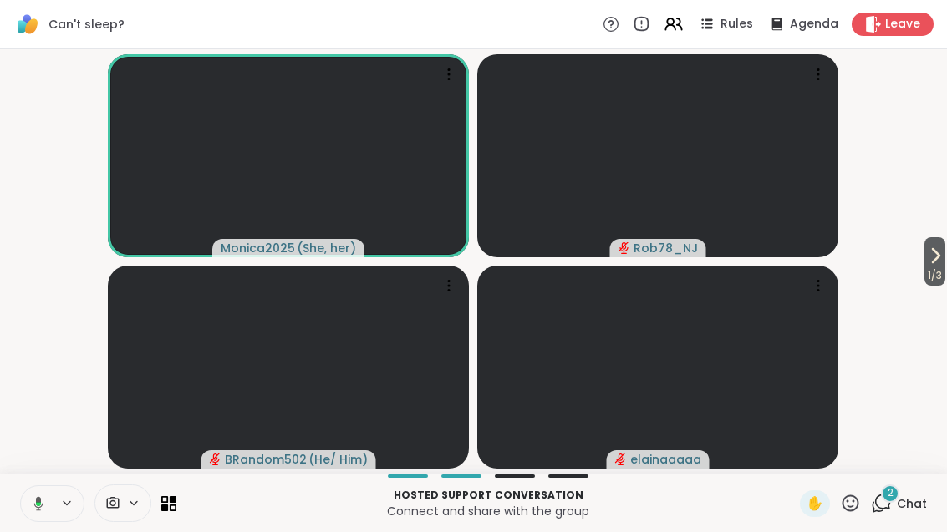
click at [941, 269] on span "1 / 3" at bounding box center [934, 276] width 21 height 20
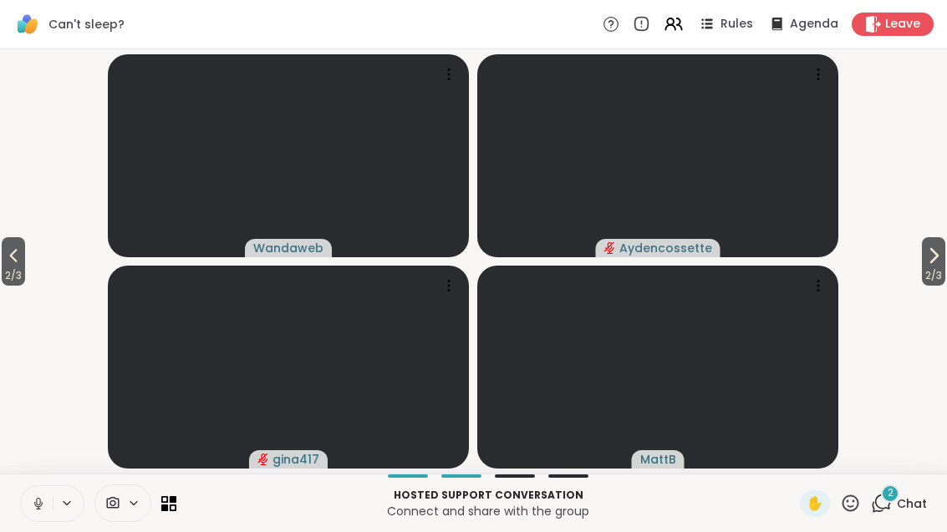
click at [936, 270] on span "2 / 3" at bounding box center [932, 276] width 23 height 20
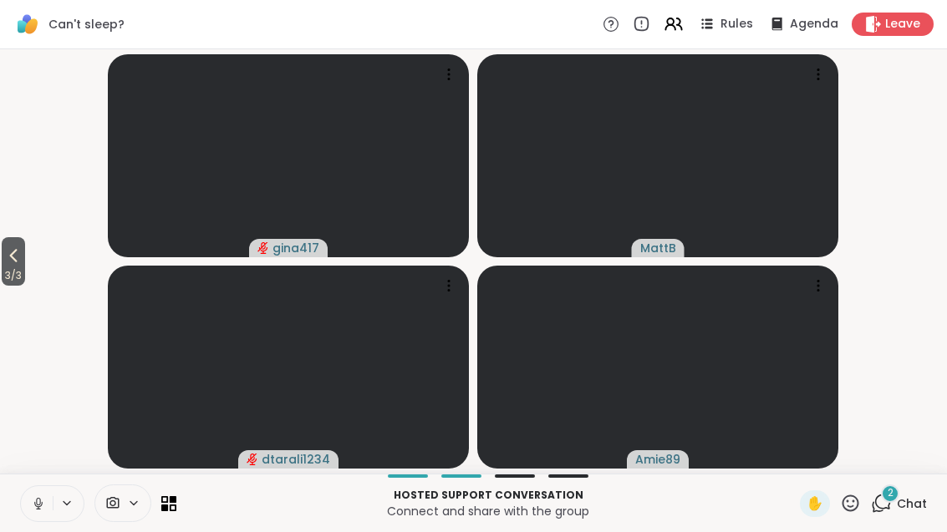
click at [25, 271] on span "3 / 3" at bounding box center [13, 276] width 23 height 20
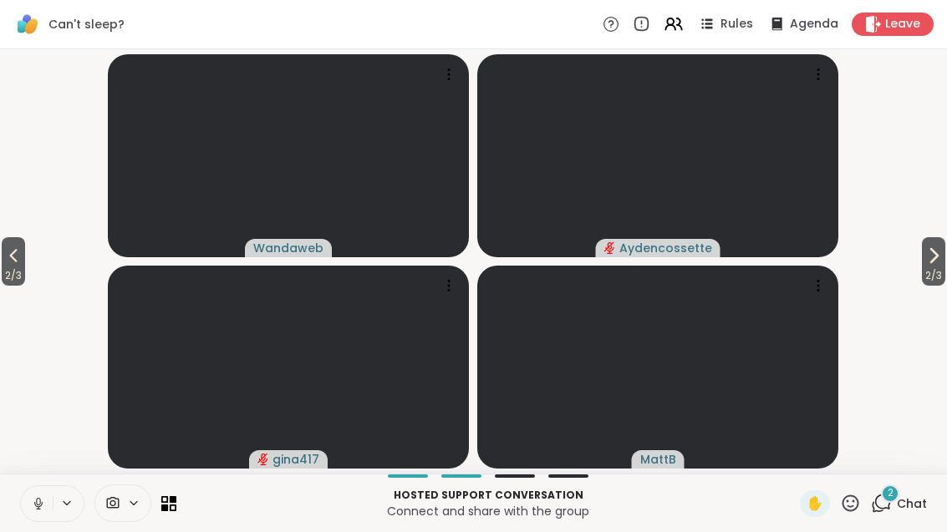
click at [25, 264] on button "2 / 3" at bounding box center [13, 261] width 23 height 48
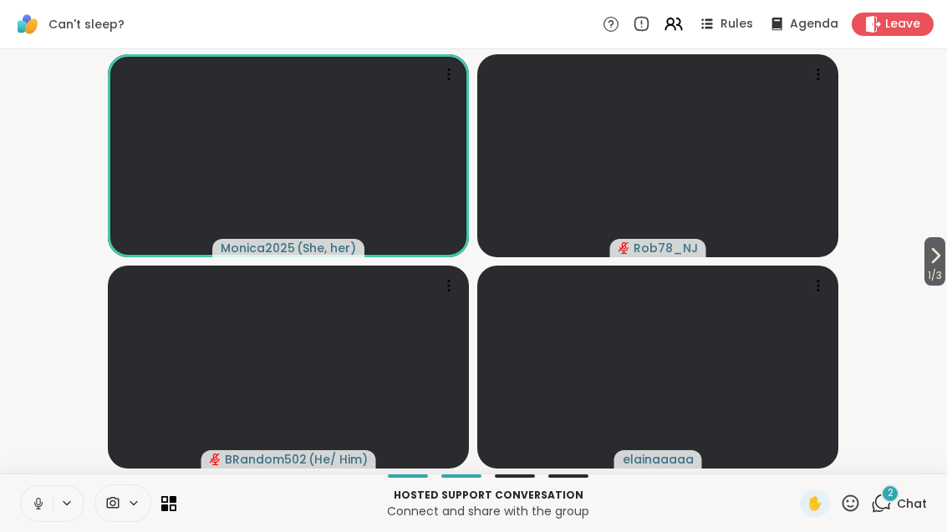
click at [943, 269] on span "1 / 3" at bounding box center [934, 276] width 21 height 20
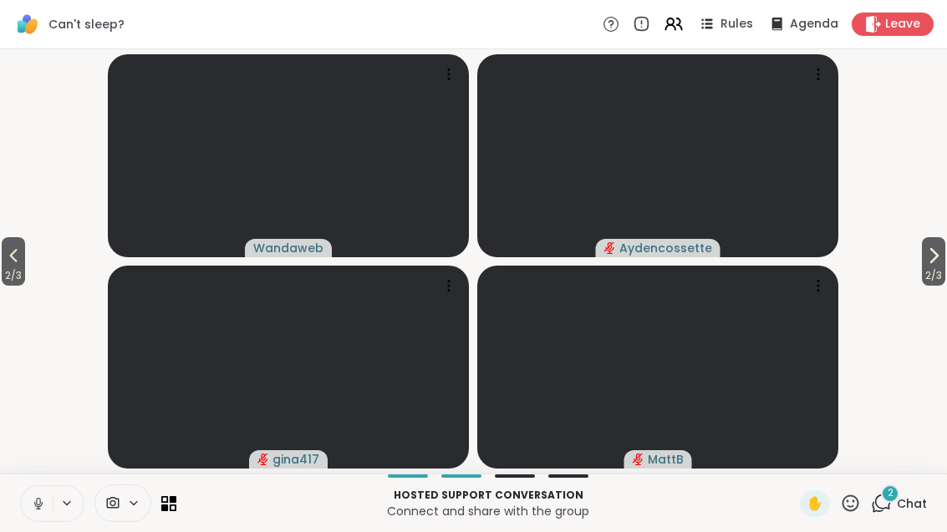
click at [7, 247] on icon at bounding box center [13, 256] width 20 height 20
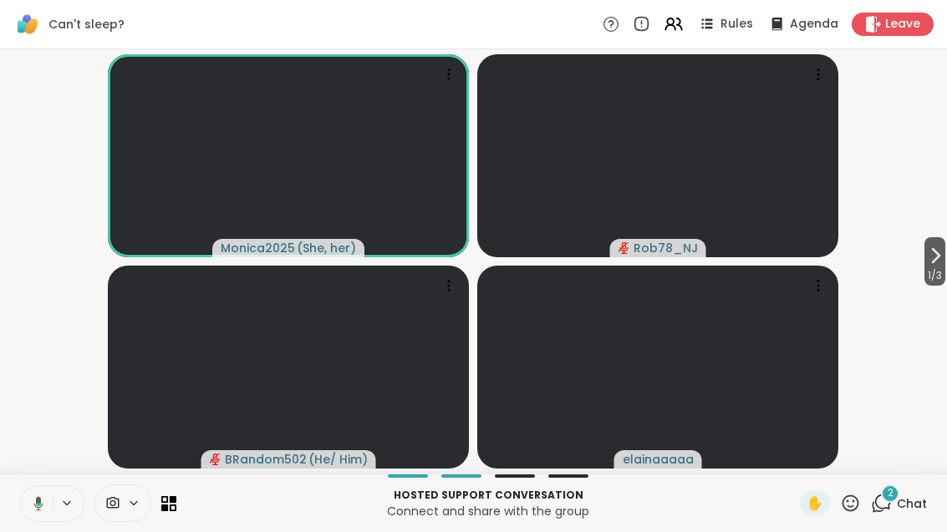
click at [933, 274] on span "1 / 3" at bounding box center [934, 276] width 21 height 20
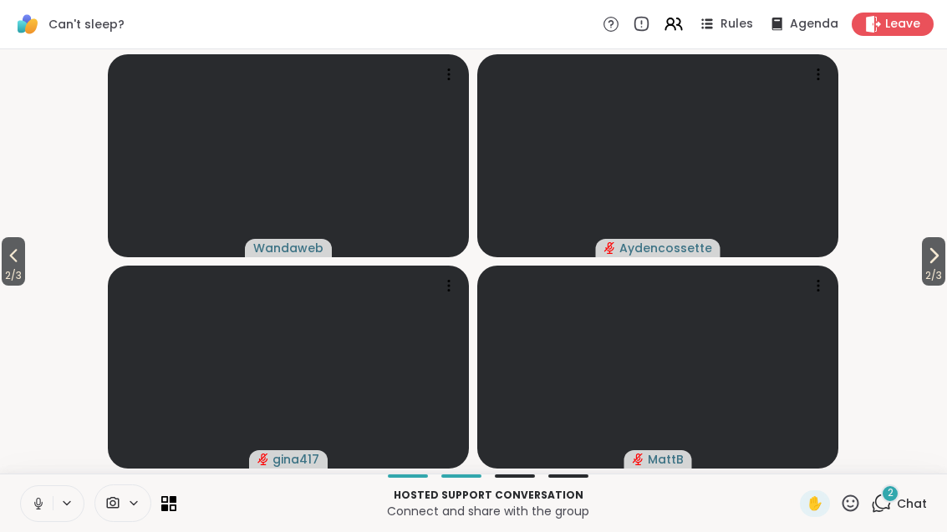
click at [921, 272] on span "2 / 3" at bounding box center [932, 276] width 23 height 20
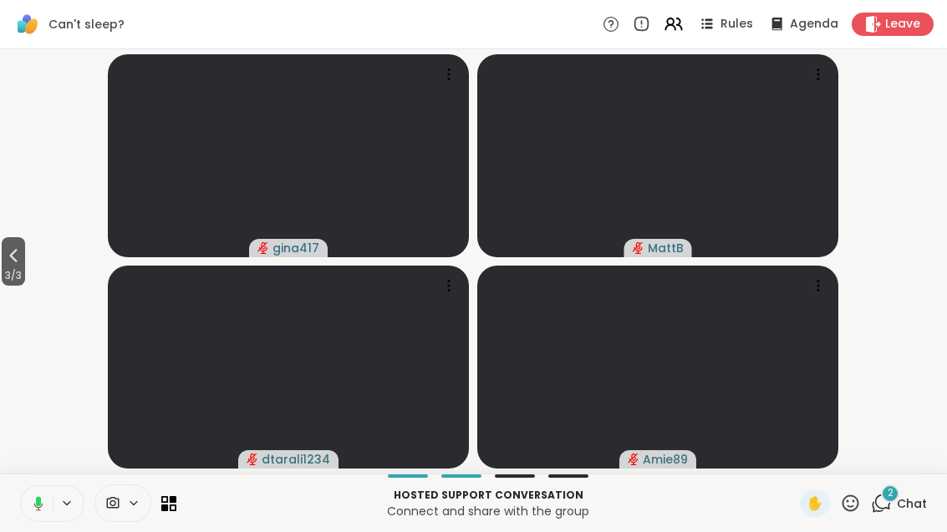
click at [890, 490] on span "2" at bounding box center [890, 493] width 6 height 14
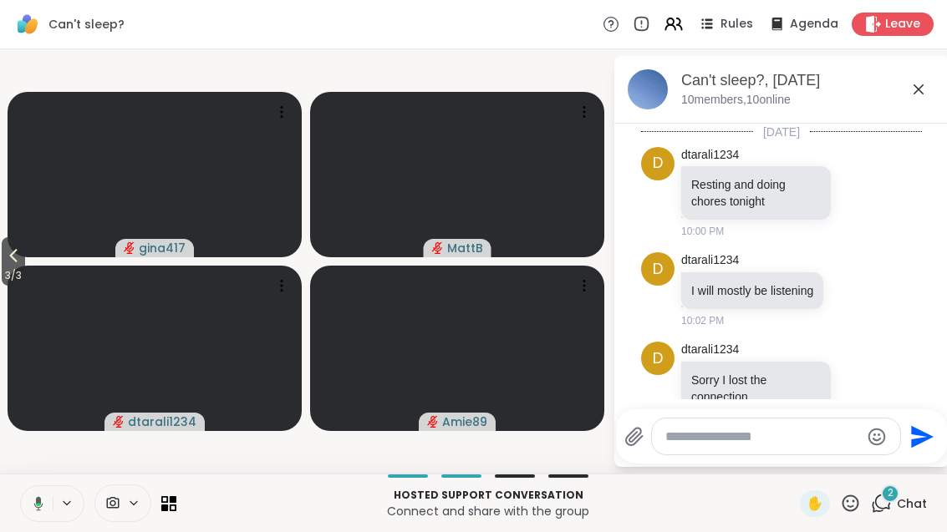
scroll to position [323, 0]
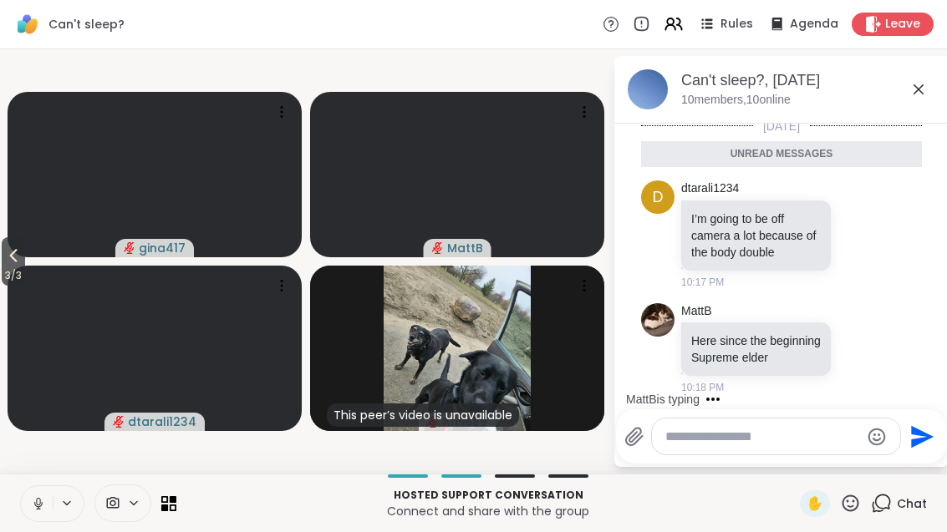
click at [5, 275] on span "3 / 3" at bounding box center [13, 276] width 23 height 20
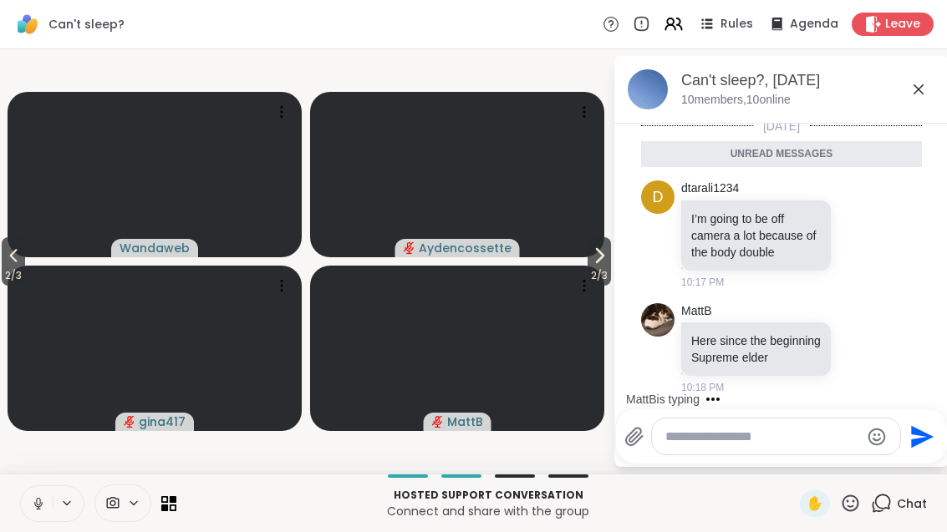
click at [13, 255] on icon at bounding box center [14, 255] width 8 height 13
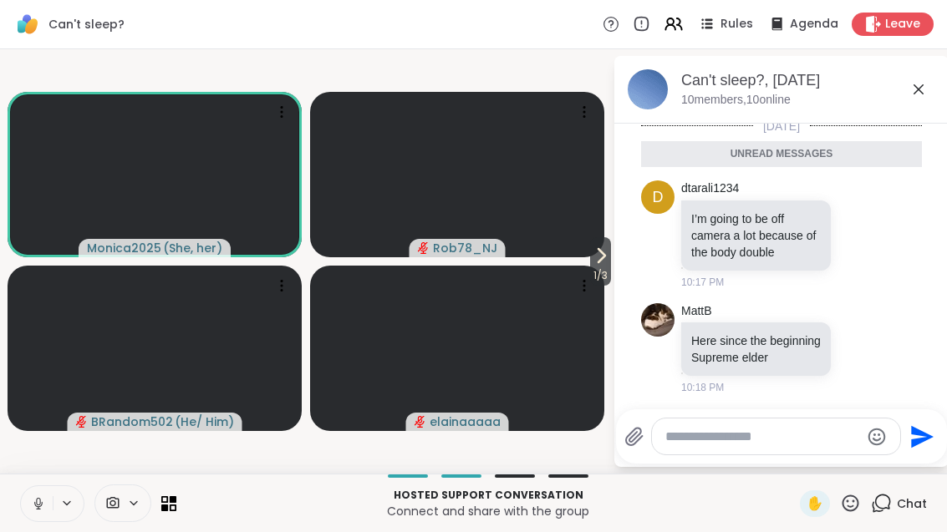
click at [594, 273] on span "1 / 3" at bounding box center [600, 276] width 21 height 20
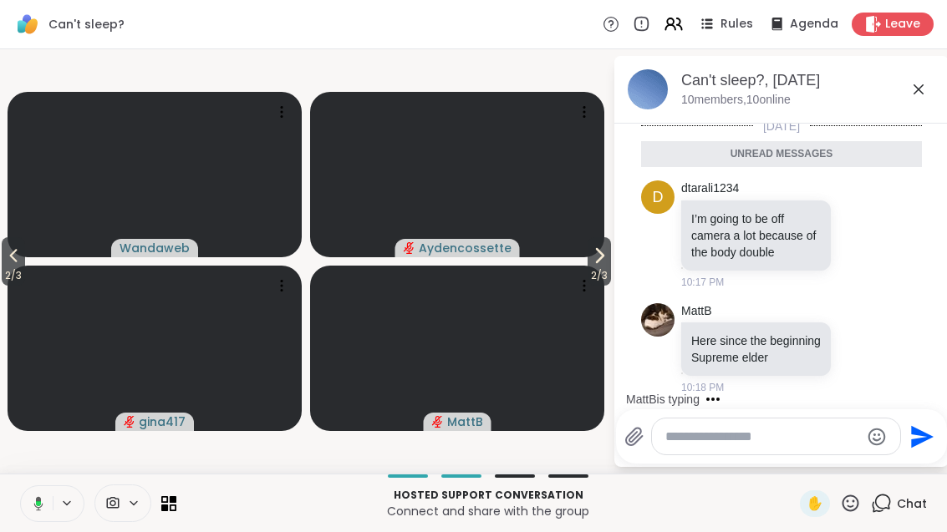
click at [683, 30] on icon at bounding box center [673, 24] width 20 height 20
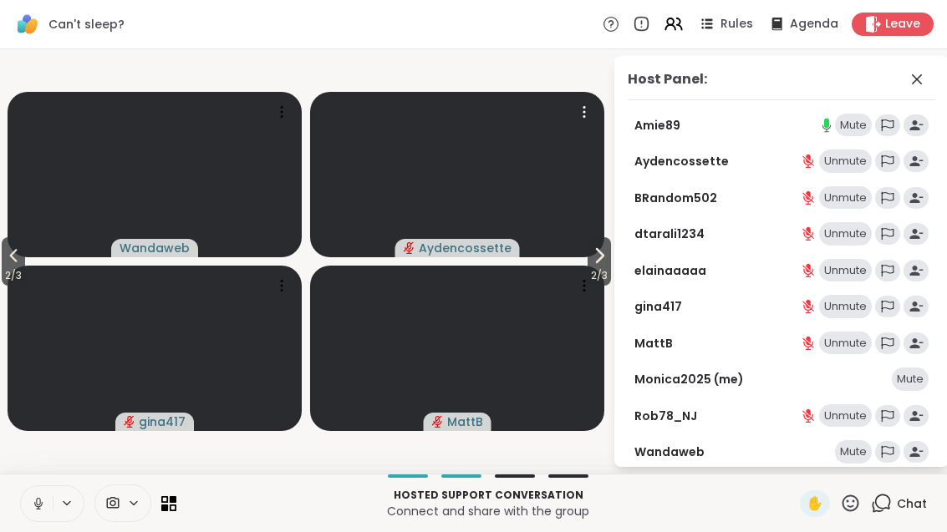
click at [567, 254] on video at bounding box center [457, 174] width 294 height 165
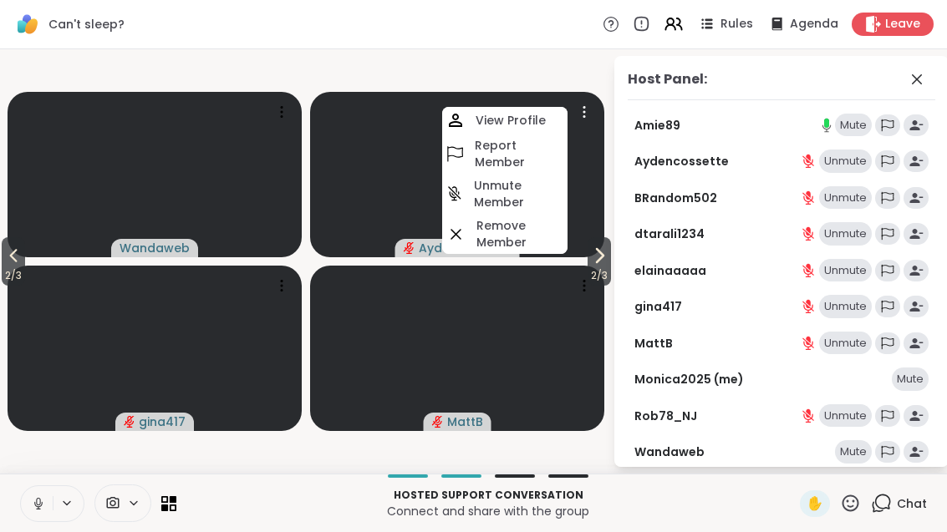
click at [591, 252] on icon at bounding box center [599, 256] width 20 height 20
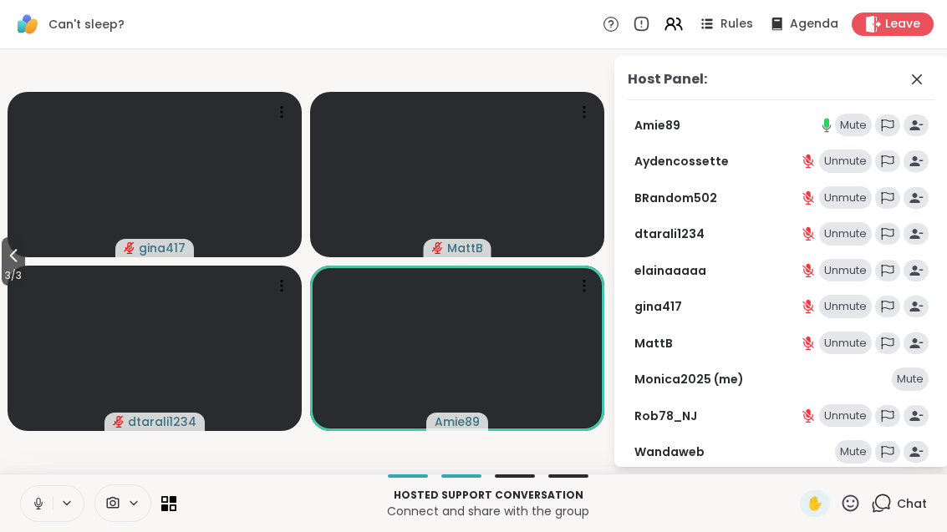
click at [25, 251] on button "3 / 3" at bounding box center [13, 261] width 23 height 48
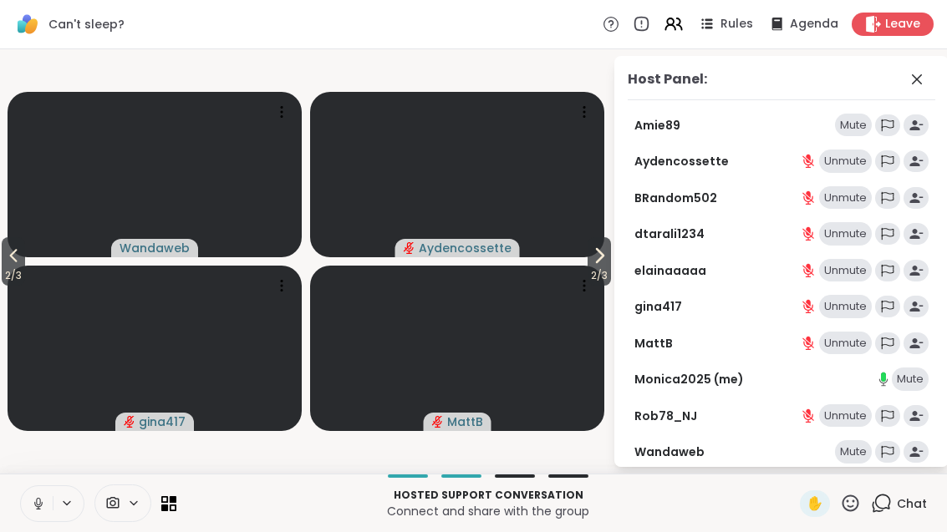
click at [596, 268] on span "2 / 3" at bounding box center [598, 276] width 23 height 20
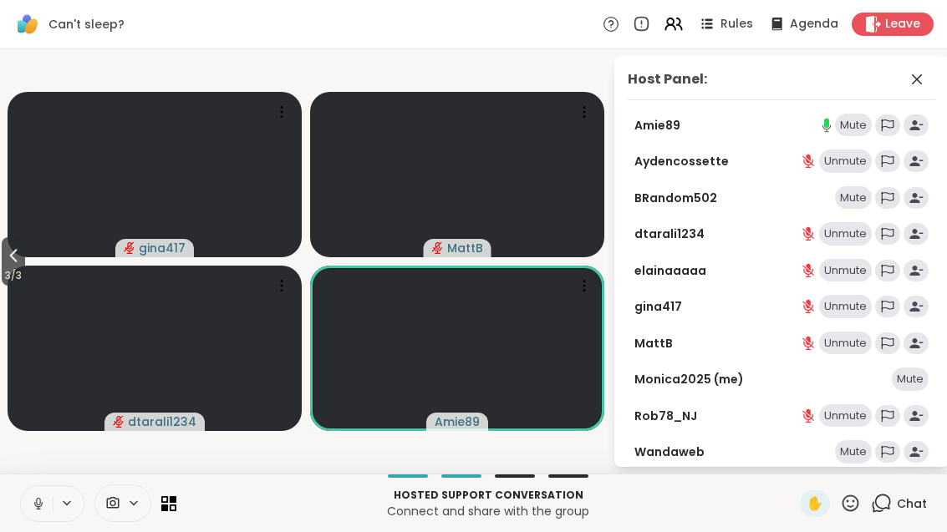
click at [175, 498] on icon at bounding box center [173, 499] width 7 height 7
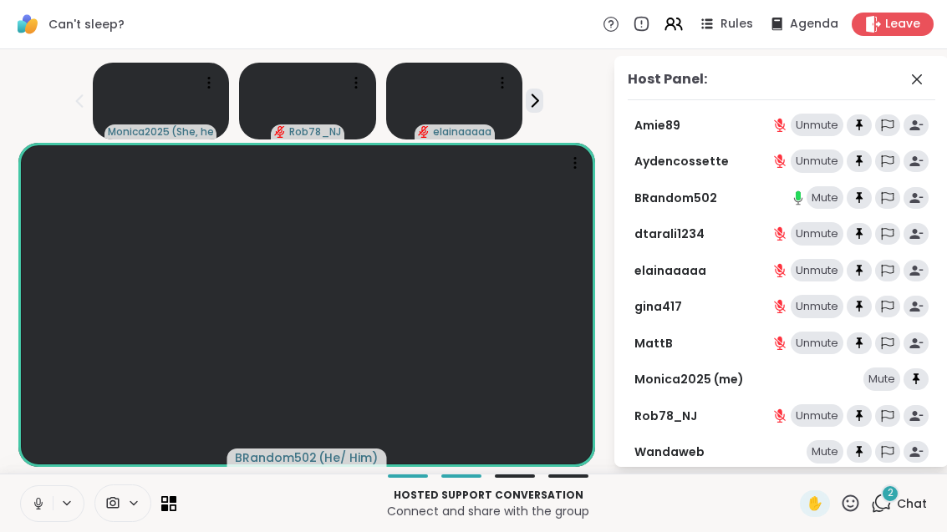
click at [903, 497] on span "Chat" at bounding box center [911, 503] width 30 height 17
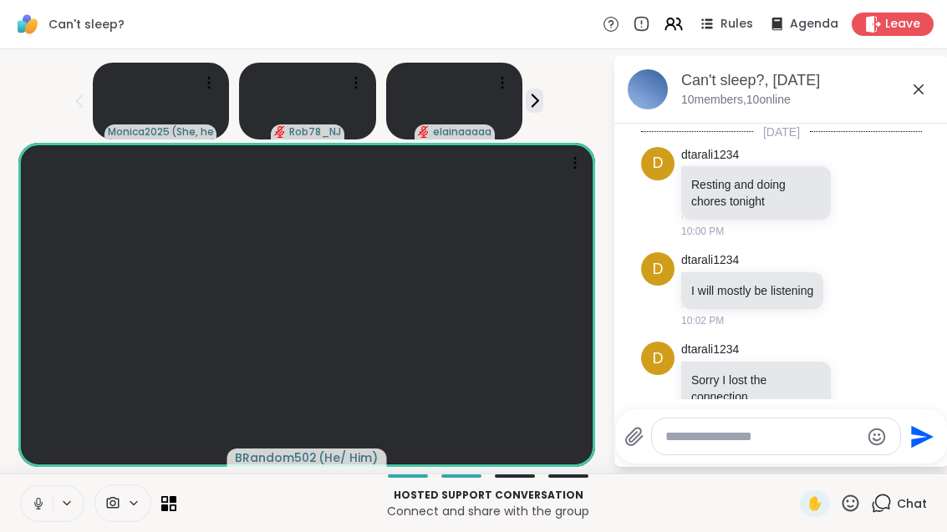
scroll to position [567, 0]
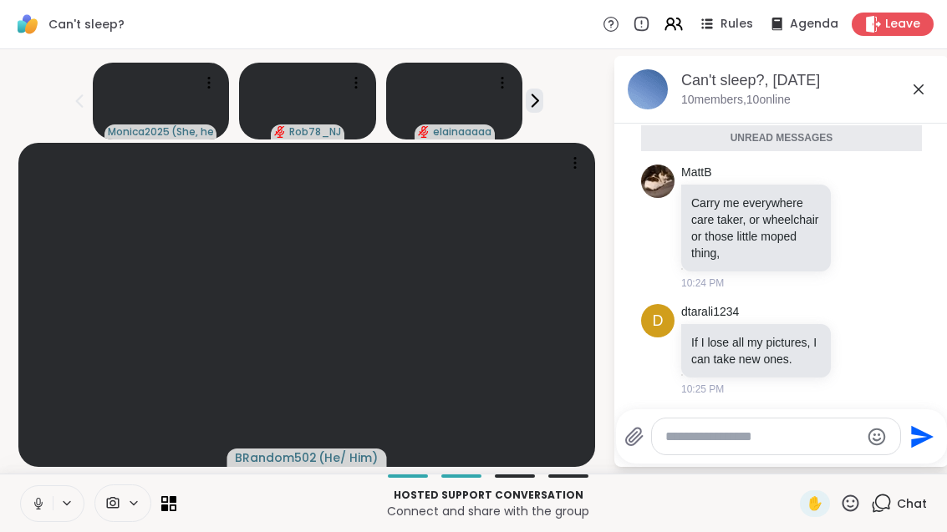
click at [928, 83] on icon at bounding box center [918, 89] width 20 height 20
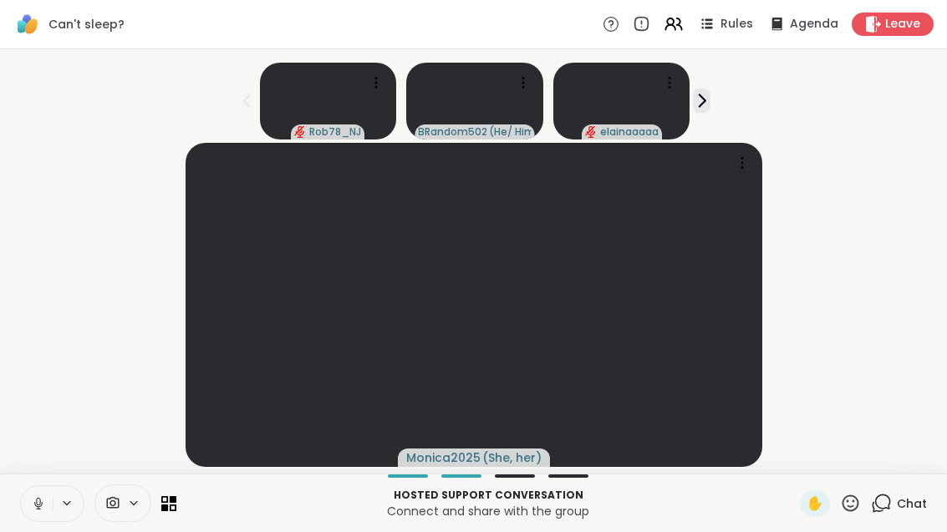
click at [672, 33] on icon at bounding box center [673, 24] width 20 height 20
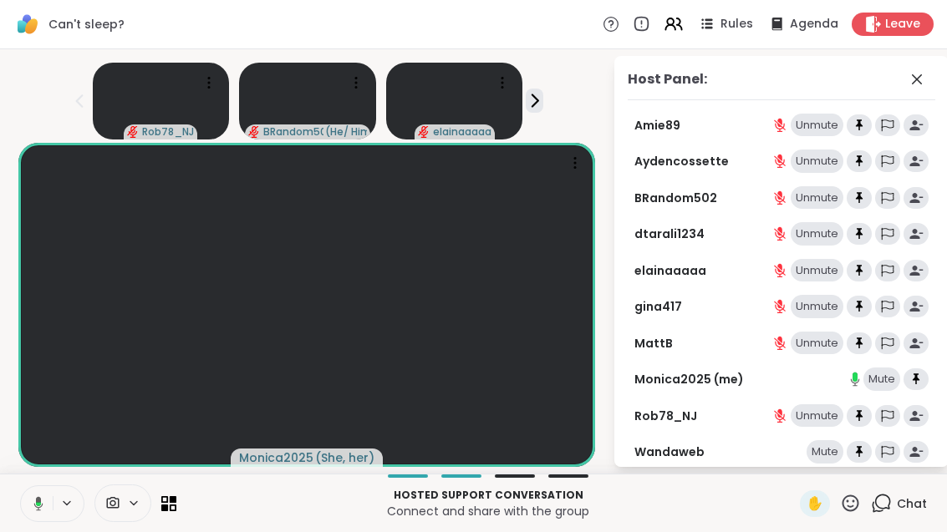
click at [190, 511] on p "Connect and share with the group" at bounding box center [487, 511] width 603 height 17
click at [161, 498] on icon at bounding box center [164, 499] width 7 height 7
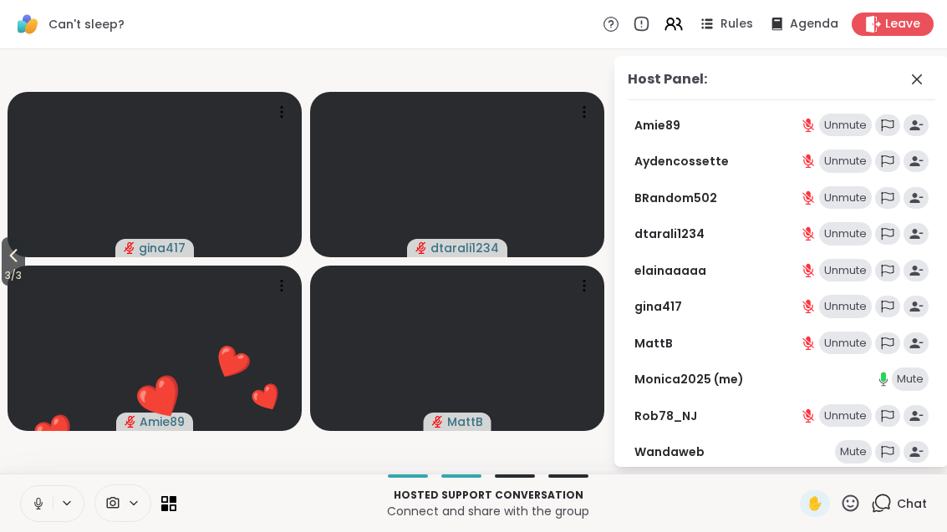
click at [12, 277] on span "3 / 3" at bounding box center [13, 276] width 23 height 20
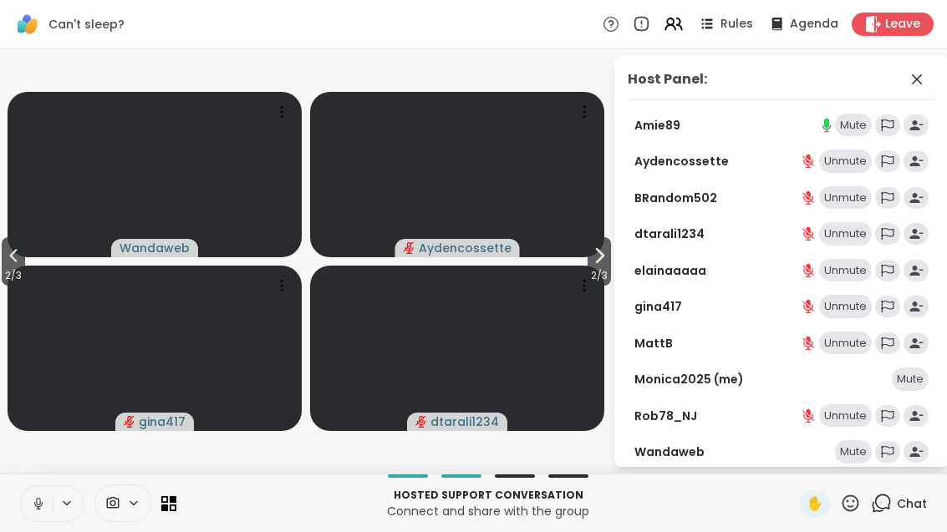
click at [13, 270] on span "2 / 3" at bounding box center [13, 276] width 23 height 20
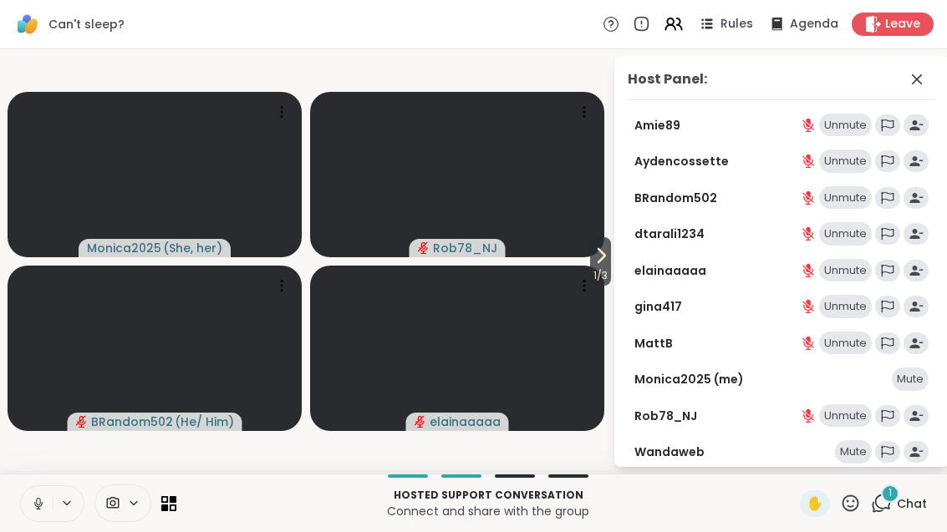
click at [603, 274] on span "1 / 3" at bounding box center [600, 276] width 21 height 20
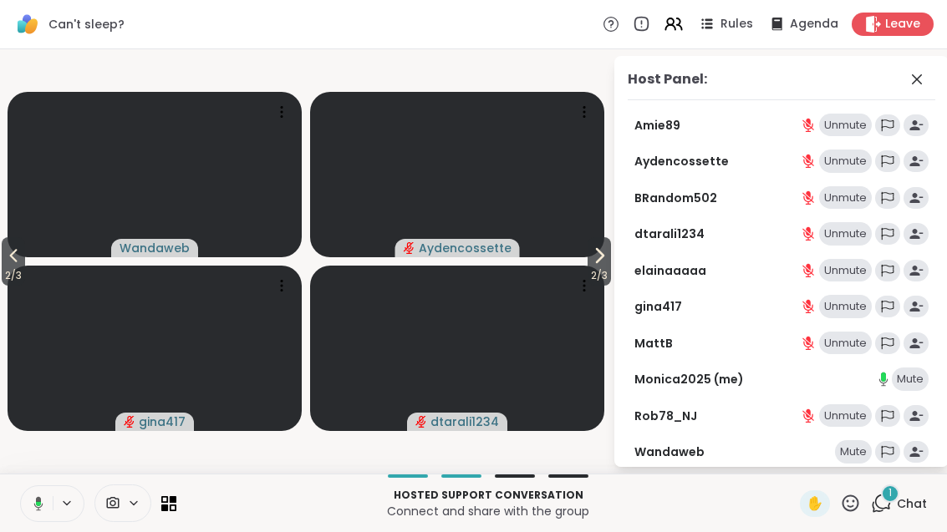
click at [613, 245] on div "Host Panel: Amie89 Unmute Aydencossette Unmute BRandom502 Unmute dtarali1234 Un…" at bounding box center [769, 261] width 334 height 411
click at [3, 259] on button "2 / 3" at bounding box center [13, 261] width 23 height 48
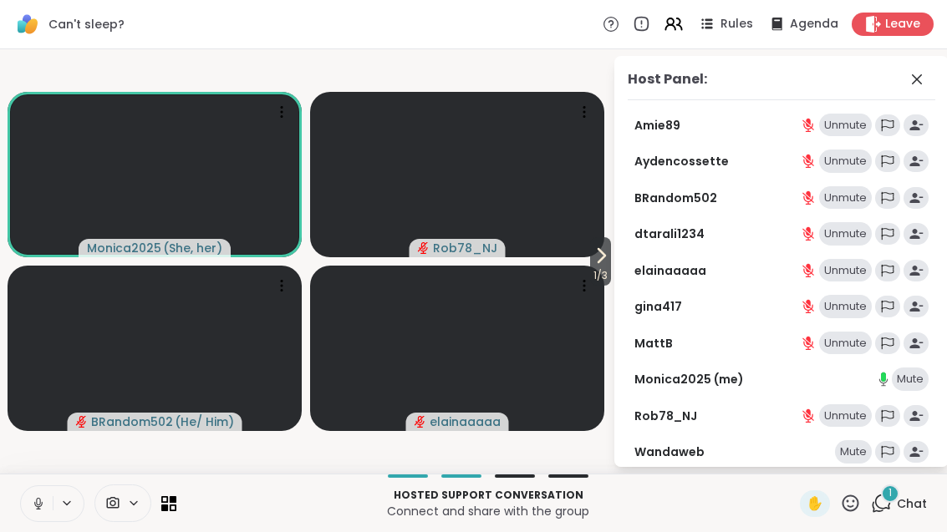
click at [884, 506] on icon at bounding box center [880, 503] width 21 height 21
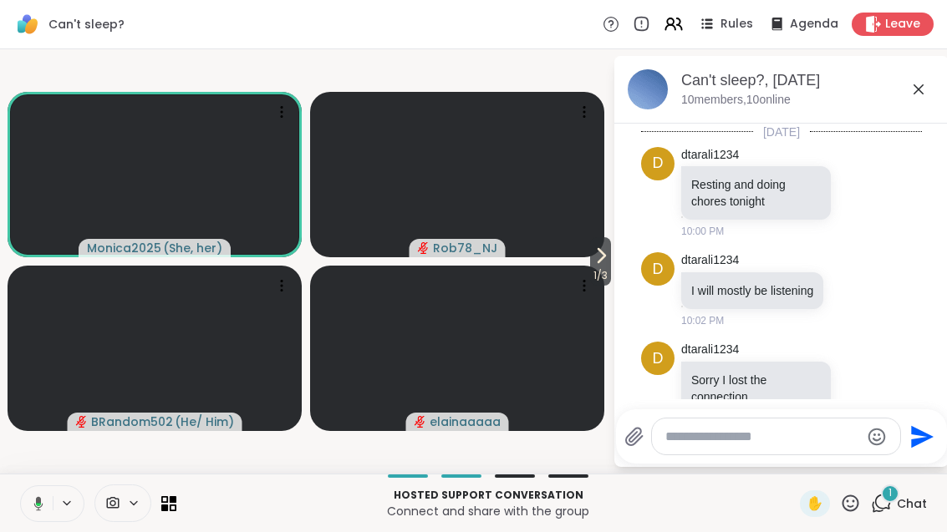
scroll to position [656, 0]
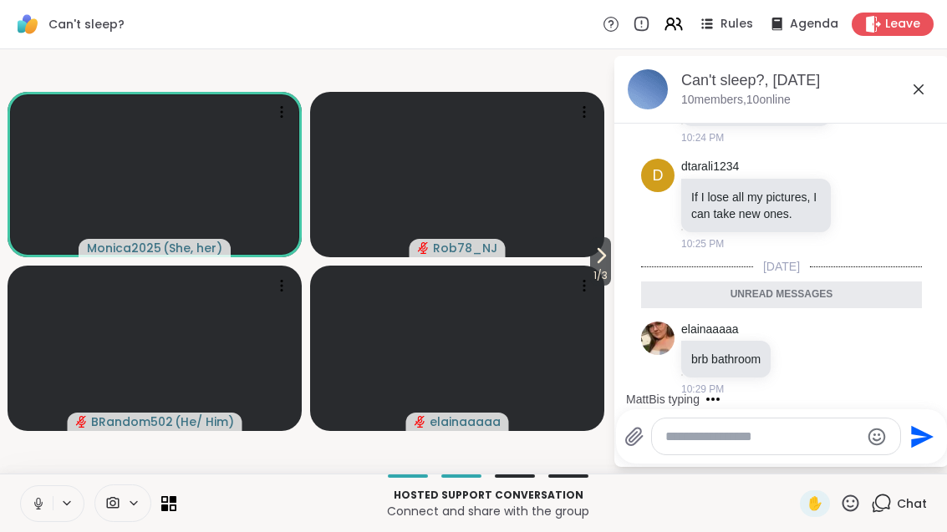
click at [916, 94] on icon at bounding box center [918, 89] width 20 height 20
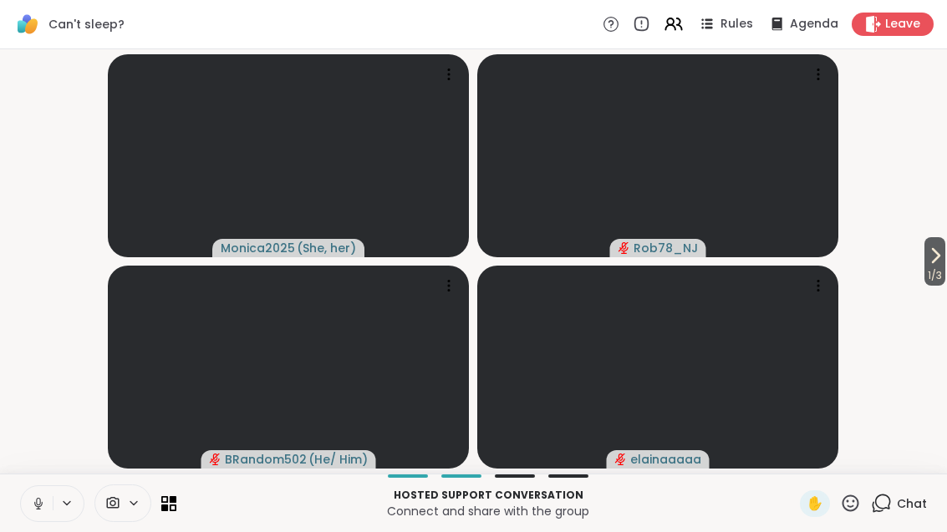
click at [931, 276] on span "1 / 3" at bounding box center [934, 276] width 21 height 20
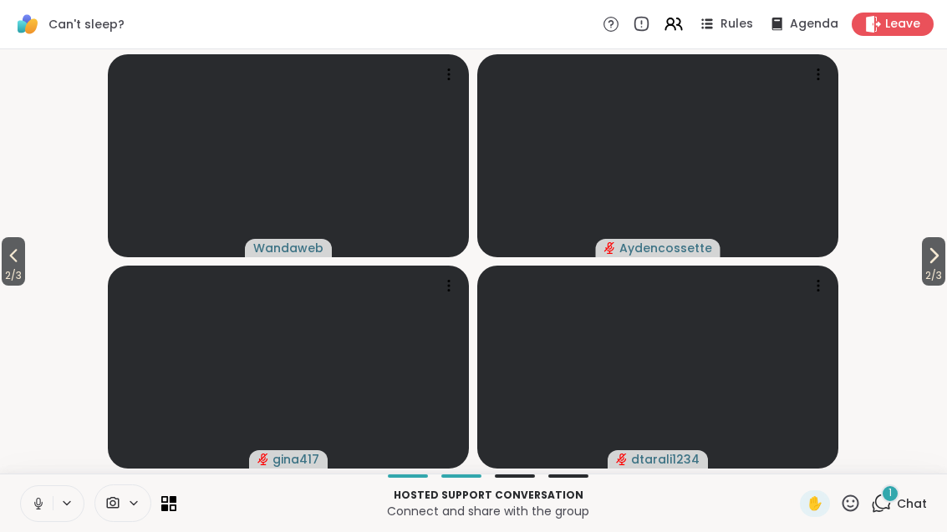
click at [682, 26] on icon at bounding box center [679, 23] width 5 height 11
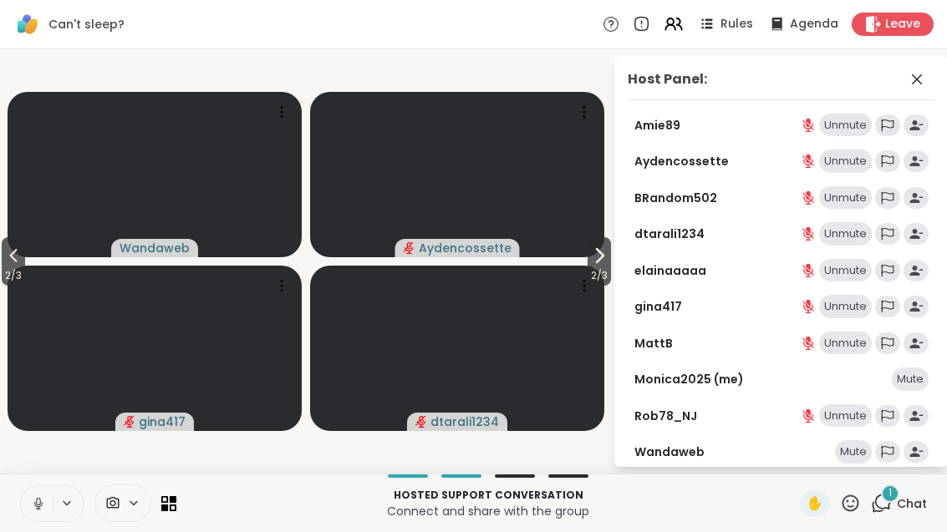
click at [589, 254] on icon at bounding box center [599, 256] width 20 height 20
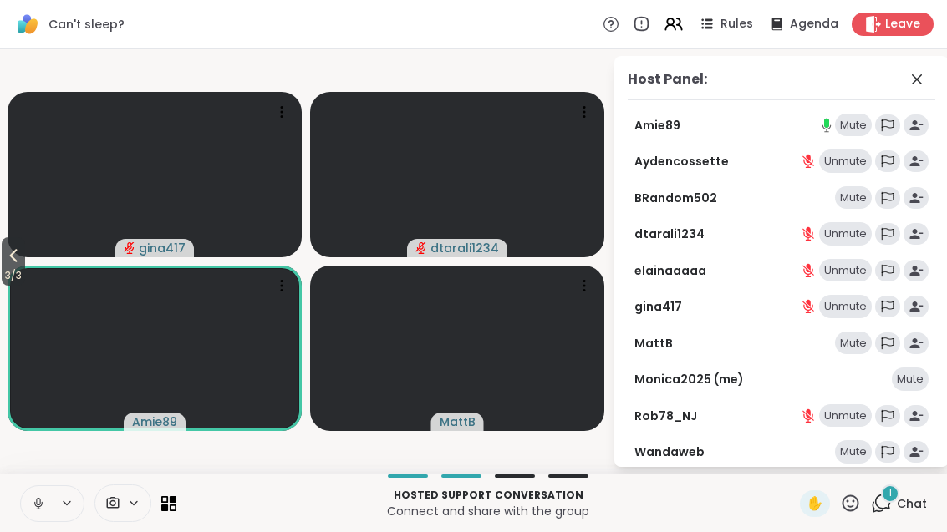
click at [13, 244] on button "3 / 3" at bounding box center [13, 261] width 23 height 48
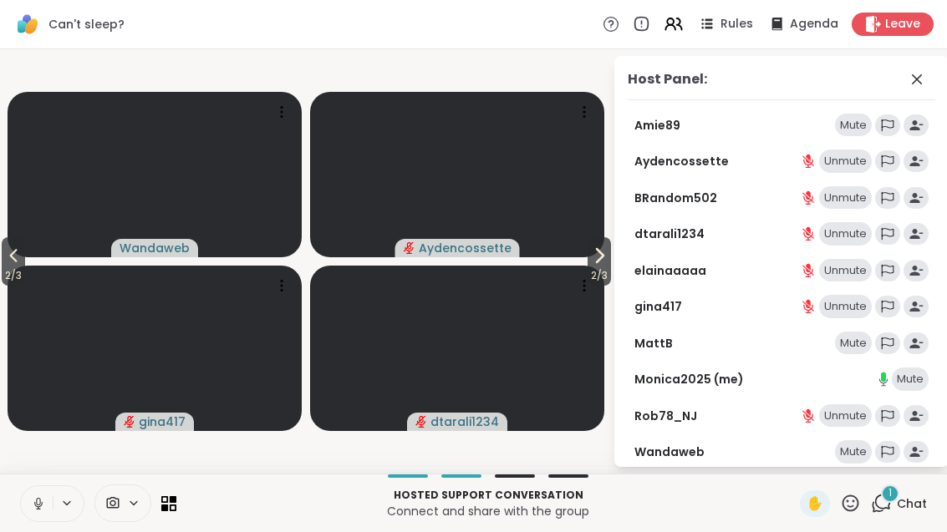
click at [4, 271] on span "2 / 3" at bounding box center [13, 276] width 23 height 20
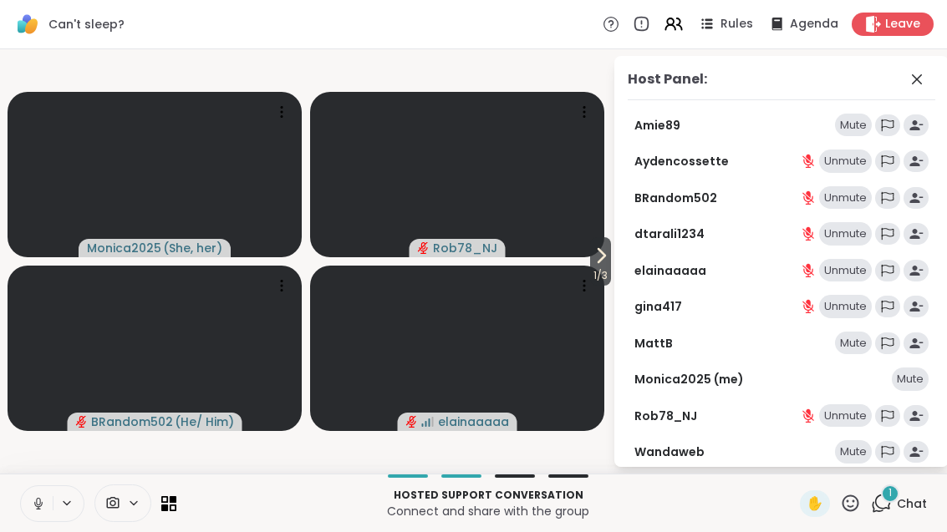
click at [600, 264] on icon at bounding box center [601, 256] width 20 height 20
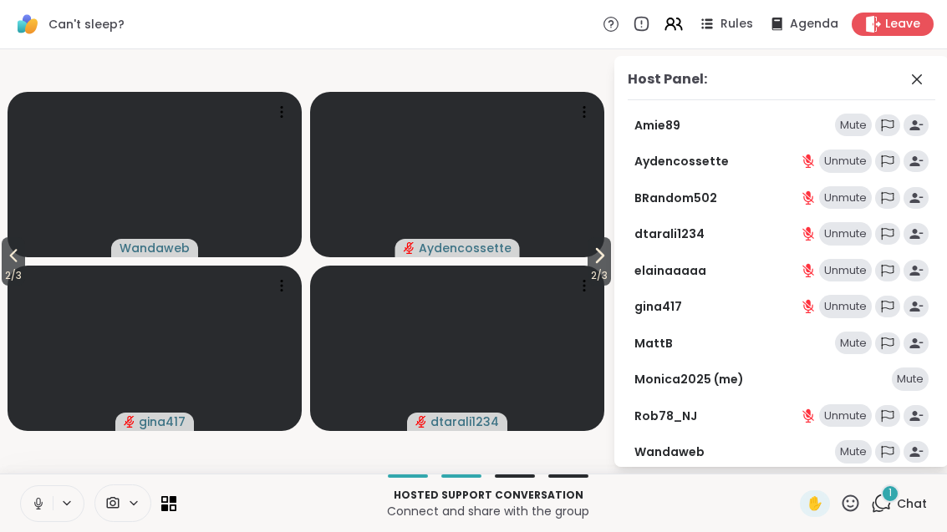
click at [601, 256] on icon at bounding box center [599, 255] width 7 height 13
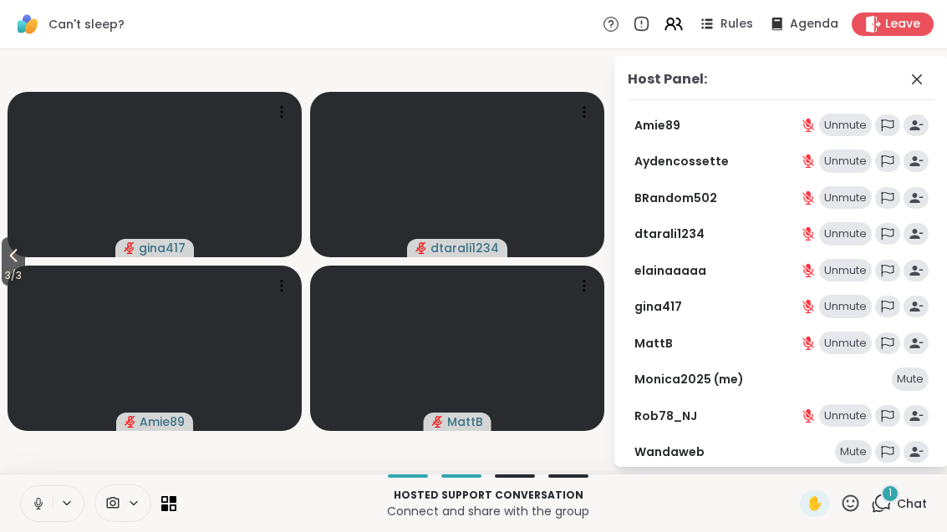
click at [18, 283] on span "3 / 3" at bounding box center [13, 276] width 23 height 20
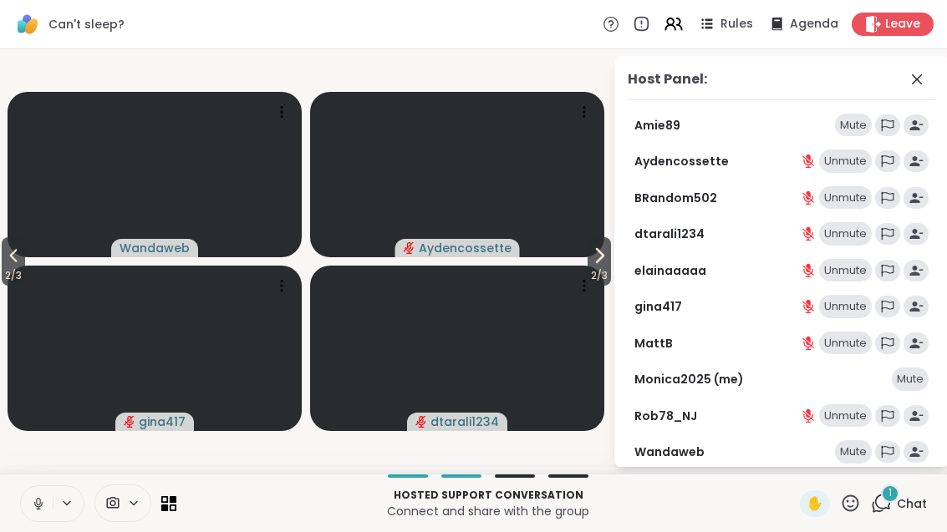
click at [2, 266] on span "2 / 3" at bounding box center [13, 276] width 23 height 20
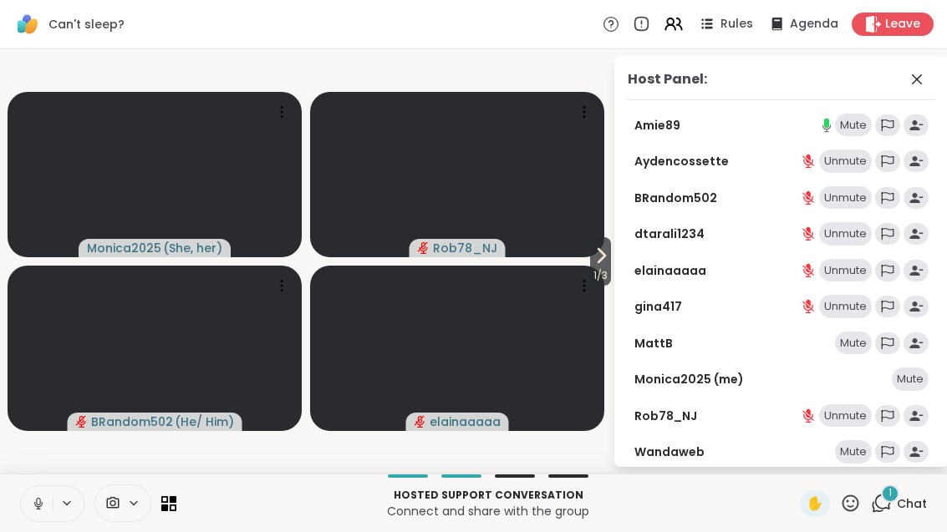
click at [610, 257] on button "1 / 3" at bounding box center [600, 261] width 21 height 48
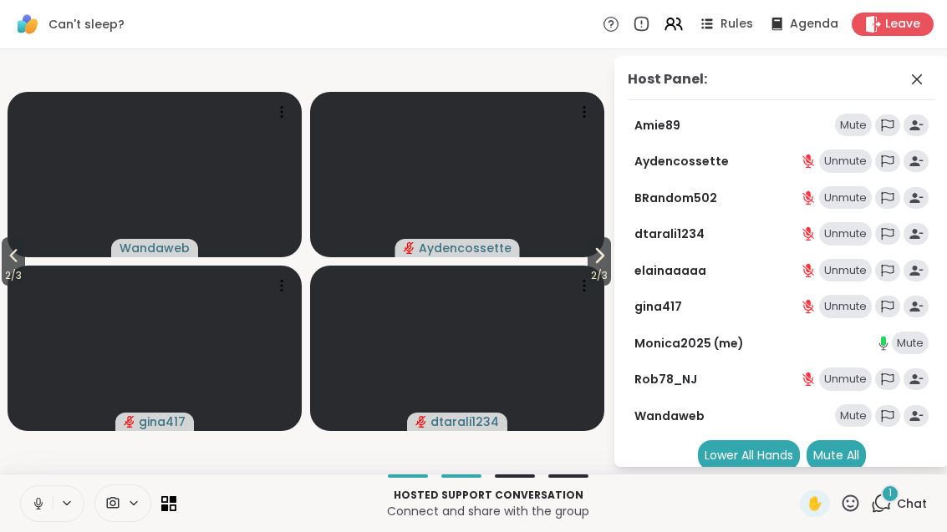
click at [8, 262] on icon at bounding box center [13, 256] width 20 height 20
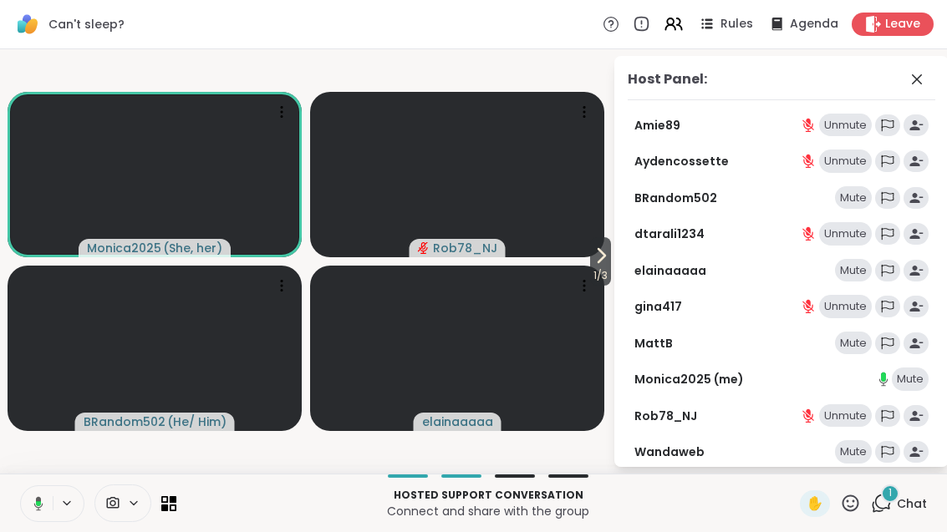
click at [591, 255] on icon at bounding box center [601, 256] width 20 height 20
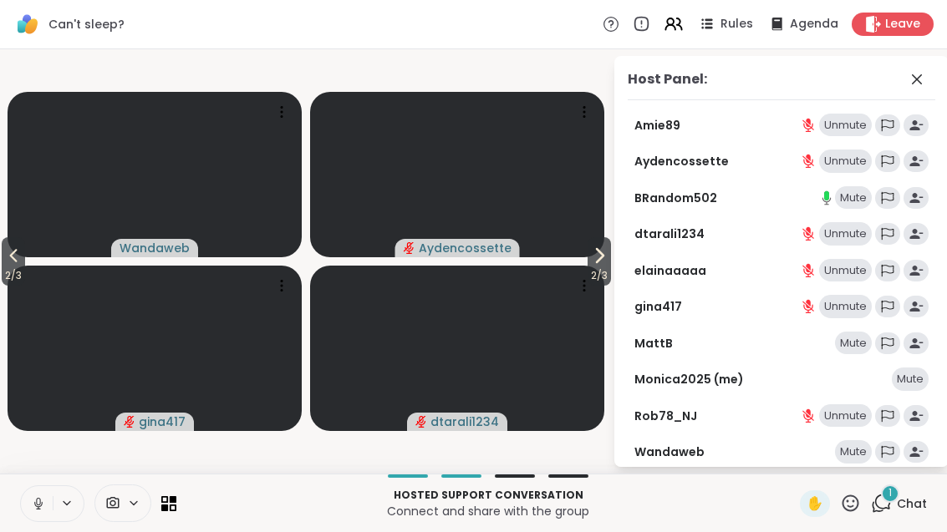
click at [14, 241] on button "2 / 3" at bounding box center [13, 261] width 23 height 48
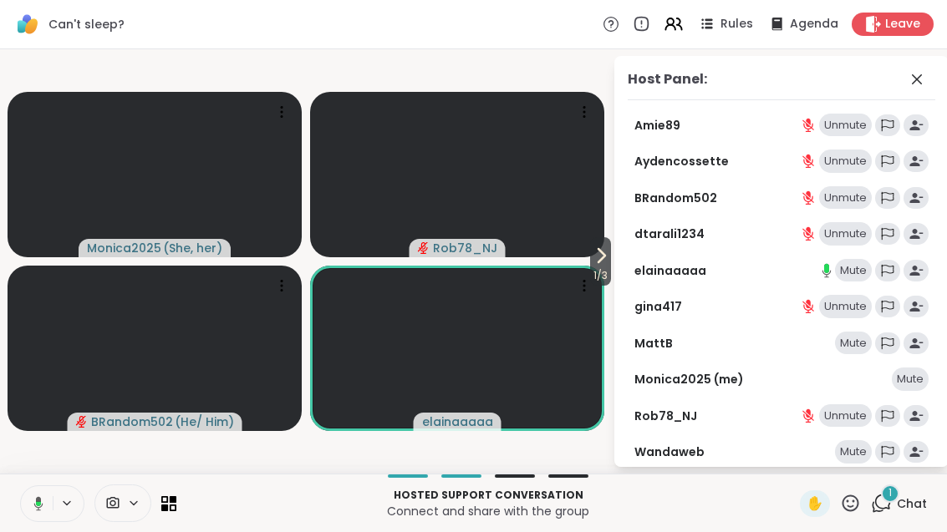
click at [613, 266] on div "Host Panel: Amie89 Unmute Aydencossette Unmute BRandom502 Unmute dtarali1234 Un…" at bounding box center [769, 261] width 334 height 411
click at [607, 248] on icon at bounding box center [601, 256] width 20 height 20
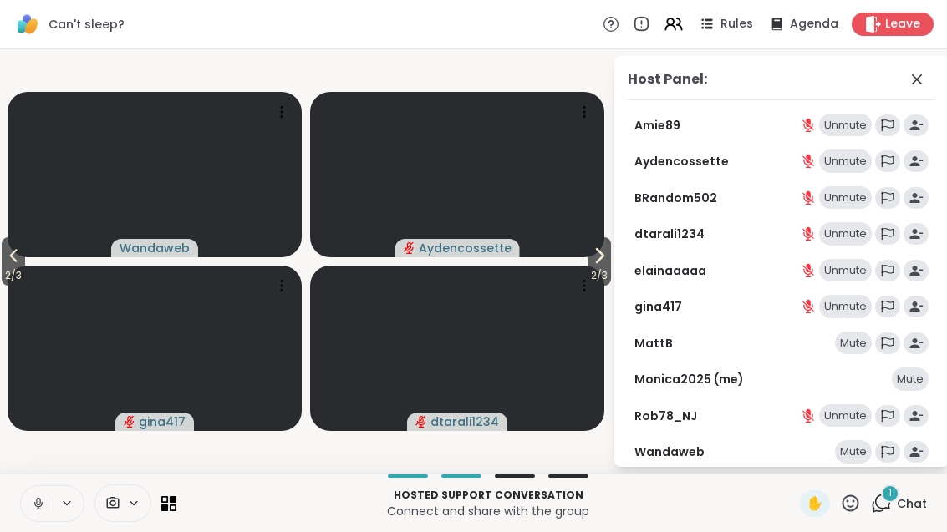
click at [31, 282] on video at bounding box center [155, 348] width 294 height 165
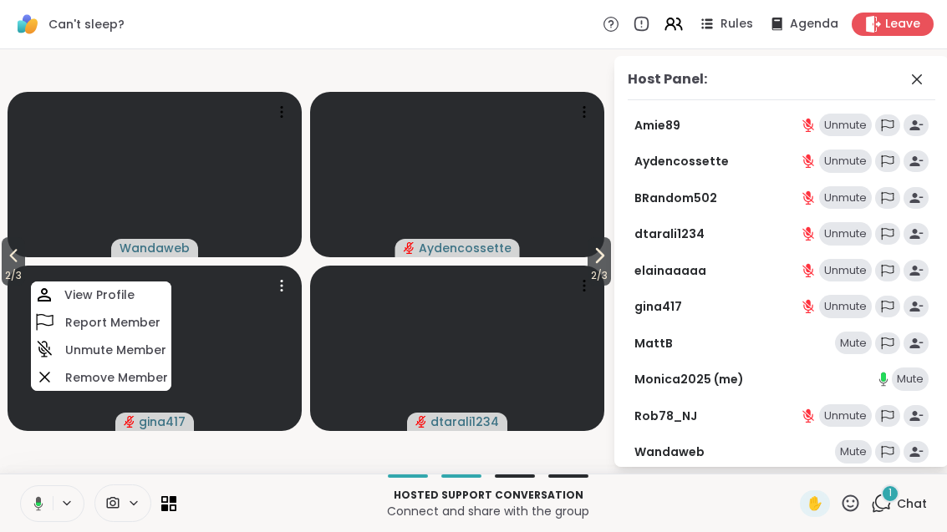
click at [13, 269] on span "2 / 3" at bounding box center [13, 276] width 23 height 20
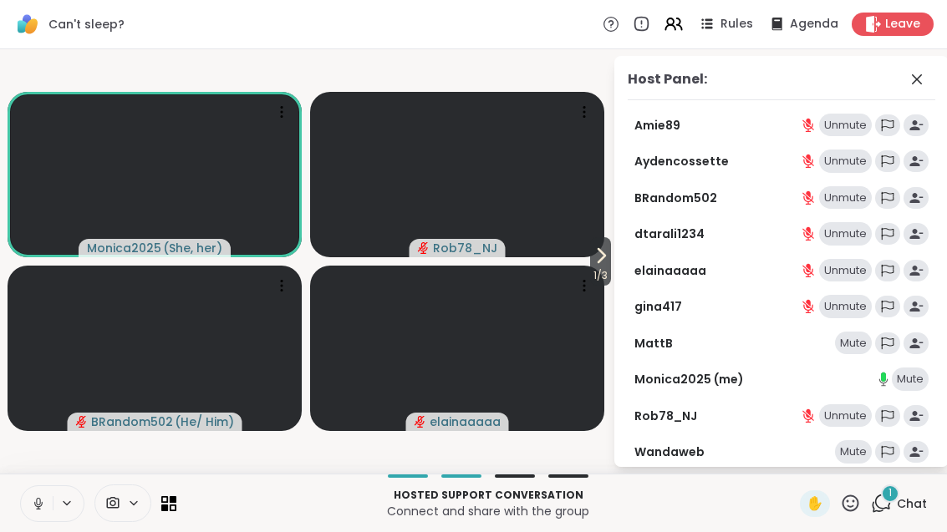
click at [604, 250] on icon at bounding box center [601, 256] width 20 height 20
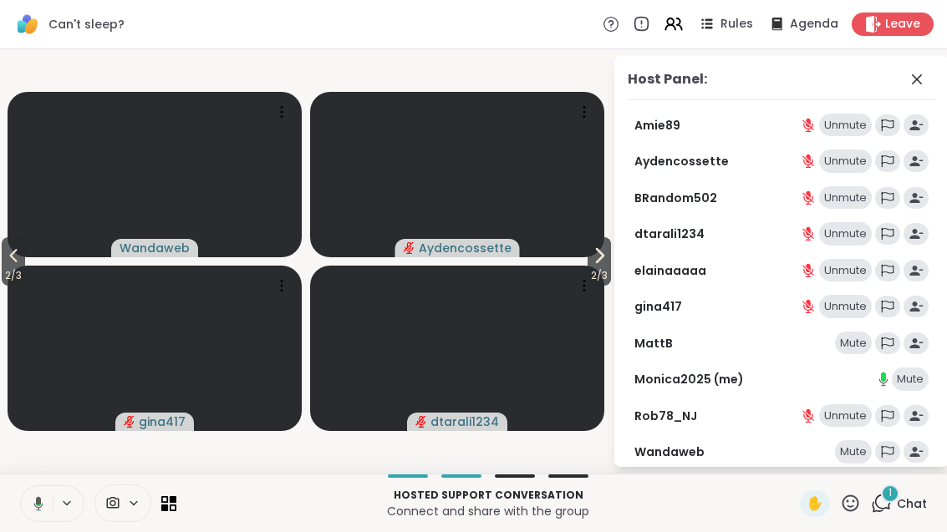
click at [601, 245] on button "2 / 3" at bounding box center [598, 261] width 23 height 48
click at [14, 270] on span "3 / 3" at bounding box center [13, 276] width 23 height 20
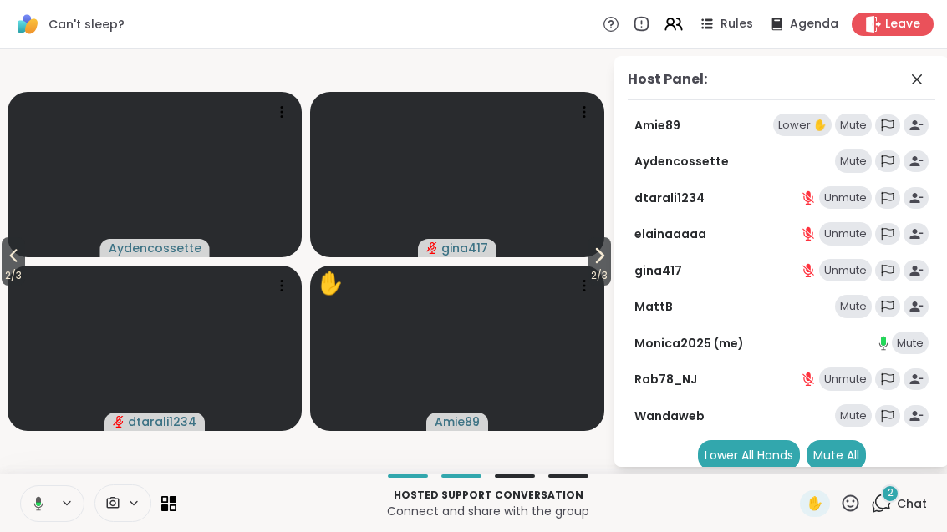
click at [3, 263] on button "2 / 3" at bounding box center [13, 261] width 23 height 48
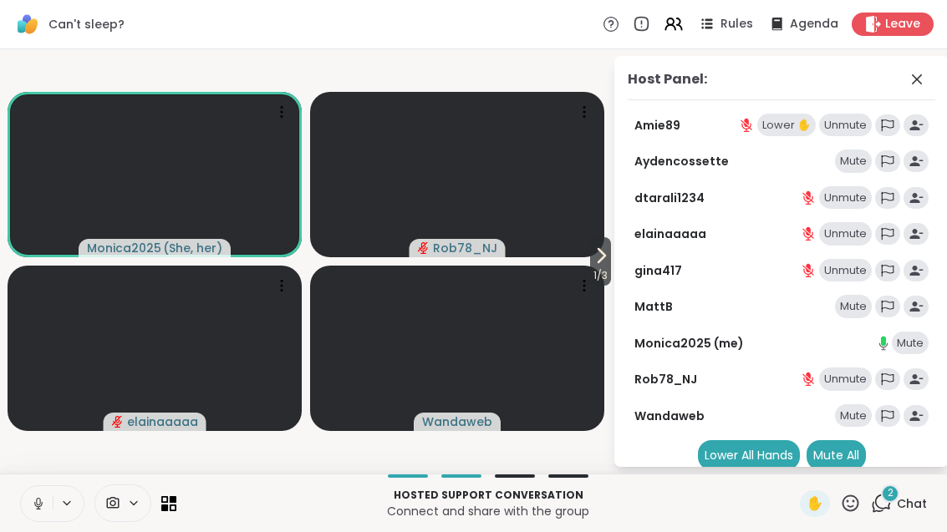
click at [597, 253] on icon at bounding box center [601, 256] width 20 height 20
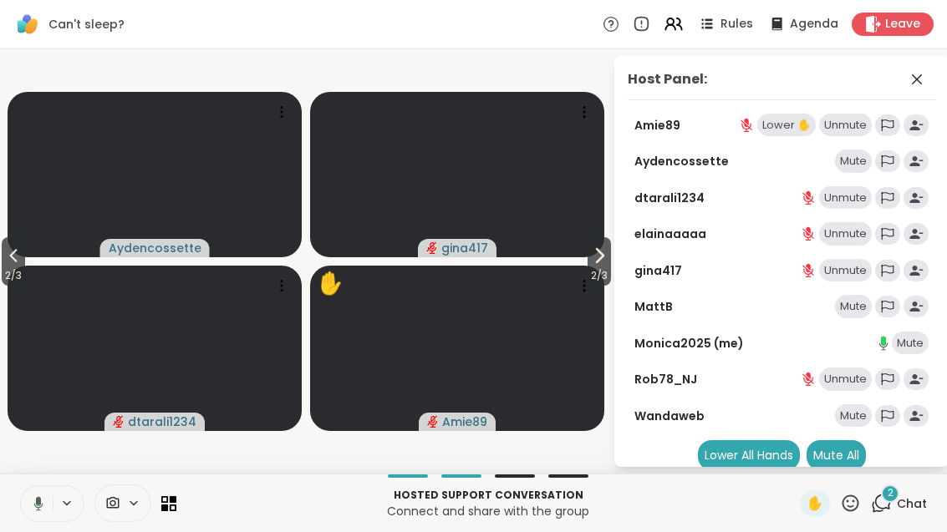
click at [587, 261] on button "2 / 3" at bounding box center [598, 261] width 23 height 48
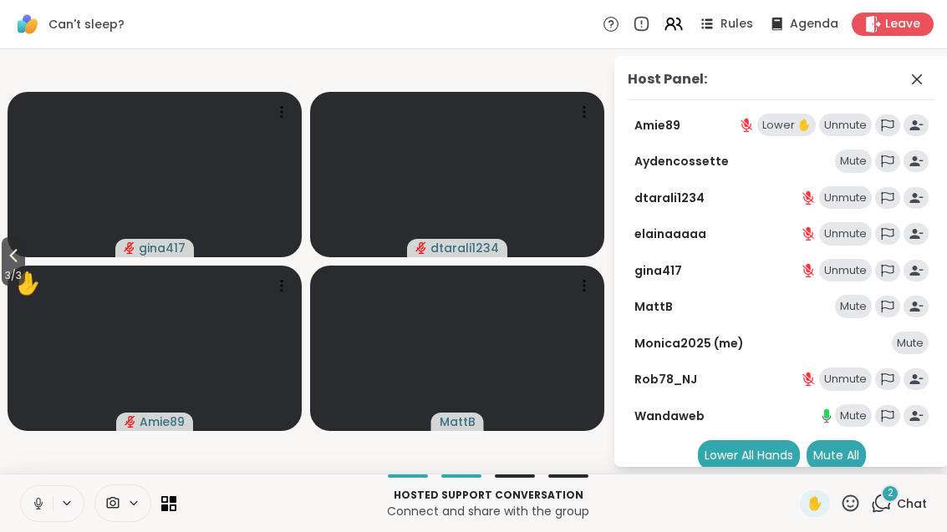
click at [15, 263] on icon at bounding box center [13, 256] width 20 height 20
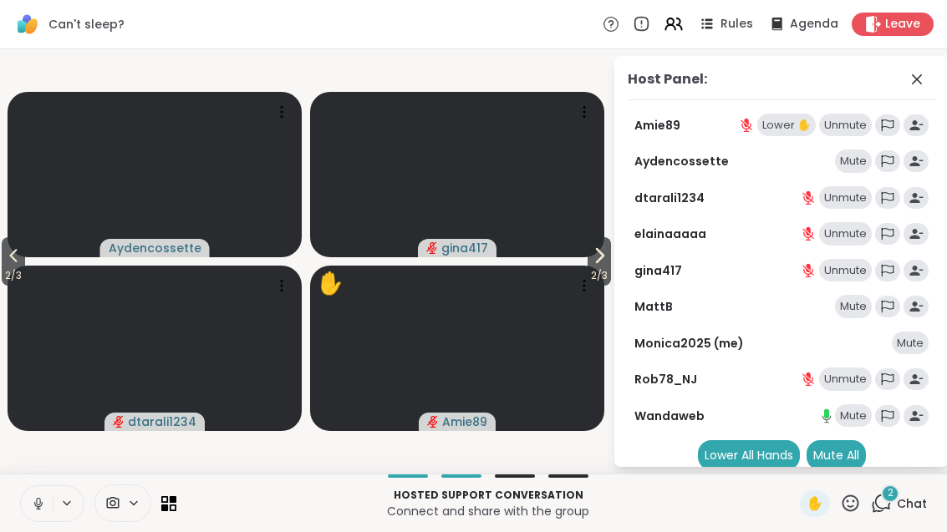
click at [3, 257] on button "2 / 3" at bounding box center [13, 261] width 23 height 48
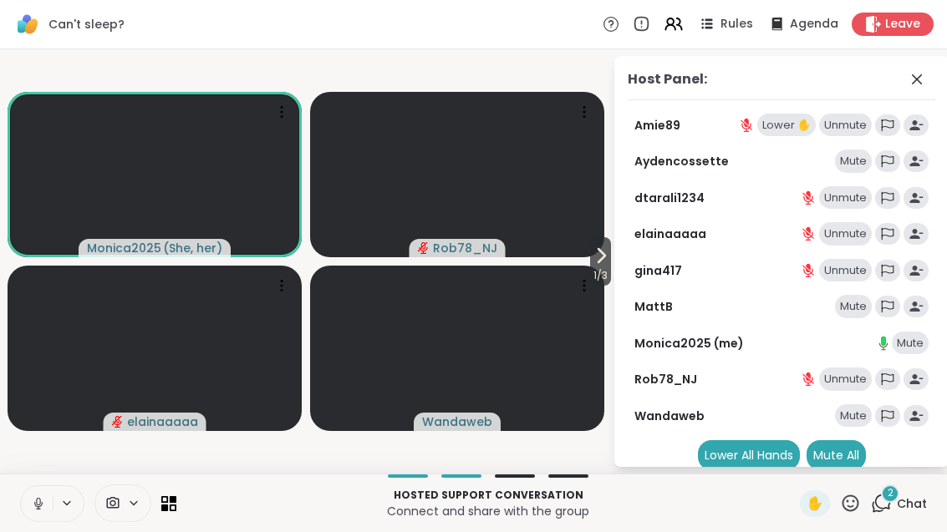
click at [611, 271] on span "1 / 3" at bounding box center [600, 276] width 21 height 20
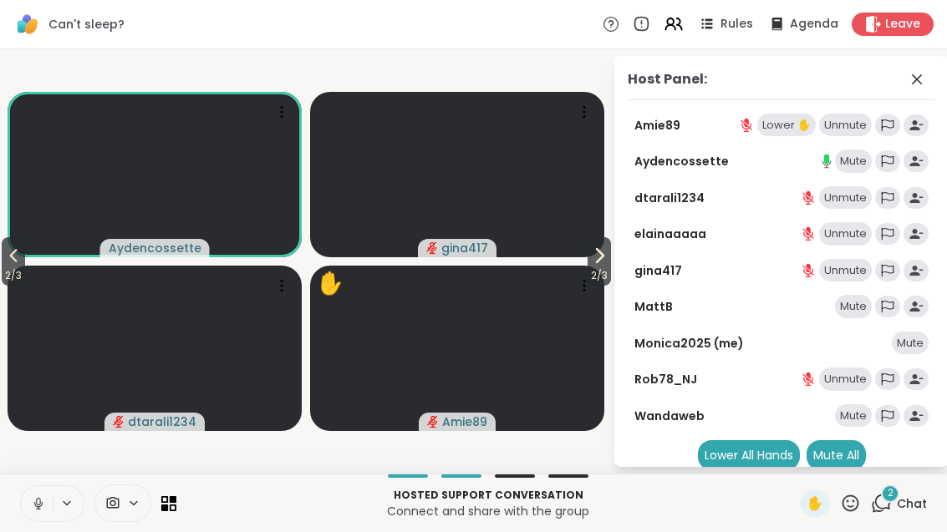
click at [596, 261] on icon at bounding box center [599, 255] width 7 height 13
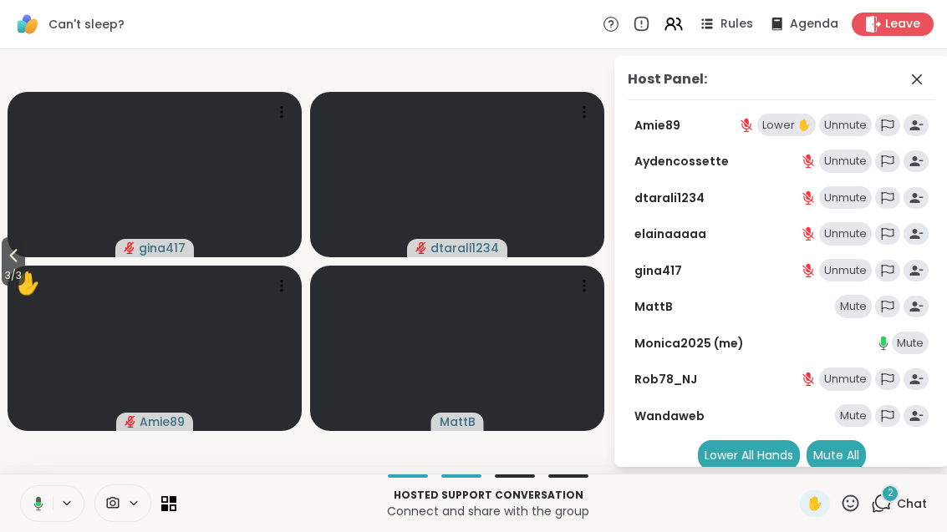
click at [14, 269] on span "3 / 3" at bounding box center [13, 276] width 23 height 20
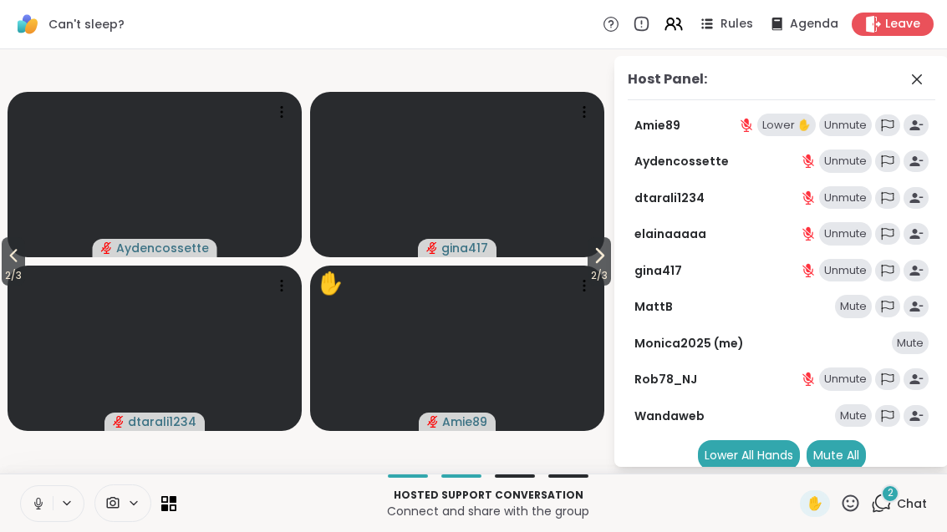
click at [18, 254] on icon at bounding box center [13, 256] width 20 height 20
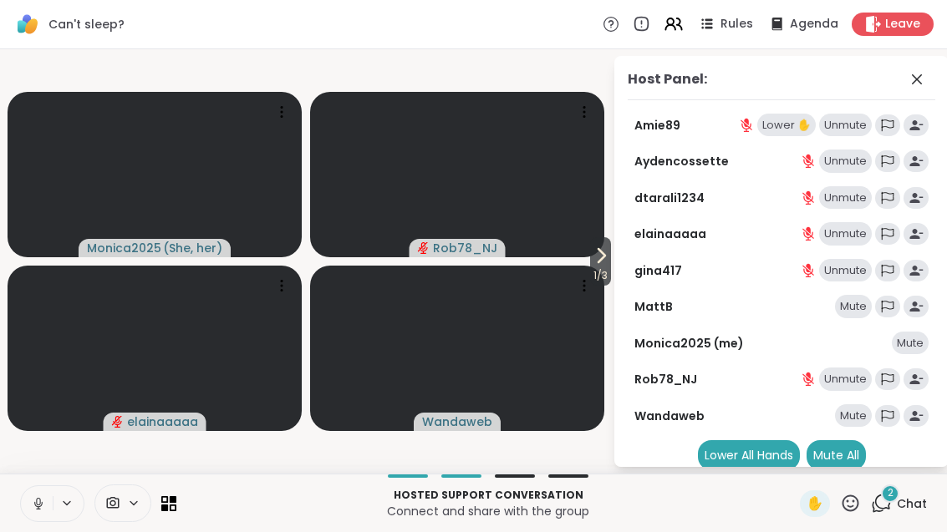
click at [605, 275] on span "1 / 3" at bounding box center [600, 276] width 21 height 20
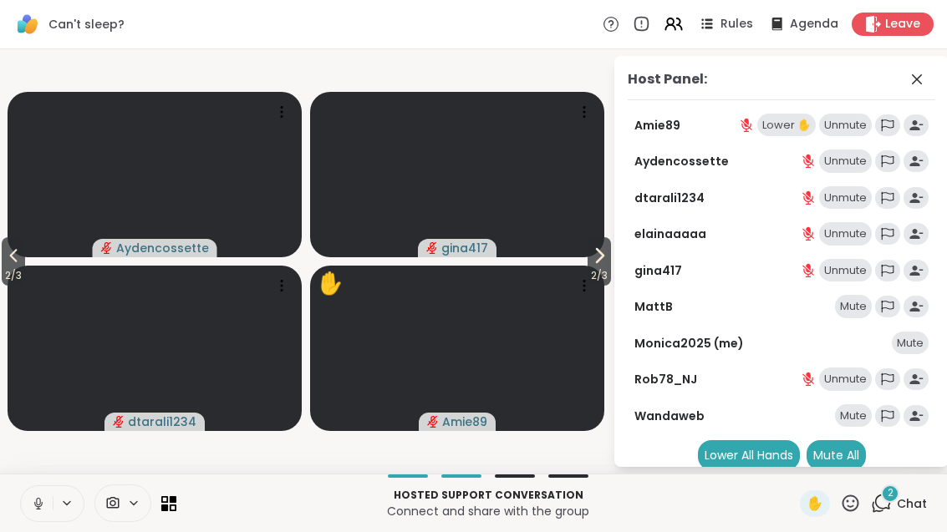
click at [596, 261] on icon at bounding box center [599, 255] width 7 height 13
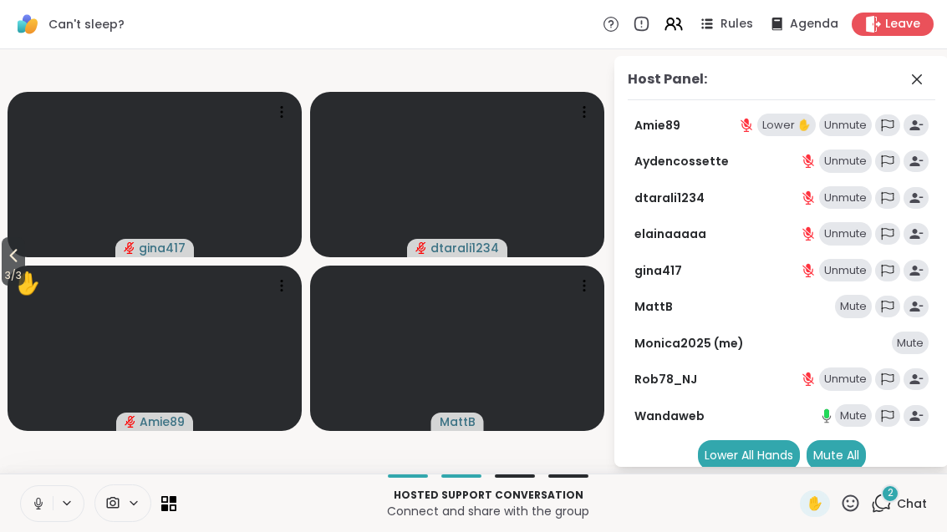
click at [3, 279] on span "3 / 3" at bounding box center [13, 276] width 23 height 20
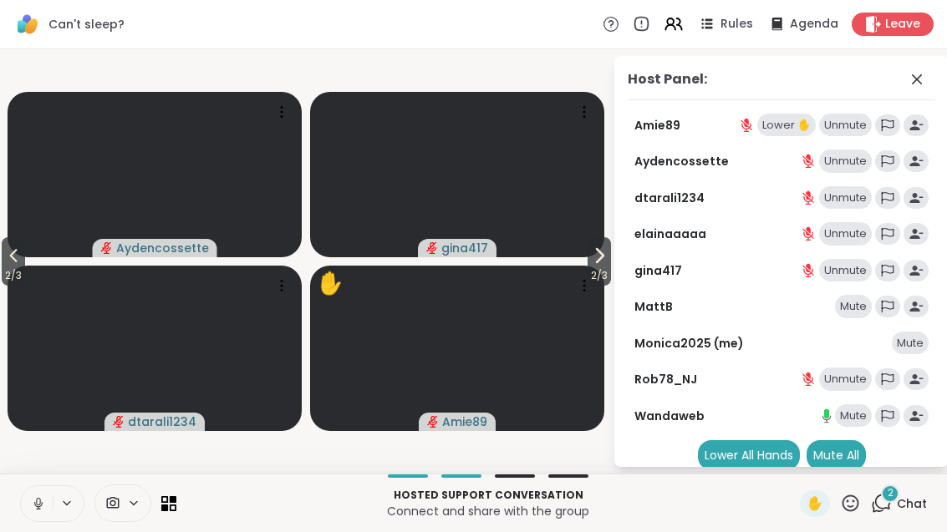
click at [19, 275] on span "2 / 3" at bounding box center [13, 276] width 23 height 20
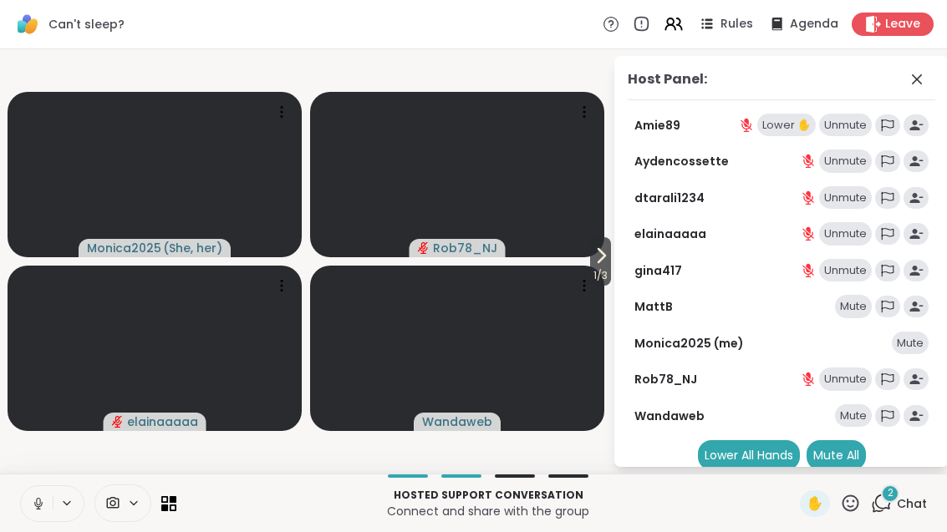
click at [594, 251] on icon at bounding box center [601, 256] width 20 height 20
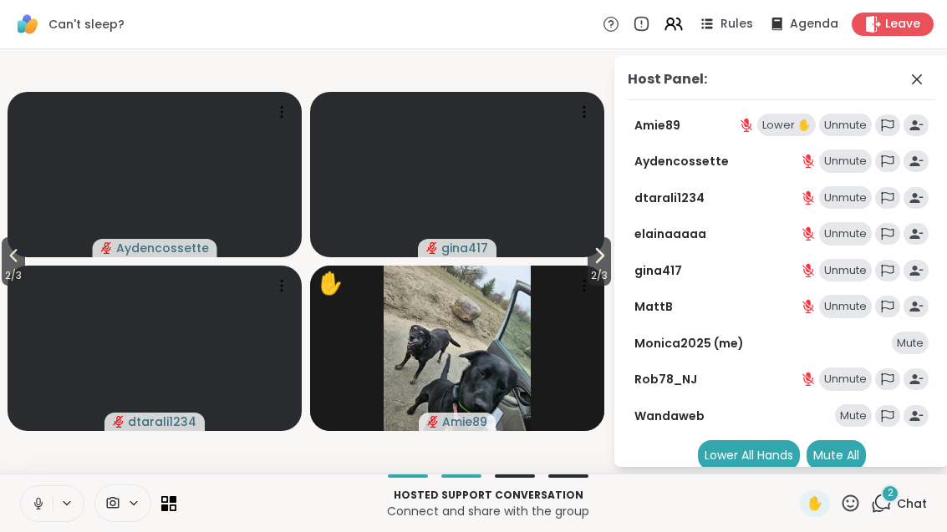
click at [896, 509] on div "2 Chat" at bounding box center [898, 503] width 56 height 27
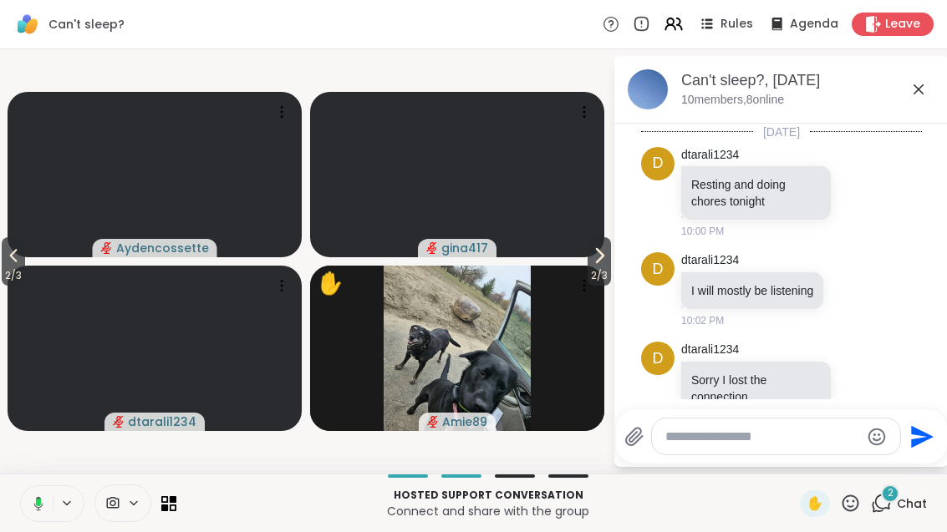
scroll to position [850, 0]
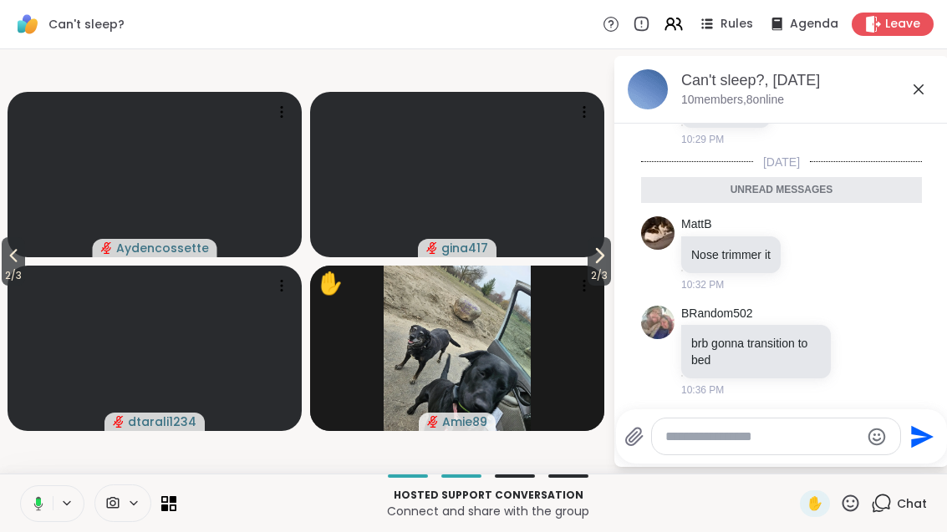
click at [607, 261] on button "2 / 3" at bounding box center [598, 261] width 23 height 48
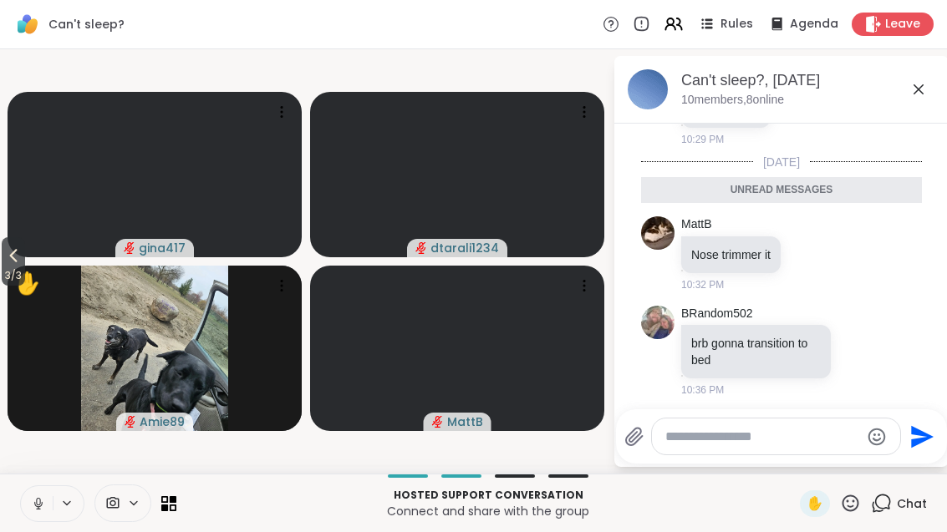
click at [2, 259] on button "3 / 3" at bounding box center [13, 261] width 23 height 48
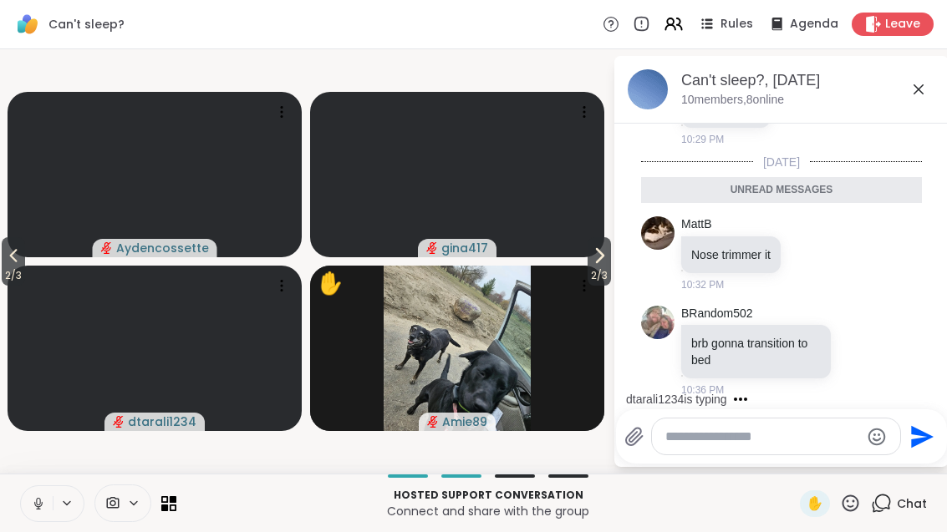
click at [3, 256] on button "2 / 3" at bounding box center [13, 261] width 23 height 48
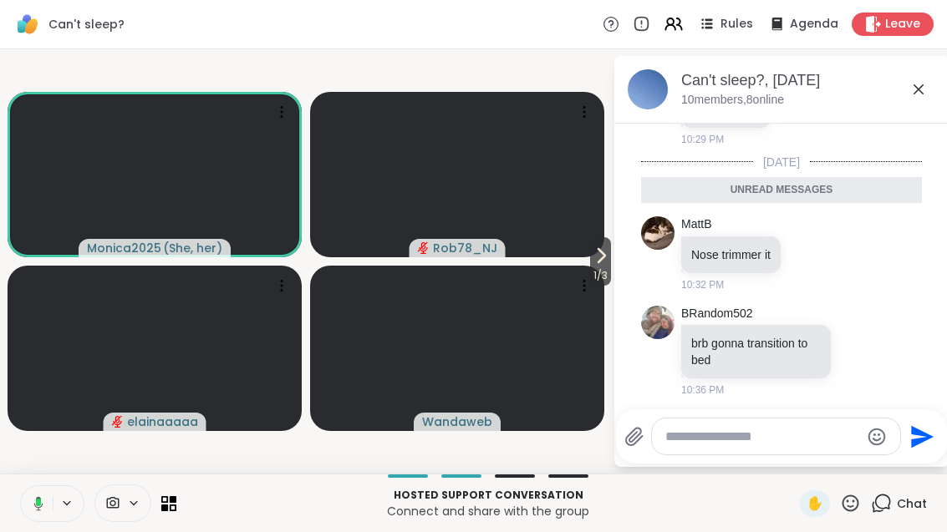
scroll to position [949, 0]
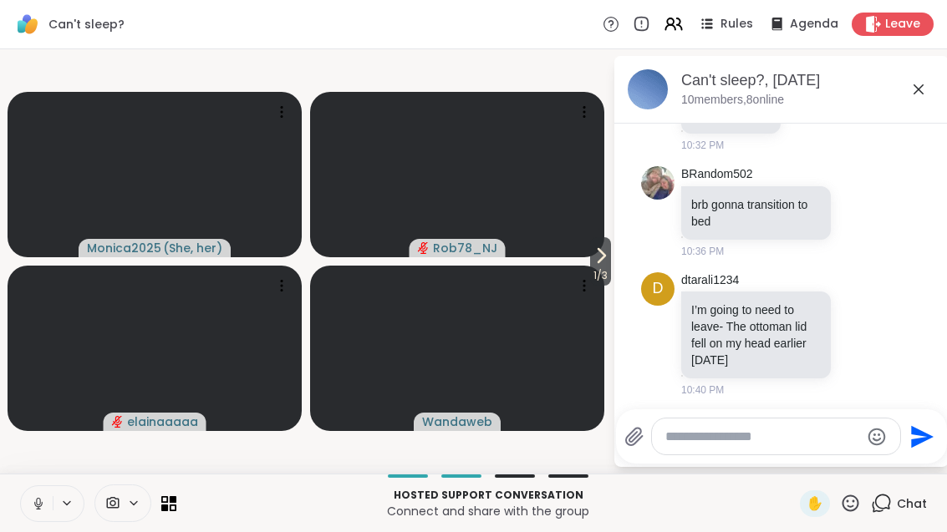
click at [608, 249] on button "1 / 3" at bounding box center [600, 261] width 21 height 48
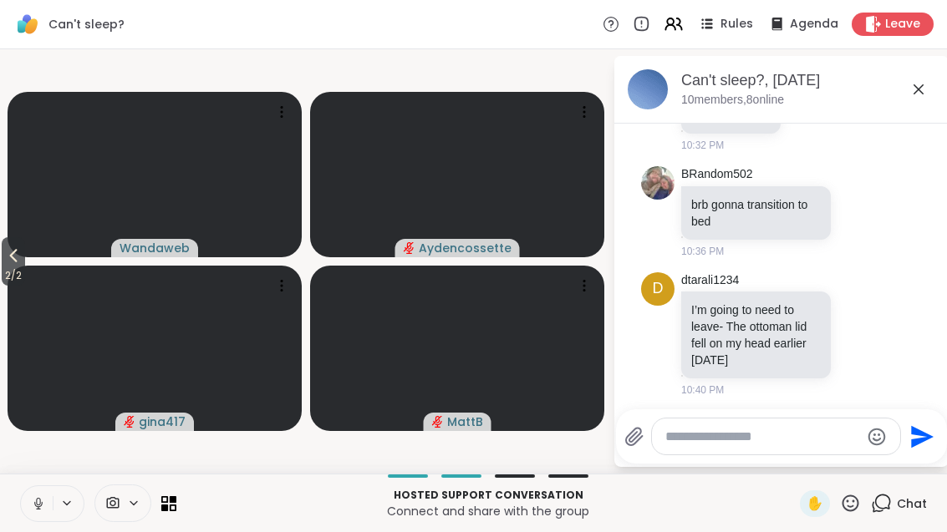
click at [13, 254] on icon at bounding box center [14, 255] width 8 height 13
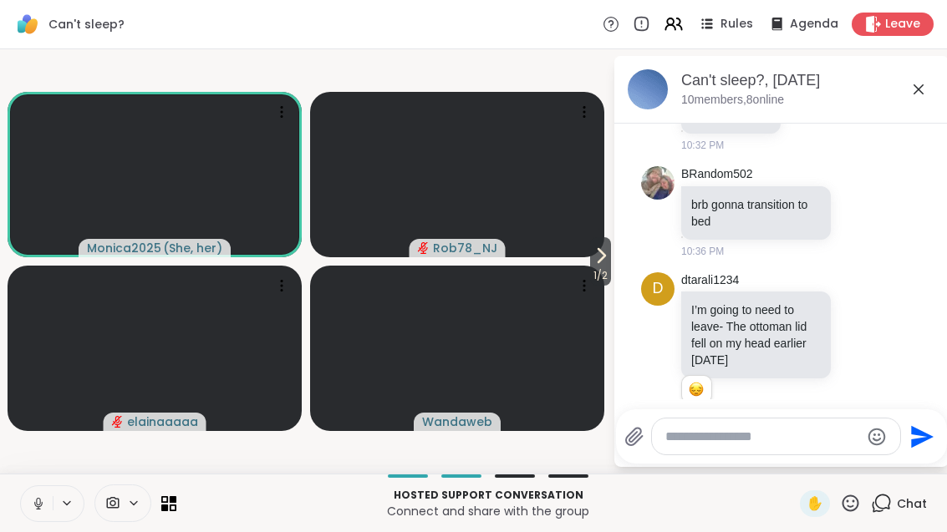
scroll to position [972, 0]
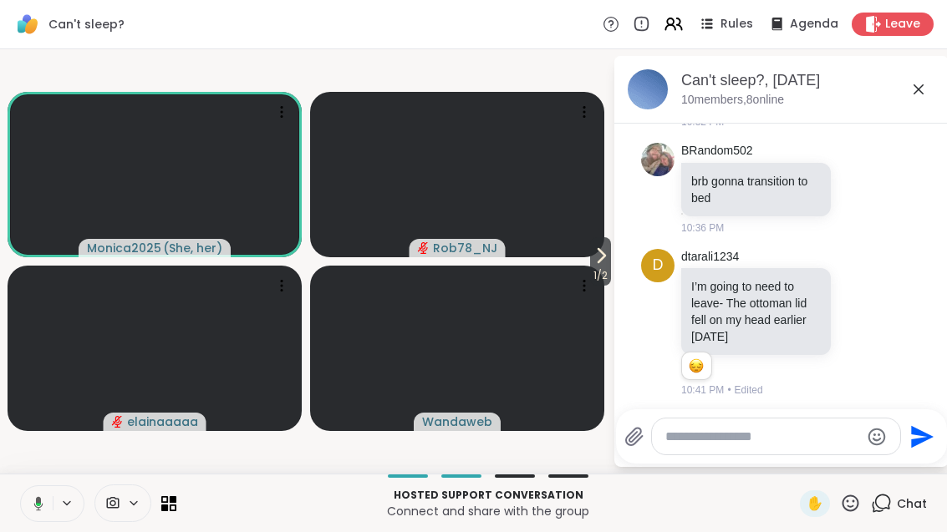
click at [599, 254] on icon at bounding box center [601, 255] width 7 height 13
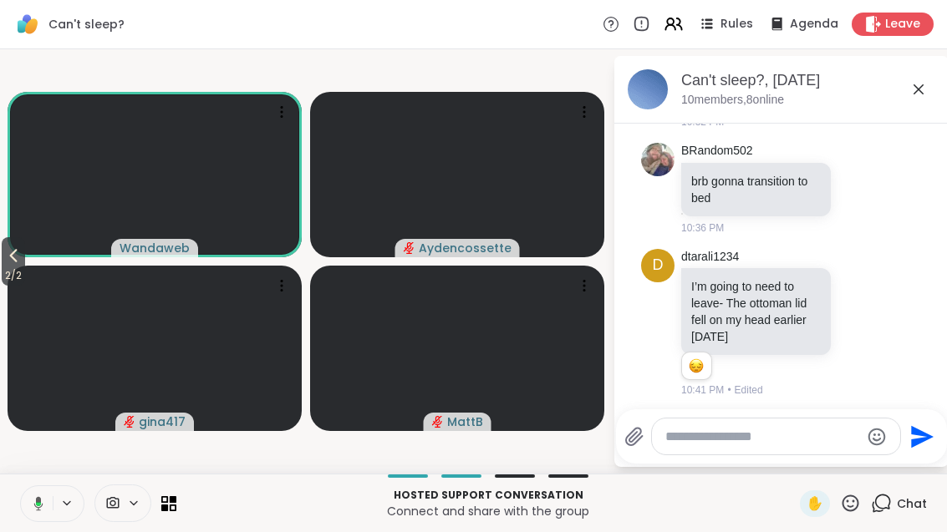
click at [3, 267] on span "2 / 2" at bounding box center [13, 276] width 23 height 20
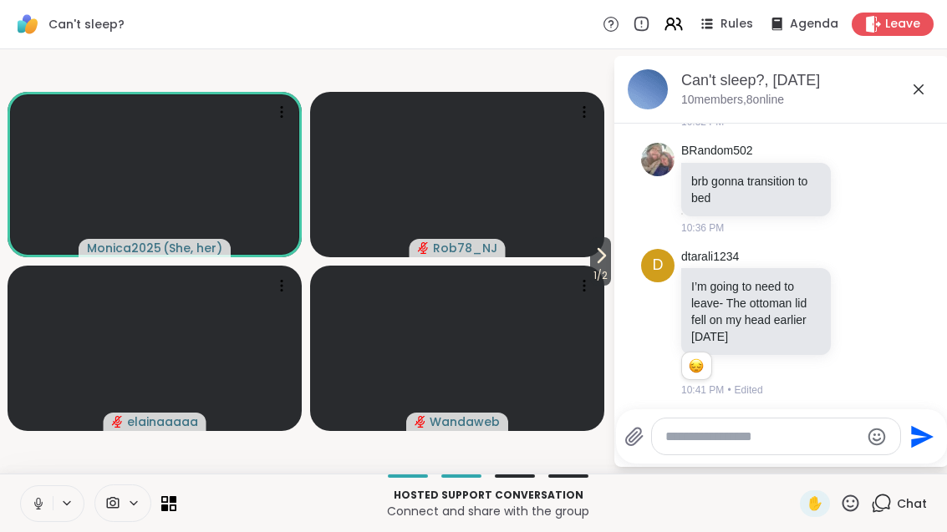
click at [591, 261] on icon at bounding box center [601, 256] width 20 height 20
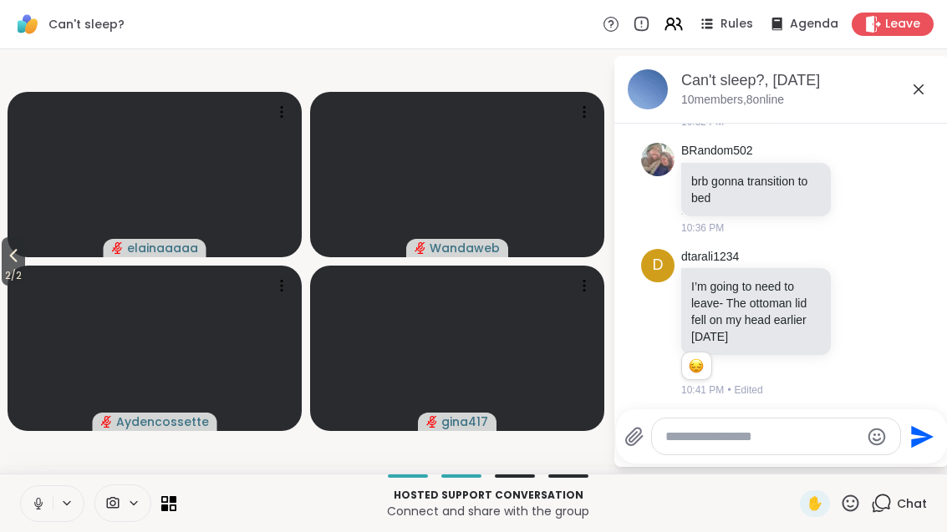
click at [13, 260] on icon at bounding box center [13, 256] width 20 height 20
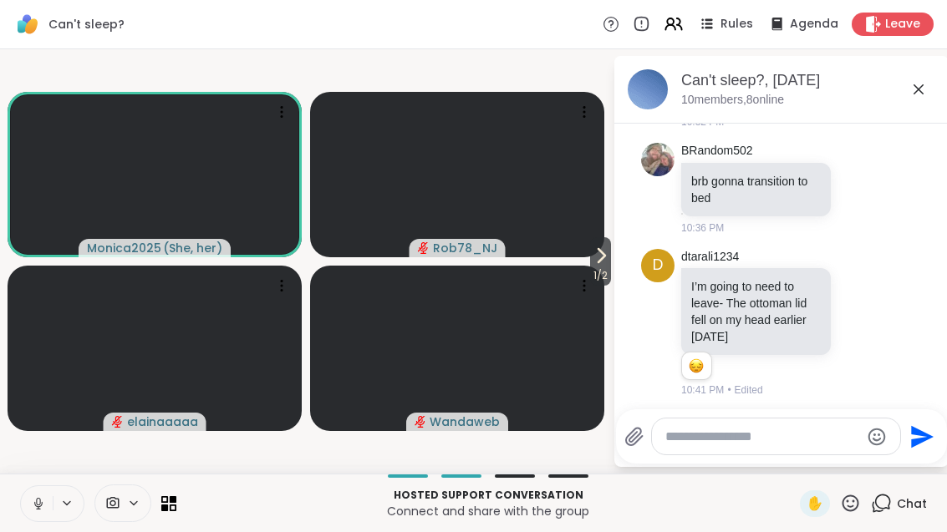
click at [601, 254] on icon at bounding box center [601, 255] width 7 height 13
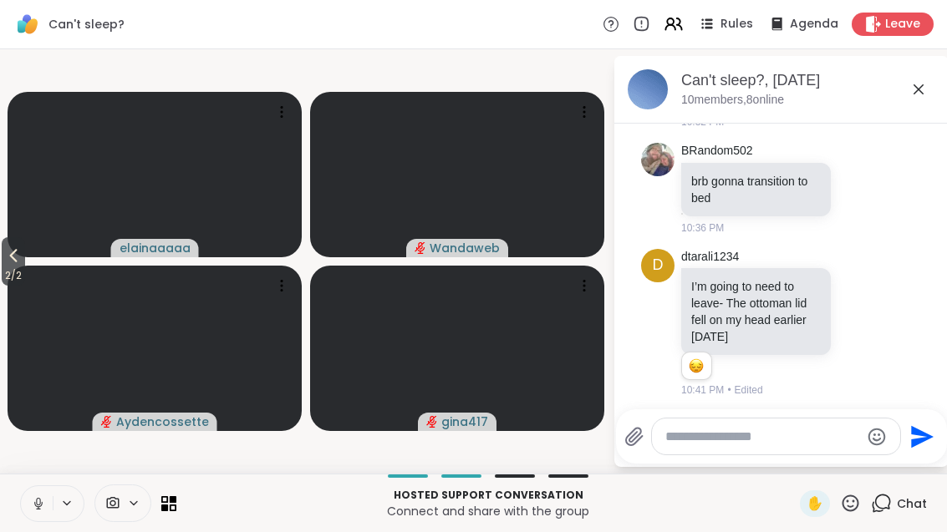
click at [3, 262] on button "2 / 2" at bounding box center [13, 261] width 23 height 48
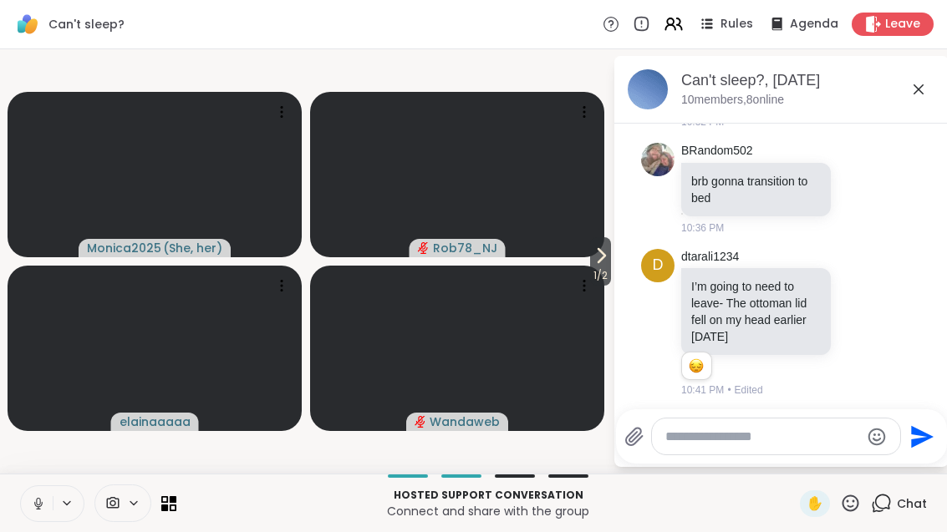
click at [599, 272] on span "1 / 2" at bounding box center [600, 276] width 21 height 20
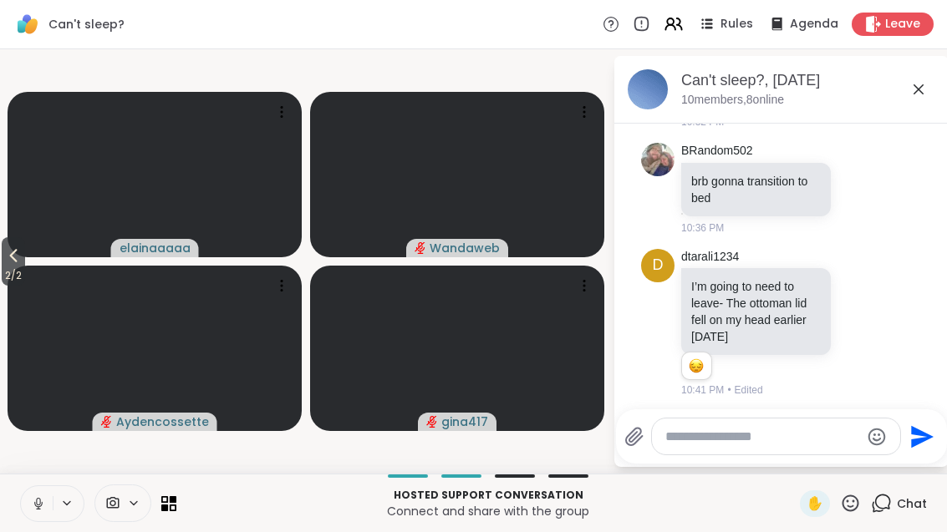
click at [8, 261] on icon at bounding box center [13, 256] width 20 height 20
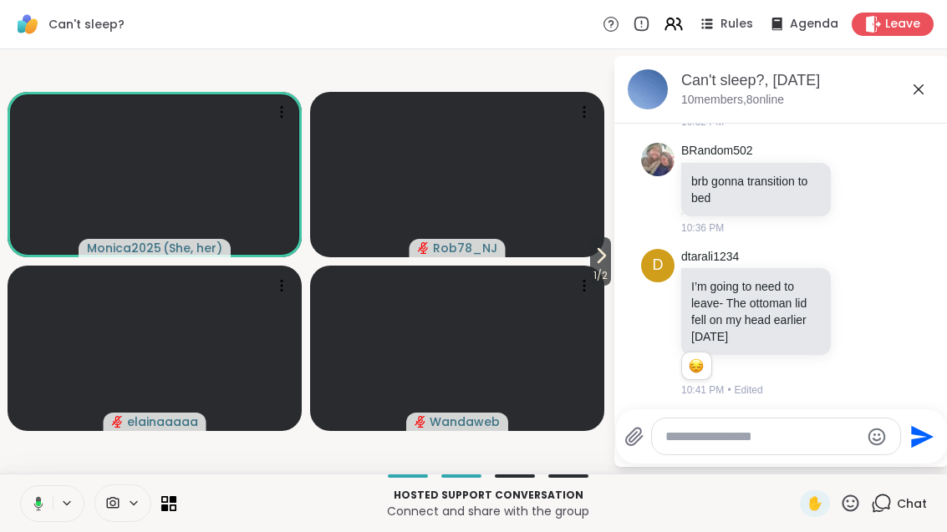
click at [609, 255] on button "1 / 2" at bounding box center [600, 261] width 21 height 48
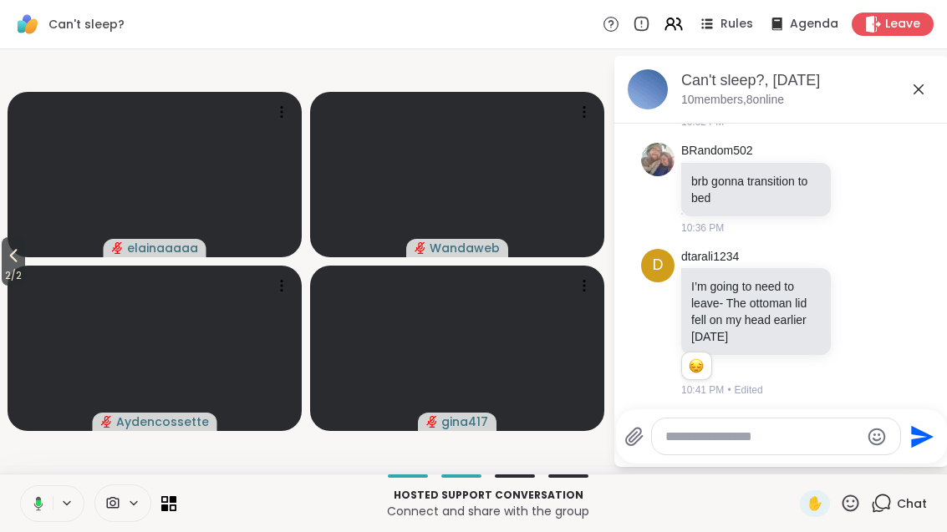
click at [15, 256] on icon at bounding box center [14, 255] width 8 height 13
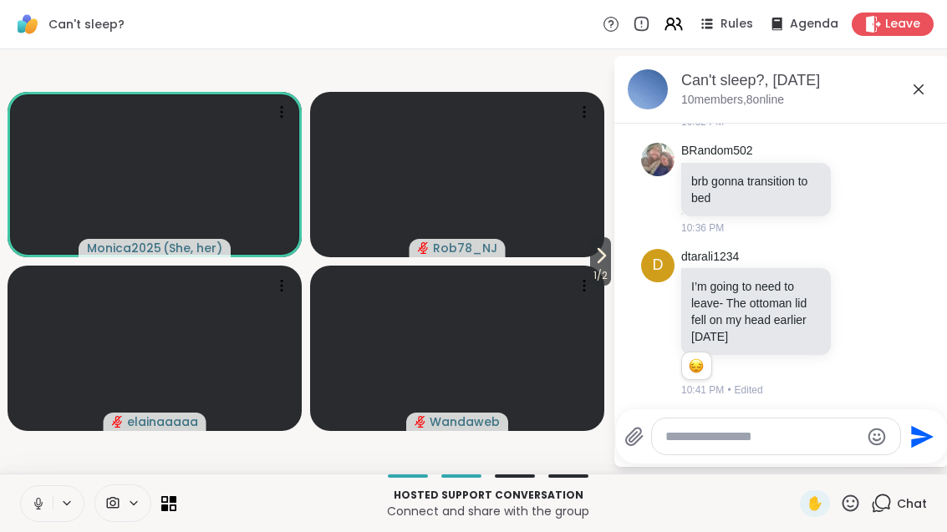
click at [591, 257] on icon at bounding box center [601, 256] width 20 height 20
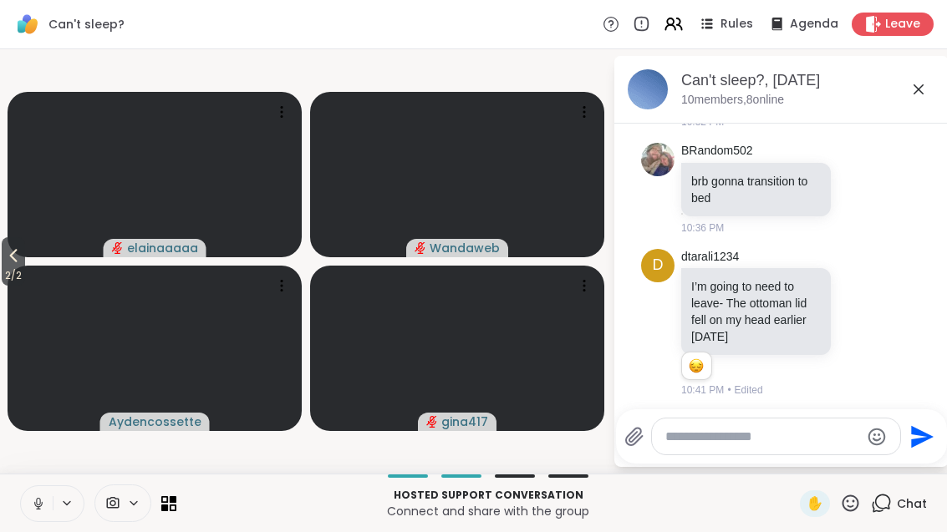
click at [35, 266] on video at bounding box center [155, 348] width 294 height 165
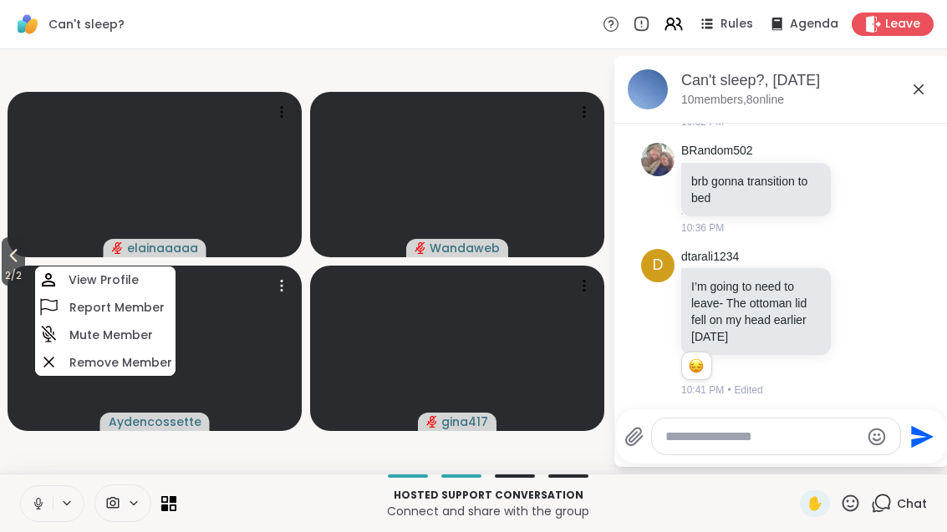
click at [13, 266] on span "2 / 2" at bounding box center [13, 276] width 23 height 20
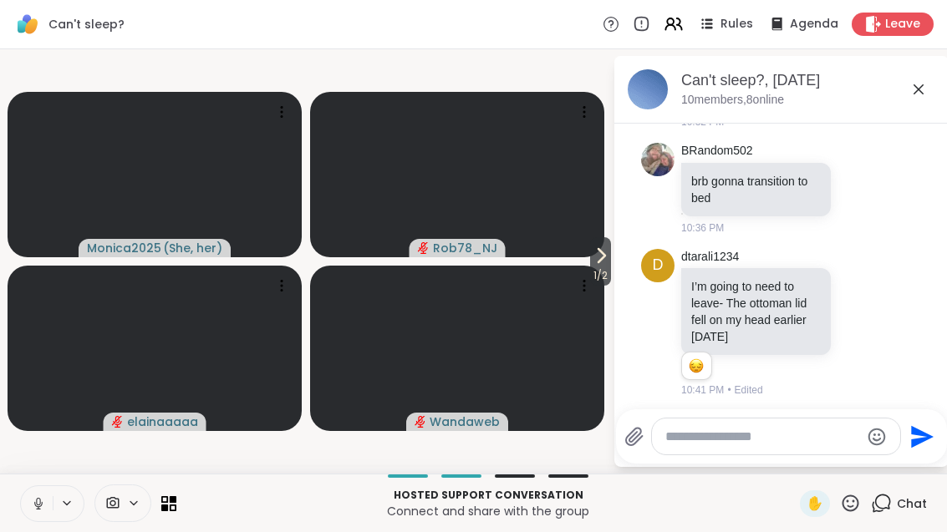
click at [596, 277] on span "1 / 2" at bounding box center [600, 276] width 21 height 20
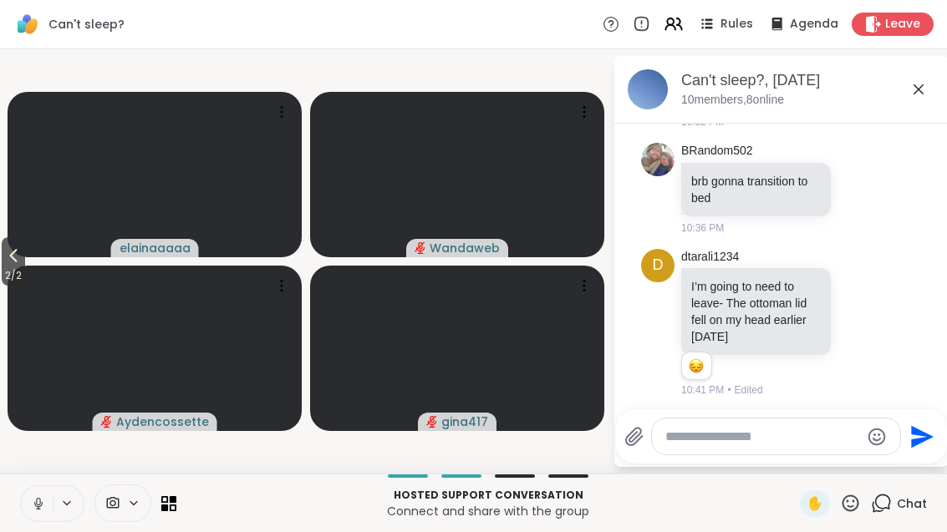
click at [15, 268] on span "2 / 2" at bounding box center [13, 276] width 23 height 20
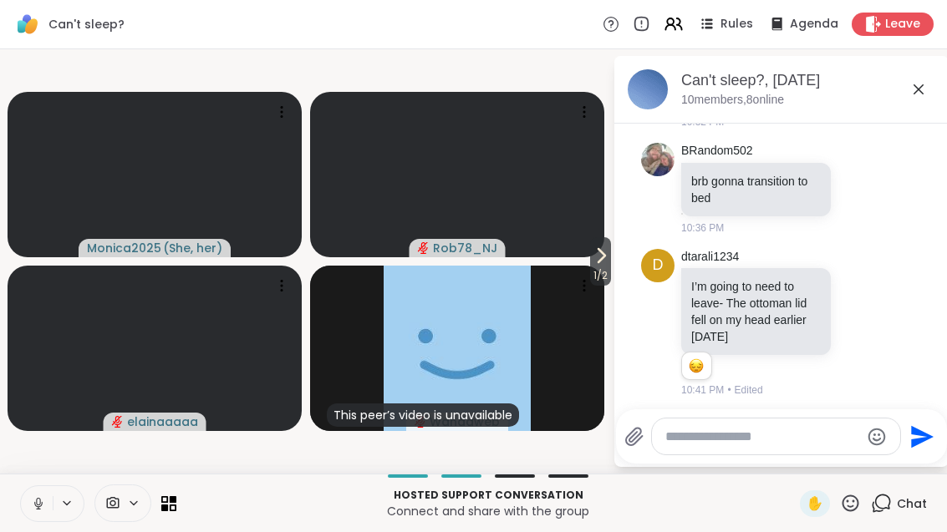
click at [166, 509] on icon at bounding box center [164, 507] width 7 height 7
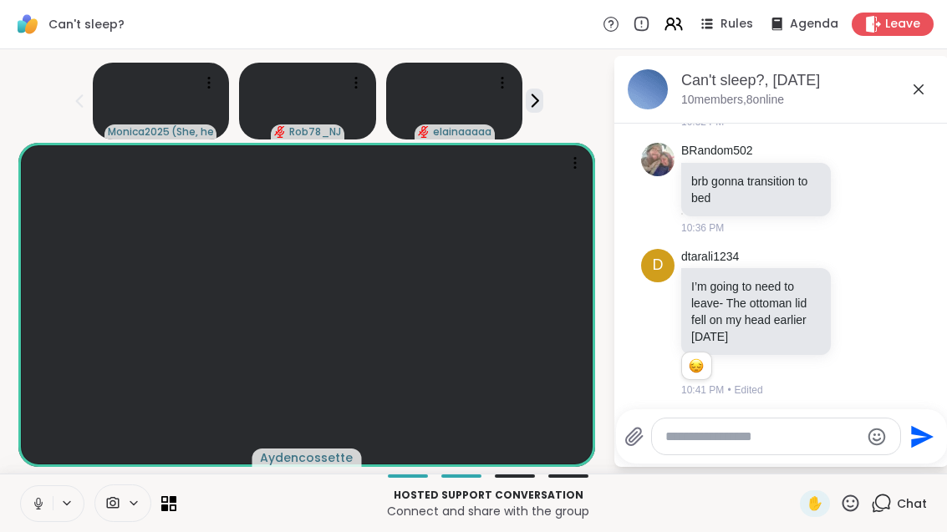
scroll to position [18, 0]
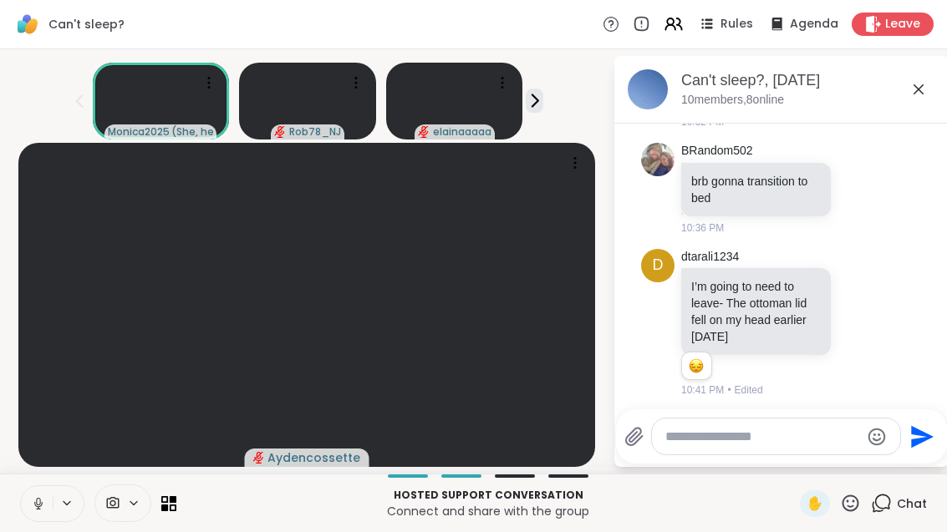
click at [172, 505] on icon at bounding box center [173, 507] width 7 height 7
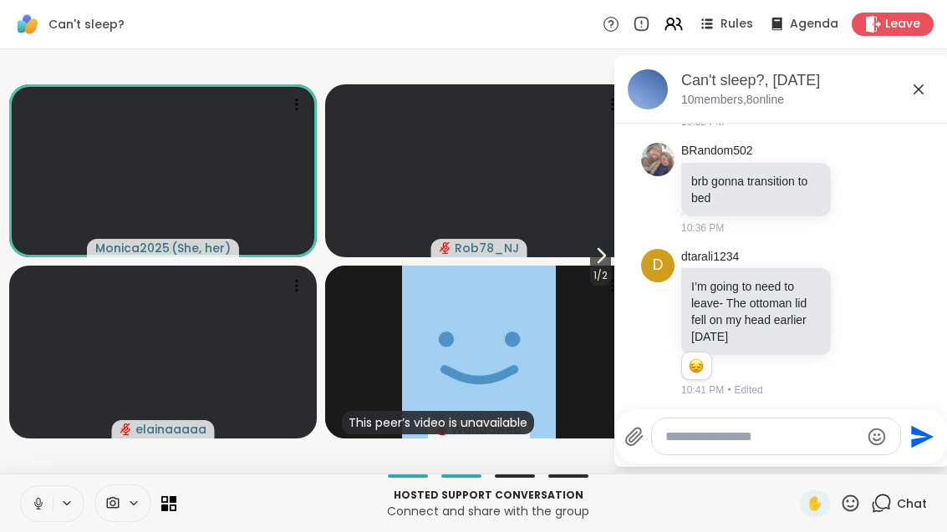
scroll to position [0, 0]
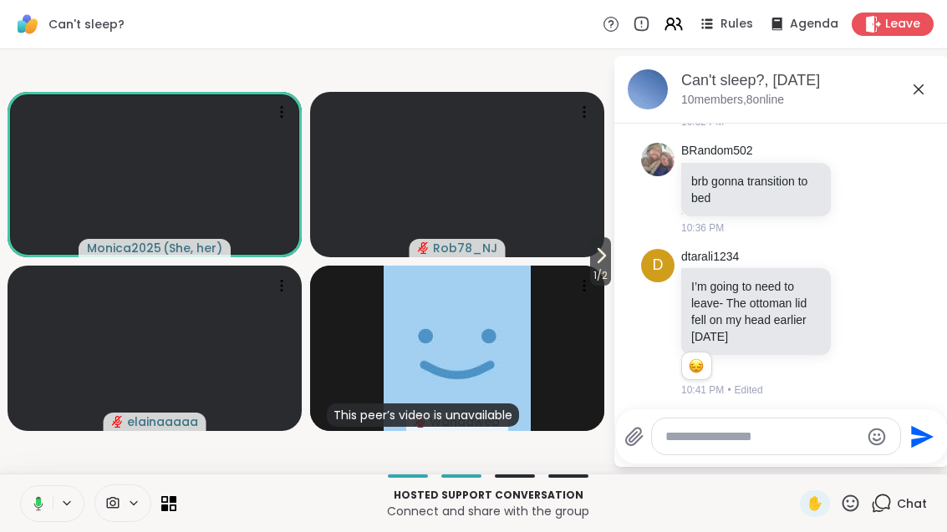
click at [596, 255] on icon at bounding box center [601, 256] width 20 height 20
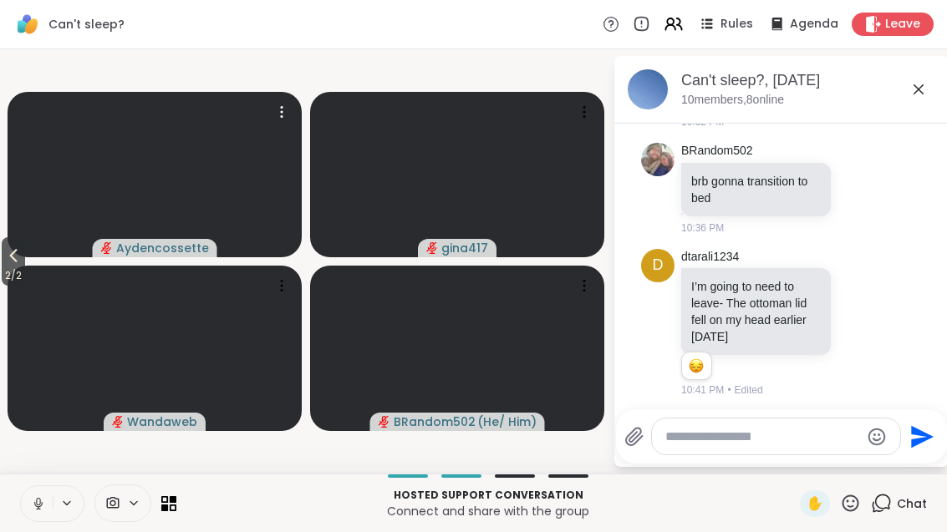
click at [30, 243] on video at bounding box center [155, 174] width 294 height 165
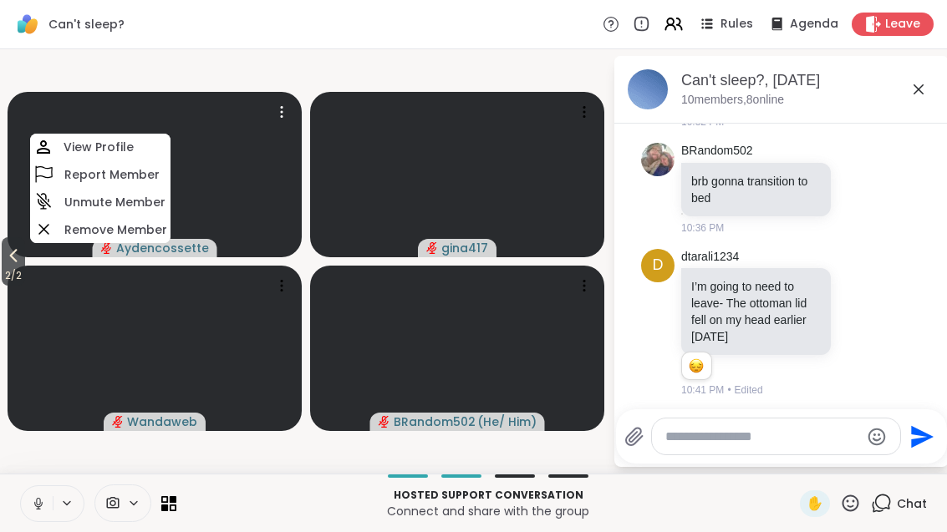
click at [2, 261] on button "2 / 2" at bounding box center [13, 261] width 23 height 48
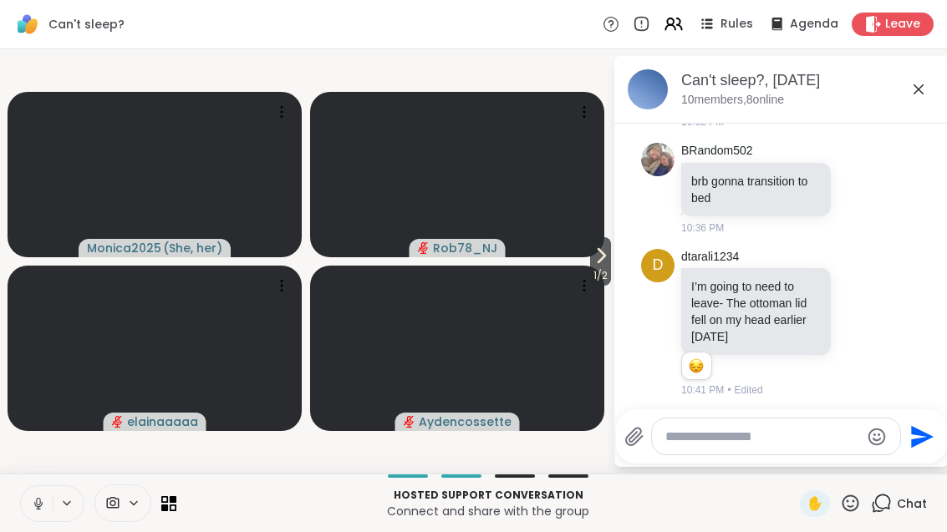
click at [601, 275] on span "1 / 2" at bounding box center [600, 276] width 21 height 20
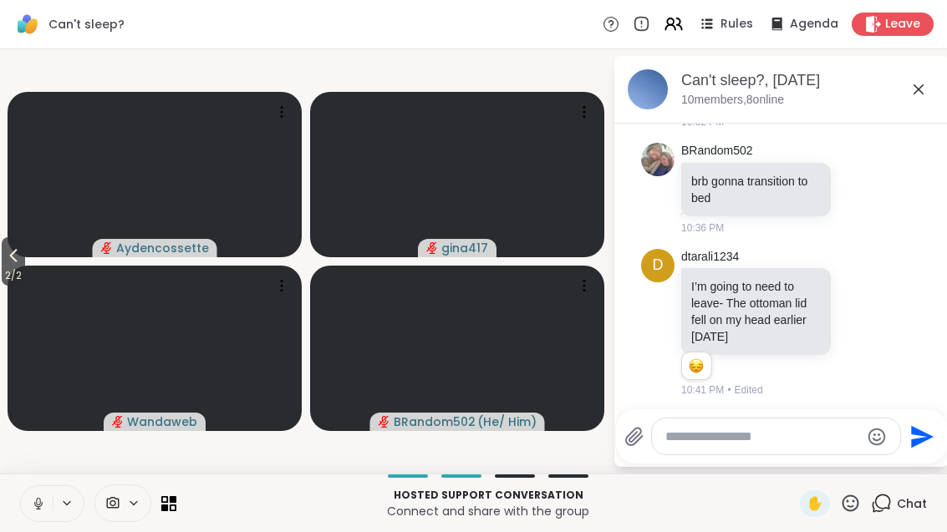
click at [6, 264] on icon at bounding box center [13, 256] width 20 height 20
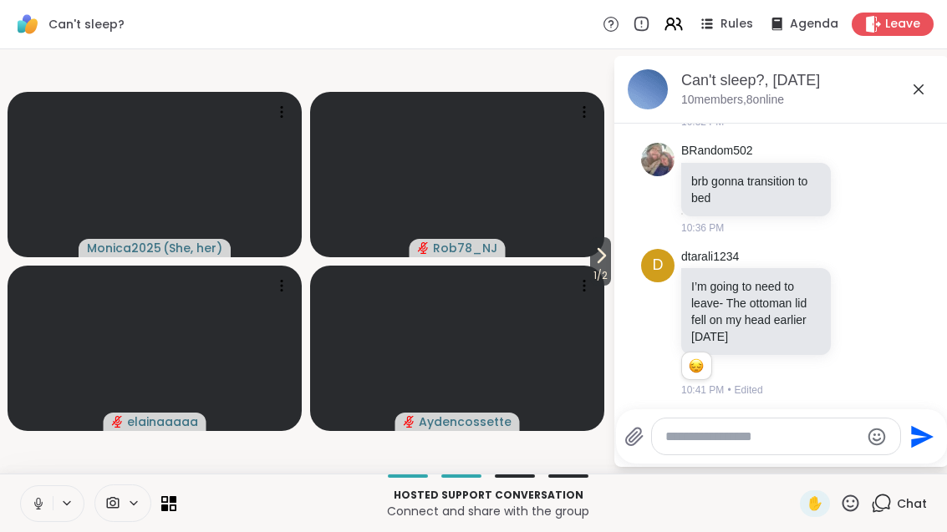
click at [591, 277] on span "1 / 2" at bounding box center [600, 276] width 21 height 20
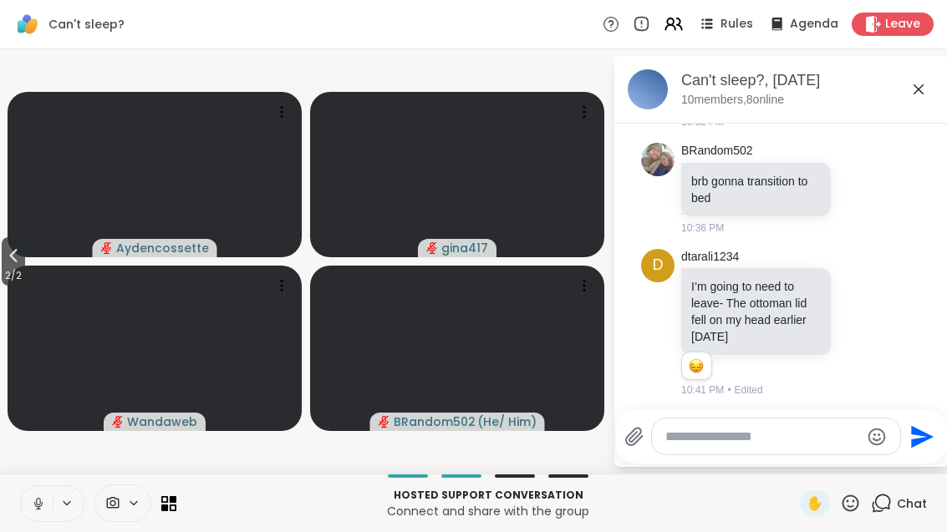
click at [10, 250] on icon at bounding box center [13, 256] width 20 height 20
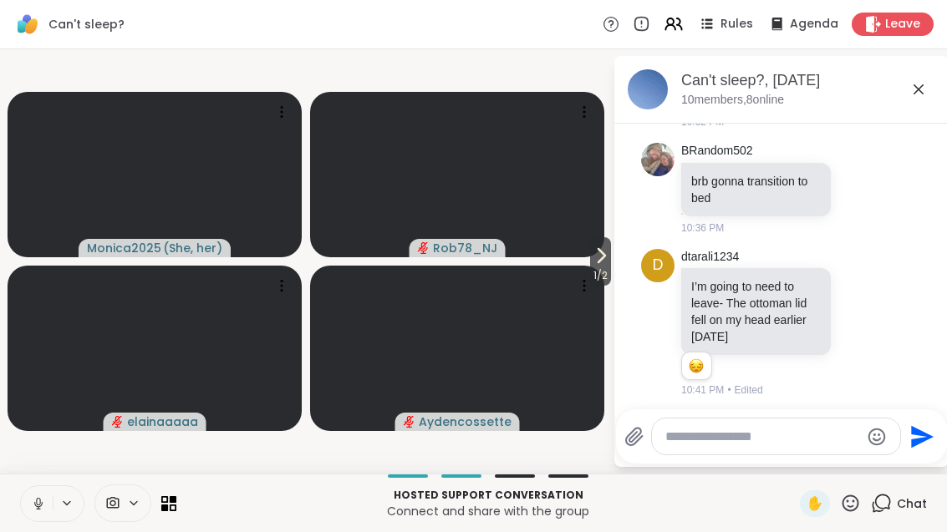
click at [590, 267] on span "1 / 2" at bounding box center [600, 276] width 21 height 20
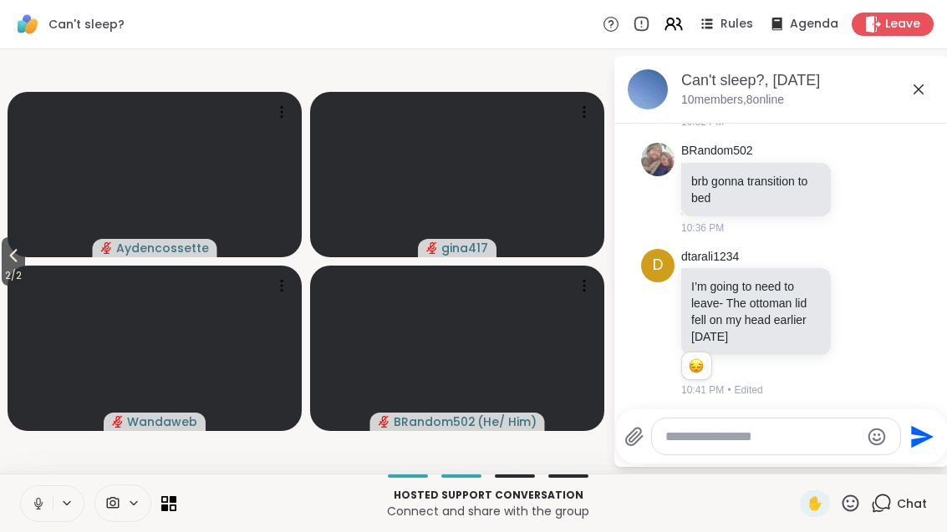
click at [8, 272] on span "2 / 2" at bounding box center [13, 276] width 23 height 20
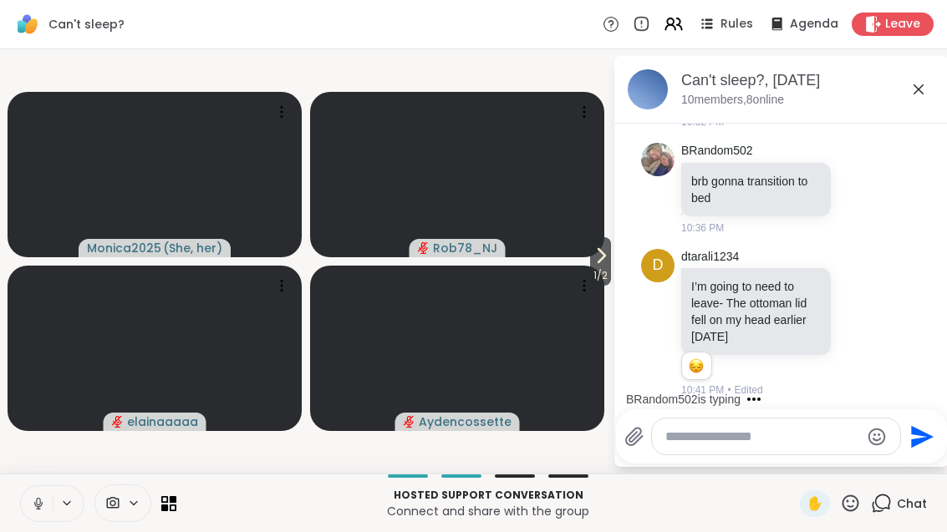
click at [592, 271] on span "1 / 2" at bounding box center [600, 276] width 21 height 20
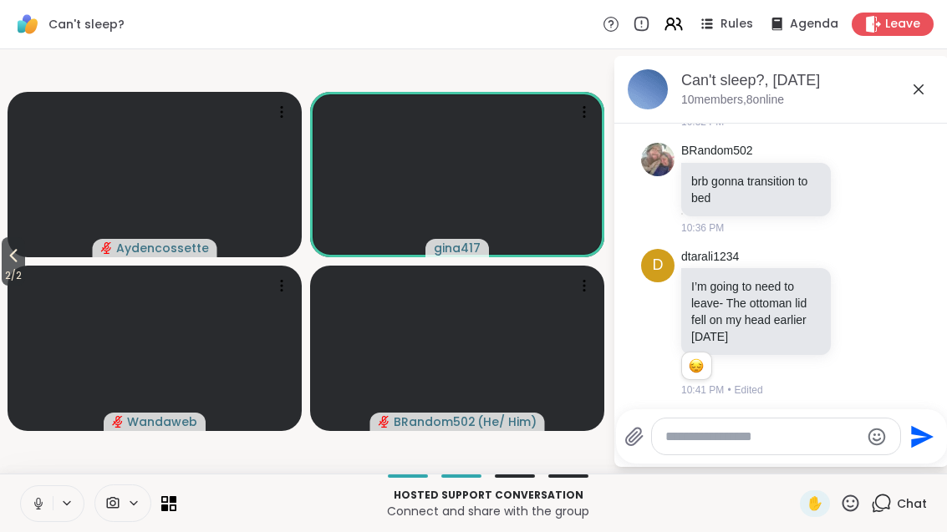
scroll to position [1061, 0]
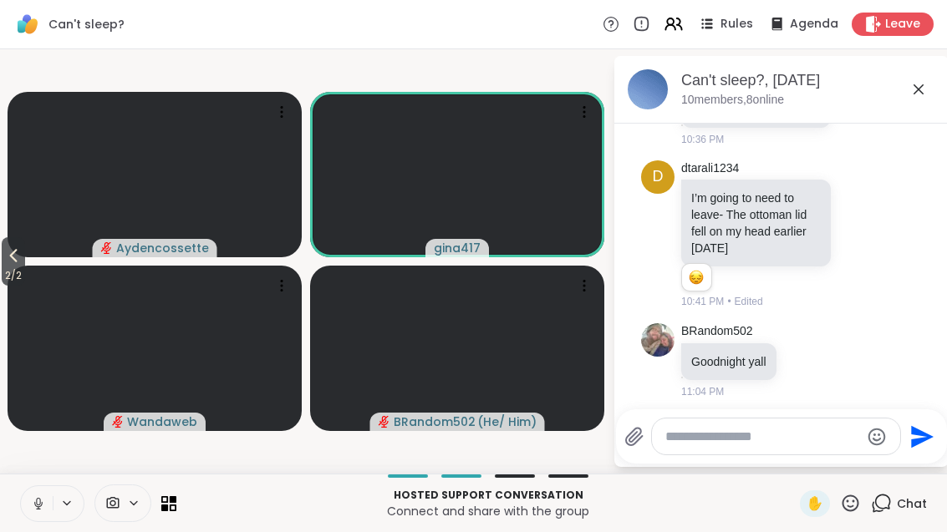
click at [799, 354] on icon at bounding box center [805, 360] width 13 height 13
click at [810, 326] on button "Select Reaction: Heart" at bounding box center [805, 333] width 33 height 33
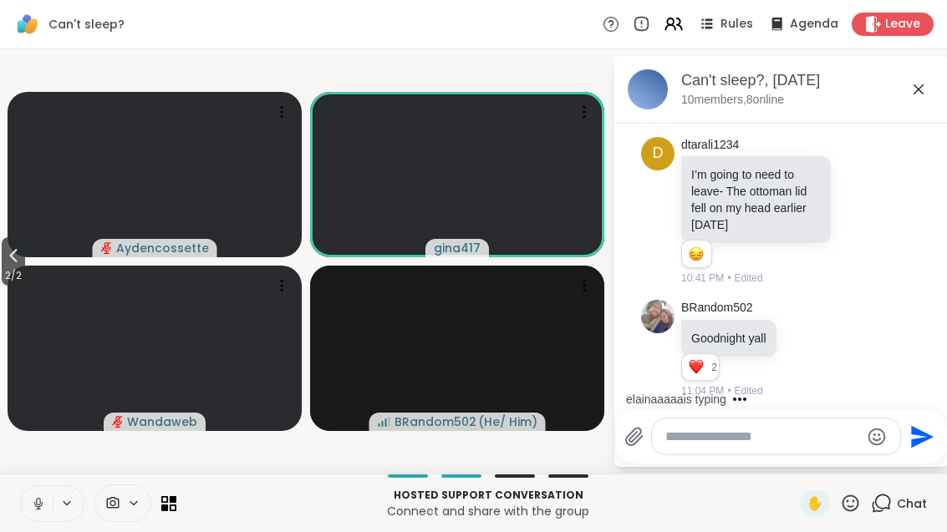
scroll to position [1173, 0]
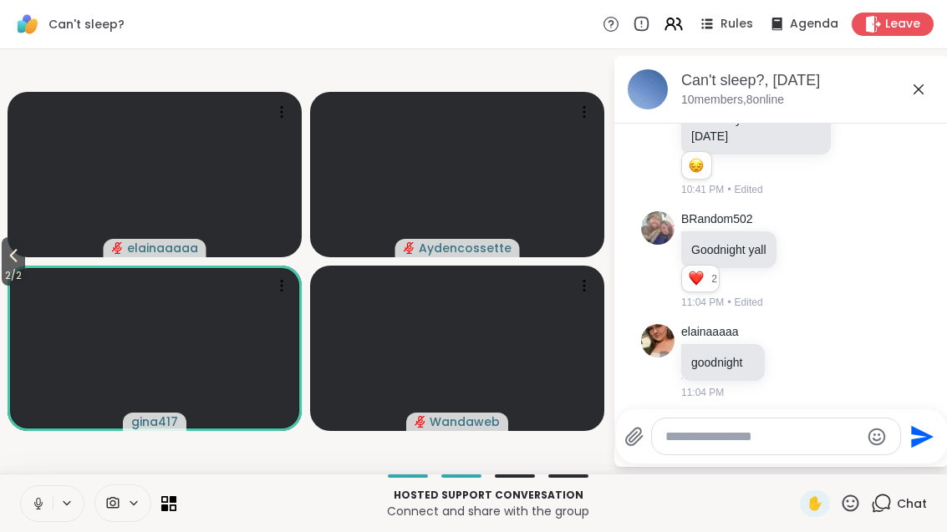
click at [4, 270] on span "2 / 2" at bounding box center [13, 276] width 23 height 20
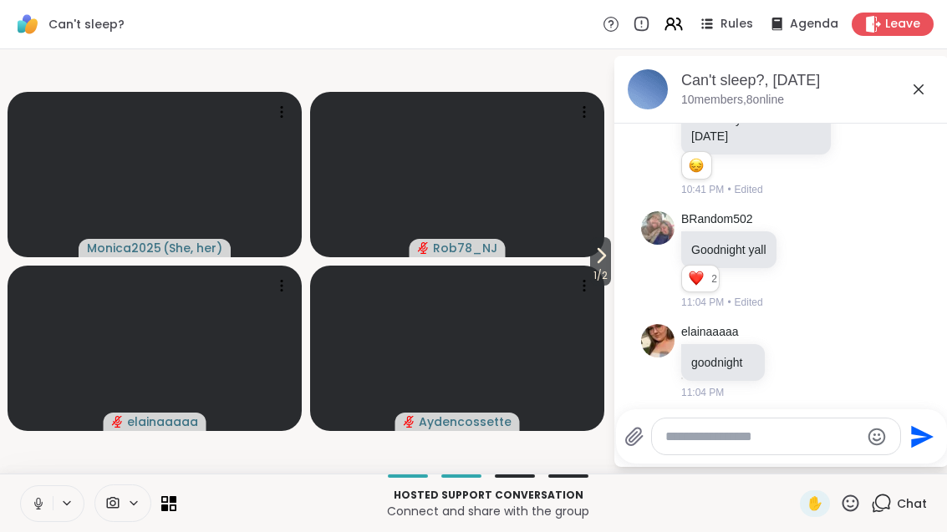
click at [571, 271] on video at bounding box center [457, 348] width 294 height 165
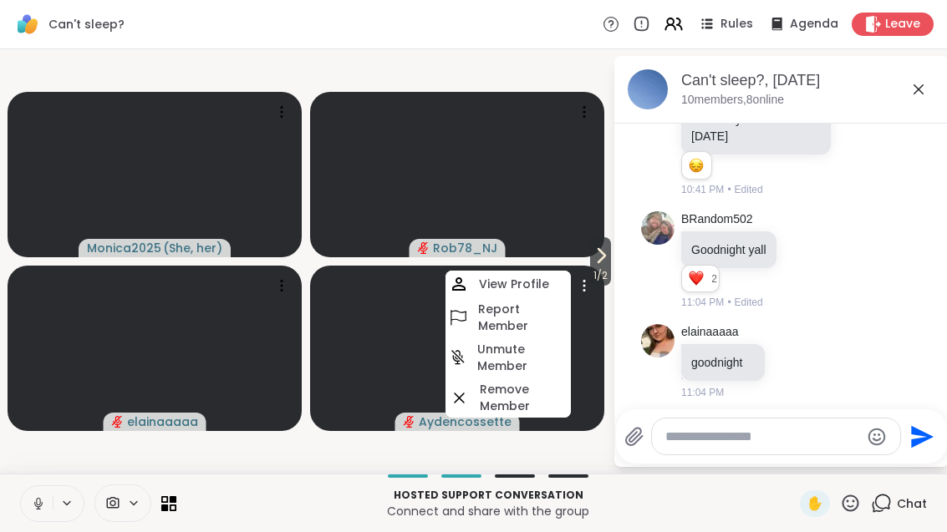
click at [571, 271] on video at bounding box center [457, 348] width 294 height 165
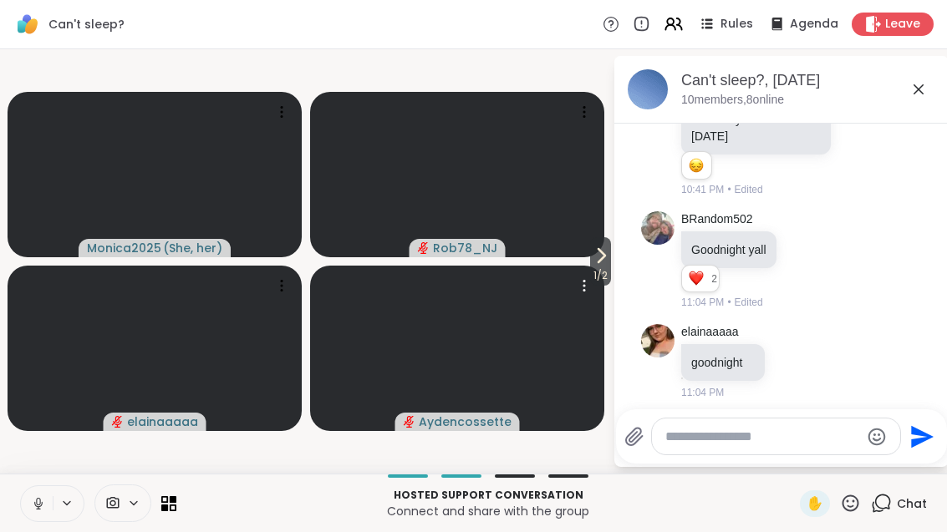
click at [599, 278] on span "1 / 2" at bounding box center [600, 276] width 21 height 20
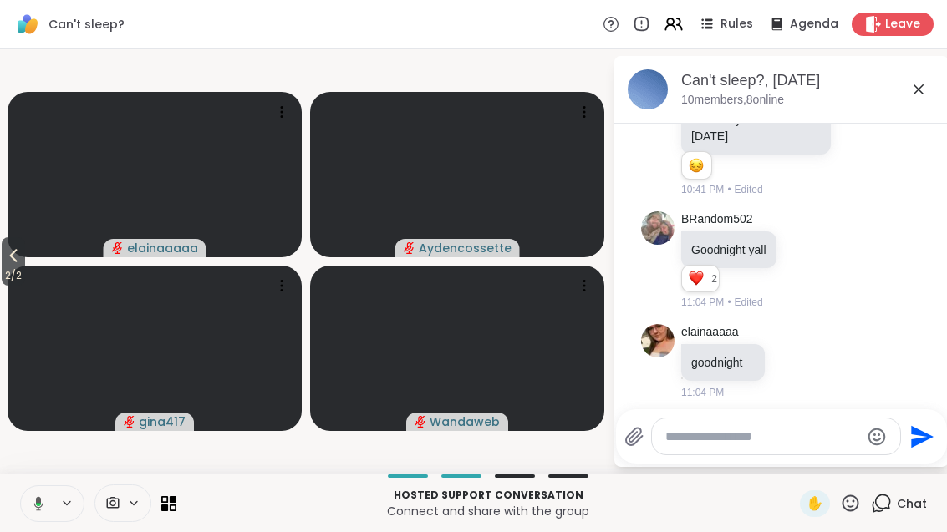
click at [18, 261] on icon at bounding box center [14, 255] width 8 height 13
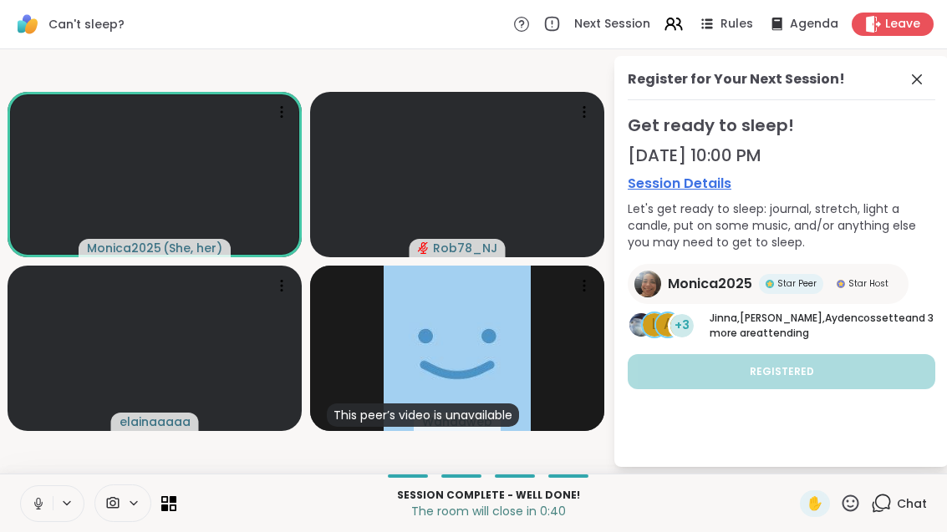
click at [946, 104] on div "Register for Your Next Session! Get ready to sleep! Oct 13, 10:00 PM Session De…" at bounding box center [781, 261] width 334 height 411
click at [946, 103] on div "Register for Your Next Session! Get ready to sleep! Oct 13, 10:00 PM Session De…" at bounding box center [781, 261] width 334 height 411
click at [891, 33] on div "Leave" at bounding box center [892, 24] width 82 height 23
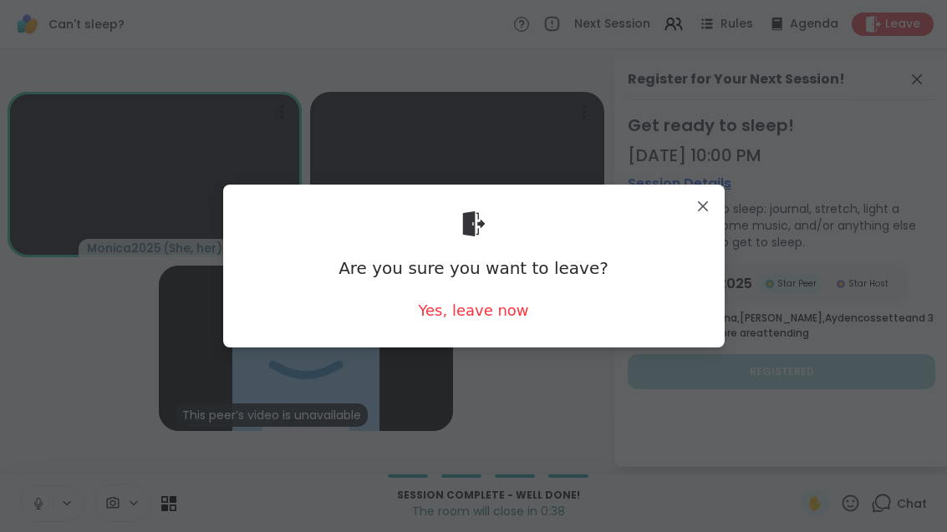
click at [422, 318] on div "Are you sure you want to leave? Yes, leave now" at bounding box center [473, 266] width 475 height 136
click at [453, 316] on div "Yes, leave now" at bounding box center [473, 310] width 110 height 21
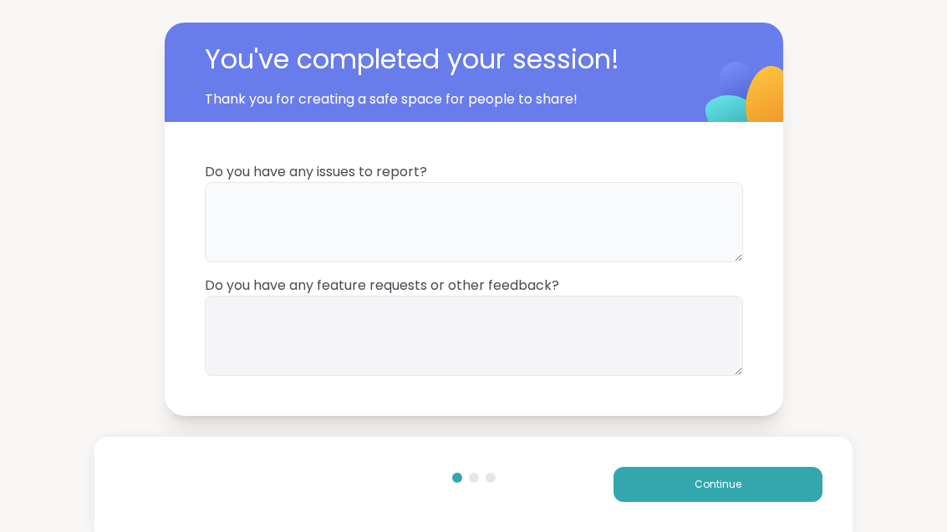
click at [384, 226] on textarea at bounding box center [474, 222] width 538 height 80
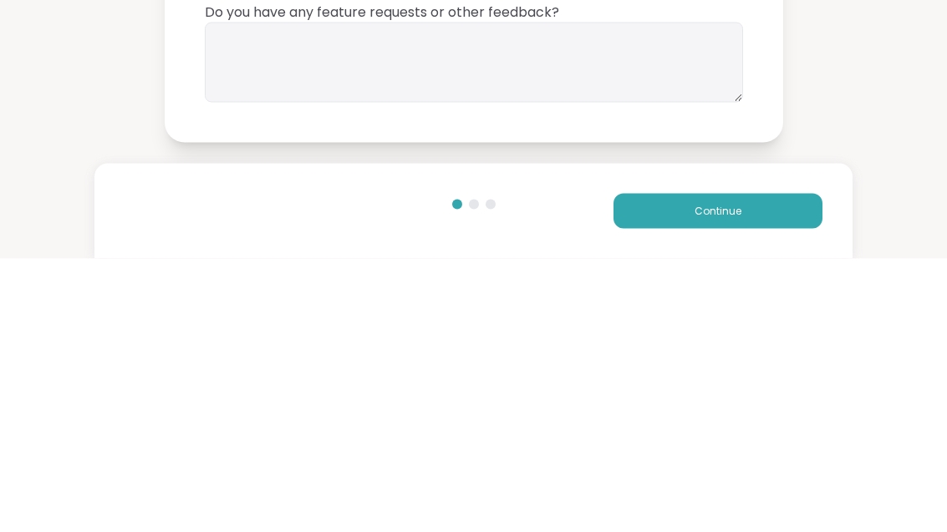
type textarea "**"
click at [239, 296] on textarea at bounding box center [474, 336] width 538 height 80
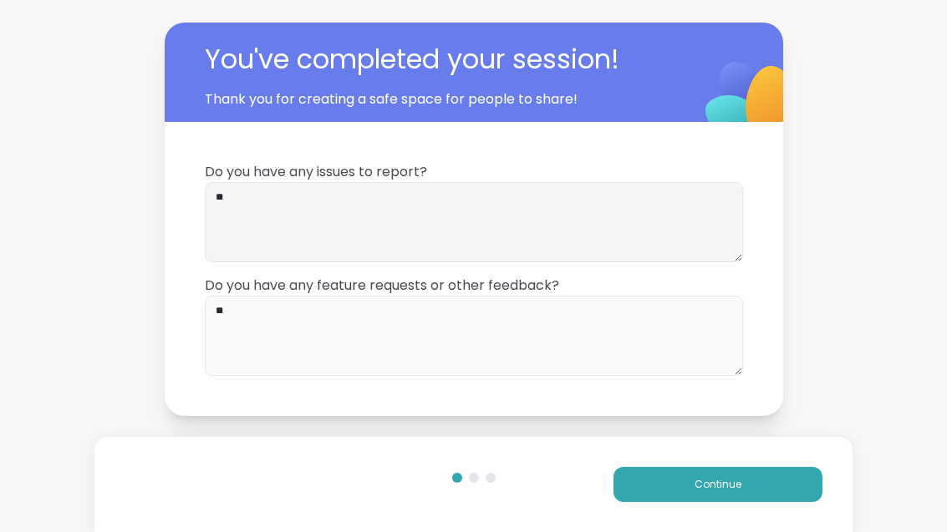
type textarea "**"
click at [723, 480] on span "Continue" at bounding box center [717, 484] width 47 height 15
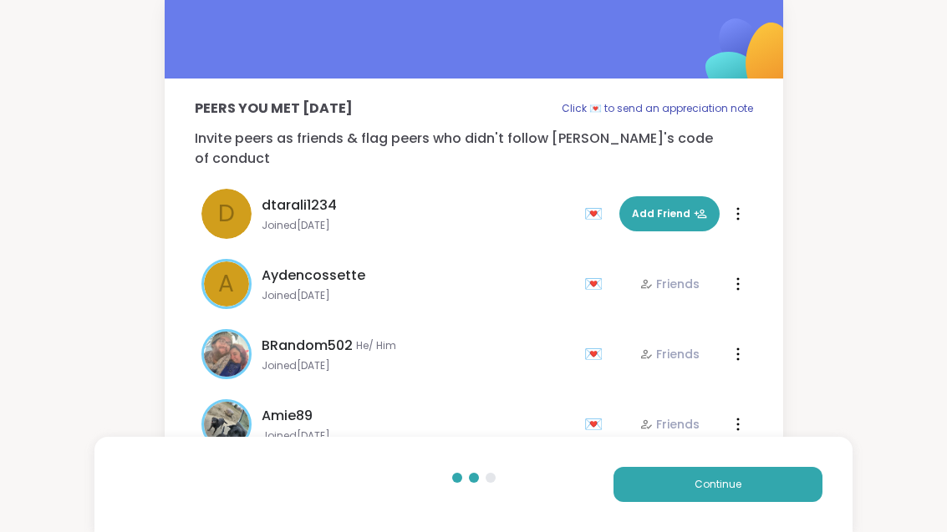
click at [684, 489] on button "Continue" at bounding box center [717, 484] width 209 height 35
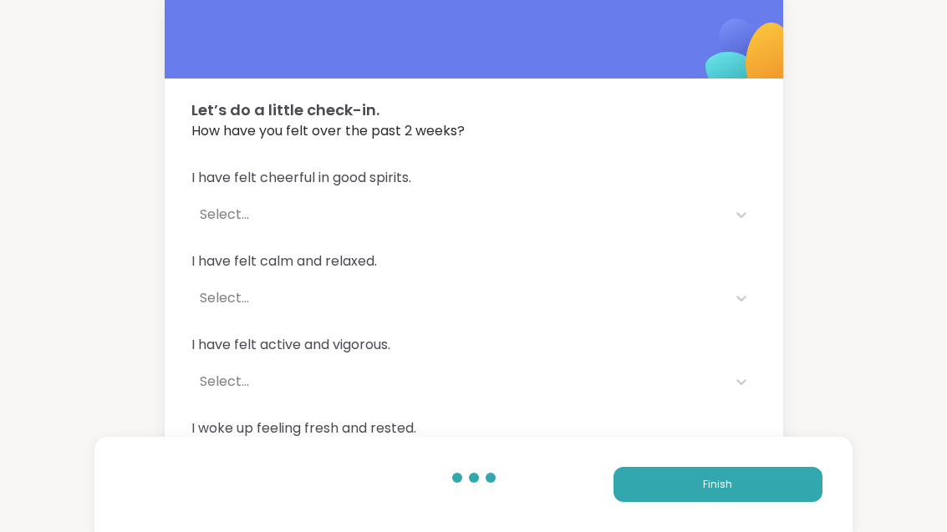
click at [768, 493] on button "Finish" at bounding box center [717, 484] width 209 height 35
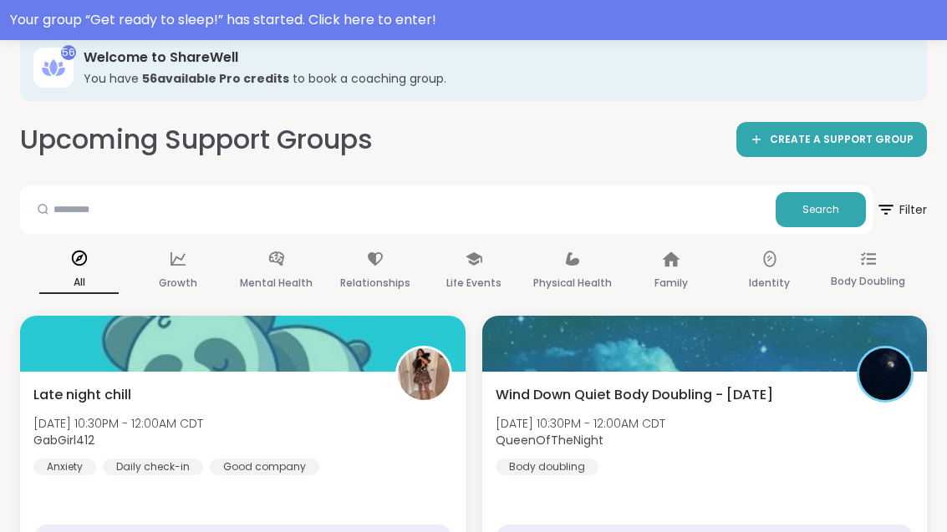
click at [363, 468] on div "Late night chill Sat, Oct 11 | 10:30PM - 12:00AM CDT GabGirl412 Anxiety Daily c…" at bounding box center [242, 430] width 419 height 90
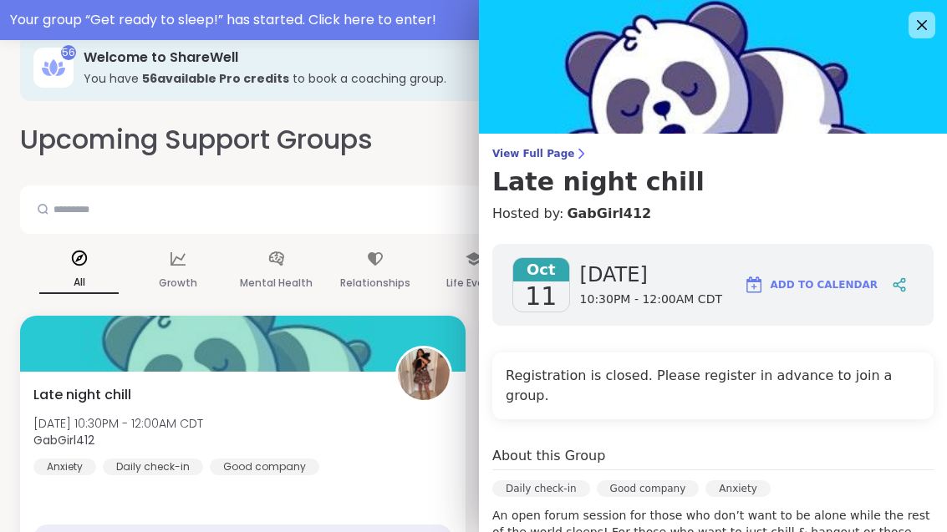
scroll to position [-1, 0]
click at [939, 20] on img at bounding box center [713, 67] width 468 height 134
click at [920, 29] on icon at bounding box center [921, 25] width 20 height 20
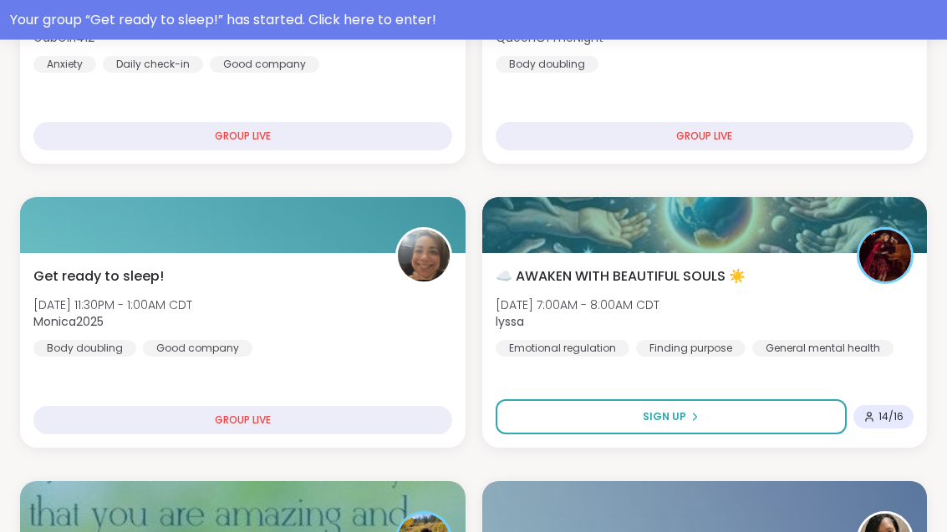
scroll to position [495, 0]
click at [282, 325] on div "Get ready to sleep! Sat, Oct 11 | 11:30PM - 1:00AM CDT Monica2025 Body doubling…" at bounding box center [242, 311] width 419 height 90
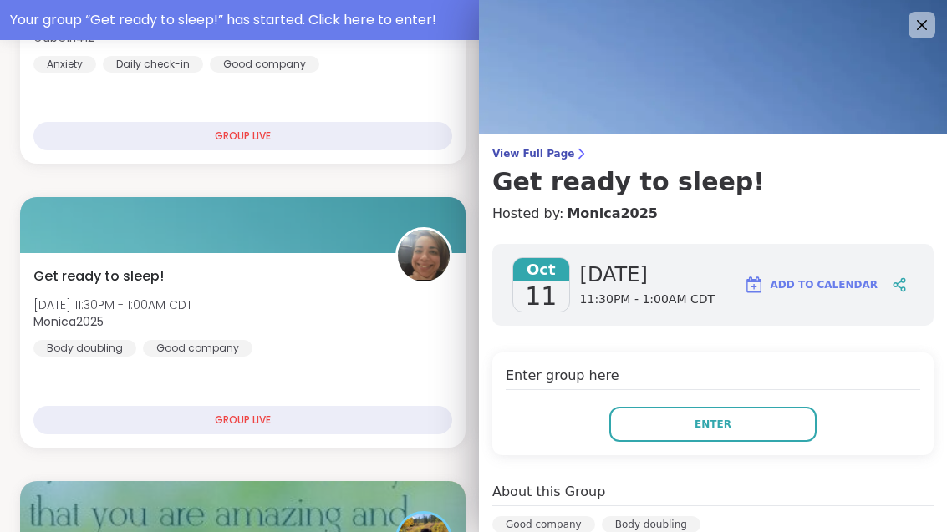
click at [760, 433] on button "Enter" at bounding box center [712, 424] width 207 height 35
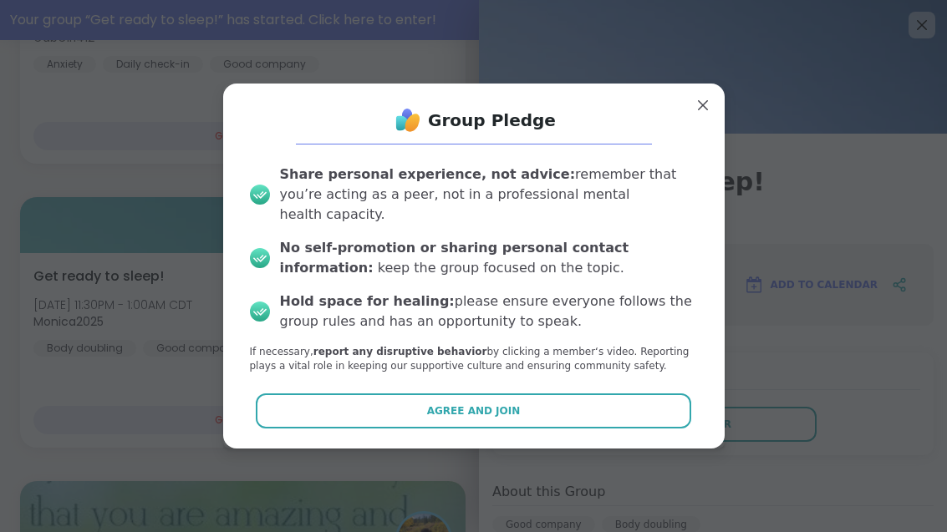
click at [665, 429] on button "Agree and Join" at bounding box center [473, 410] width 435 height 35
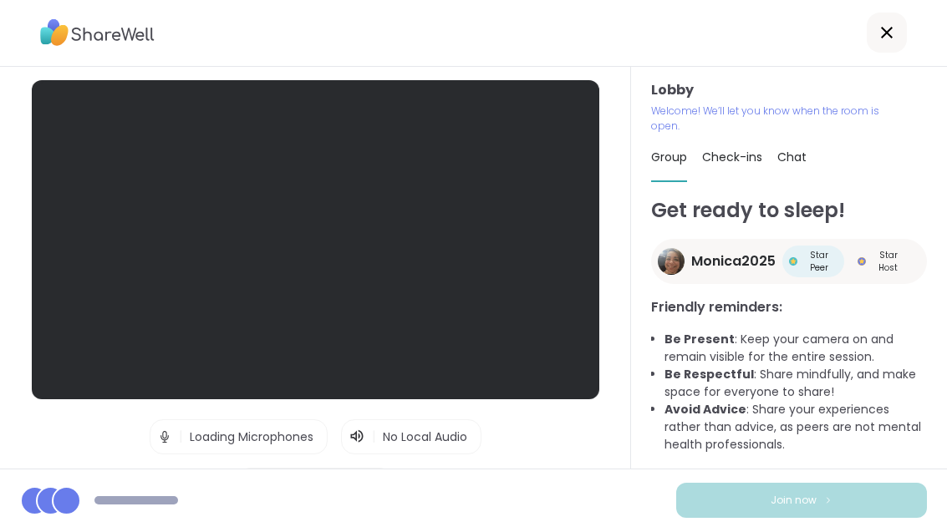
scroll to position [53, 0]
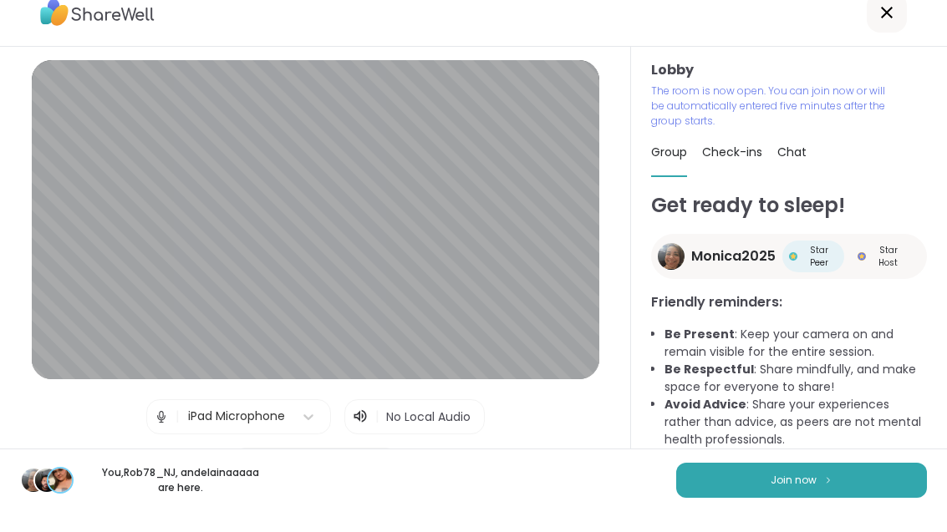
click at [873, 484] on button "Join now" at bounding box center [801, 501] width 251 height 35
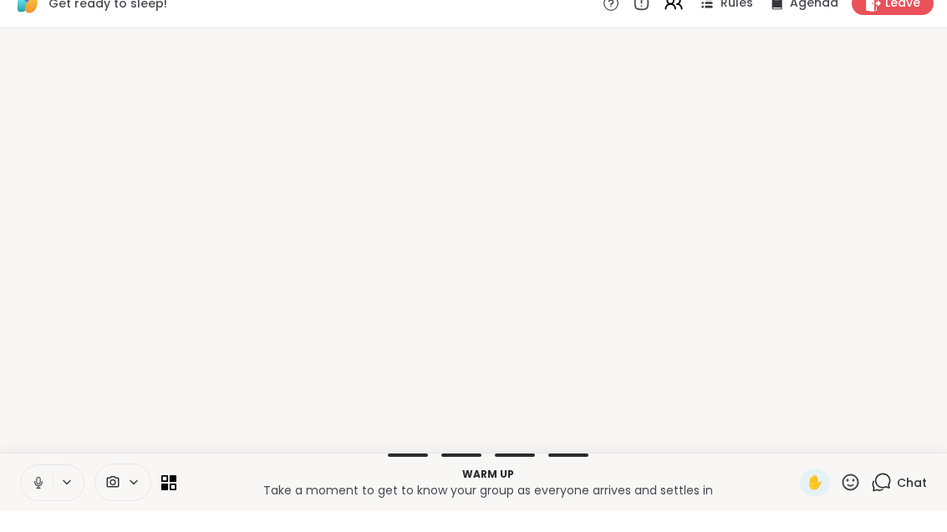
scroll to position [0, 0]
